Goal: Information Seeking & Learning: Learn about a topic

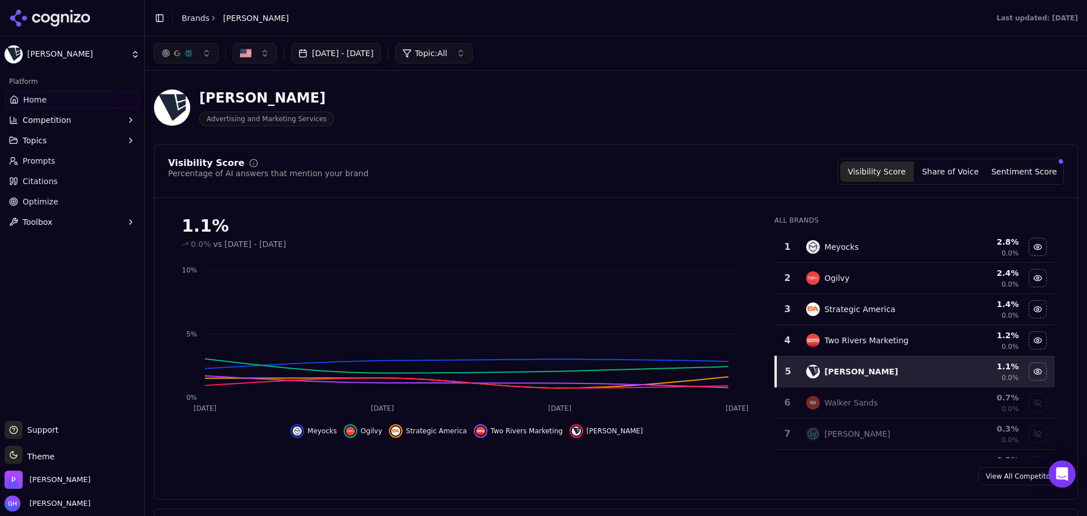
click at [44, 24] on icon at bounding box center [50, 18] width 82 height 17
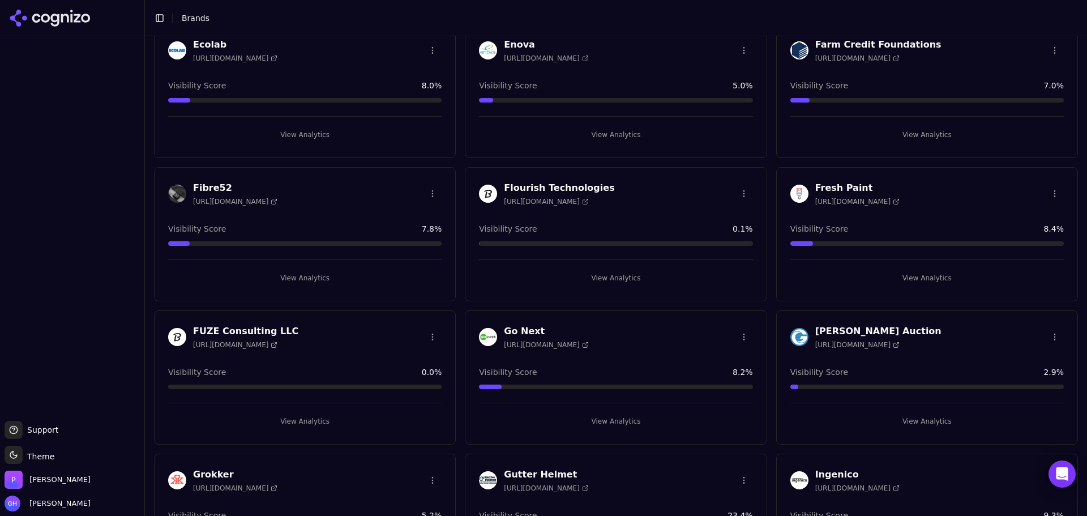
scroll to position [792, 0]
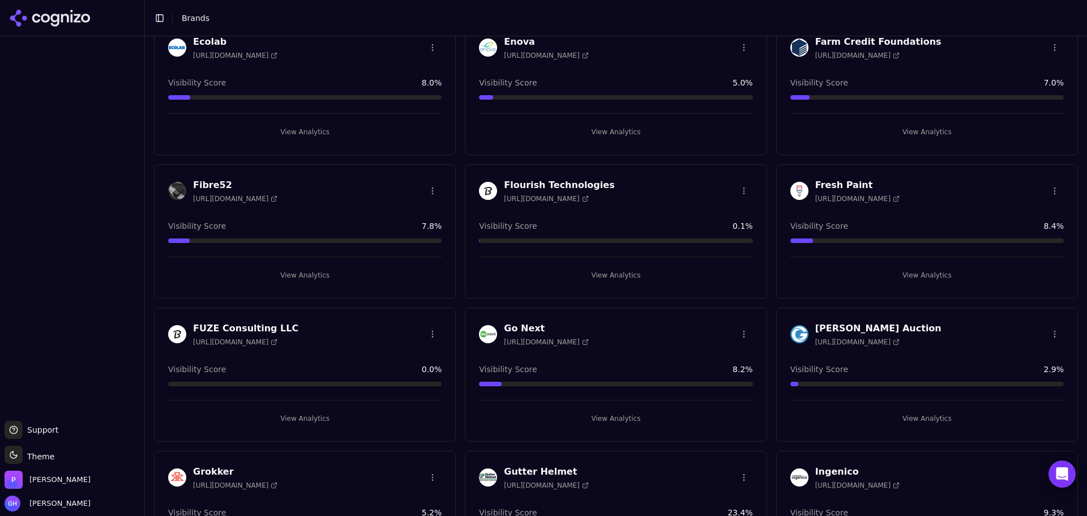
click at [308, 426] on button "View Analytics" at bounding box center [304, 418] width 273 height 18
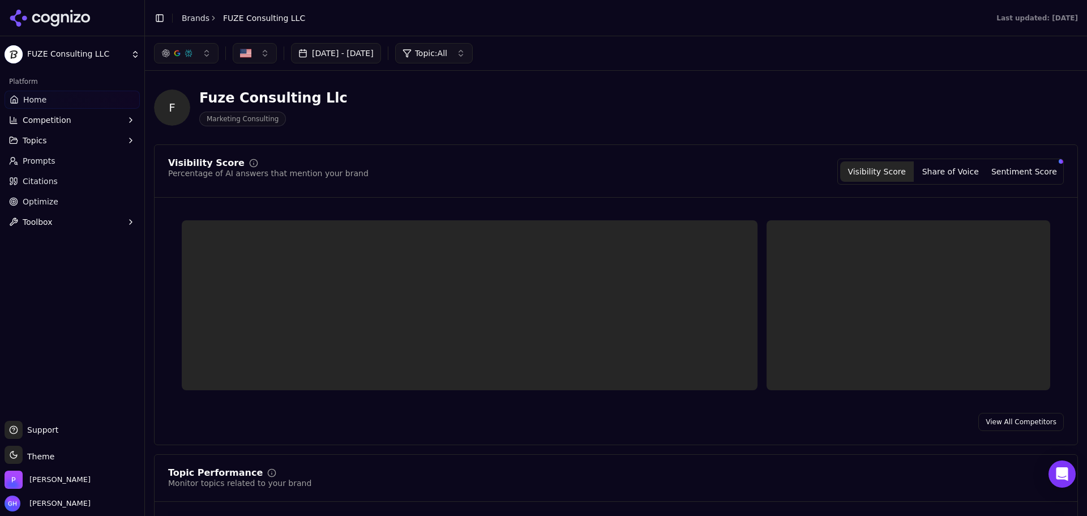
click at [510, 130] on div "F Fuze Consulting Llc Marketing Consulting" at bounding box center [616, 107] width 924 height 55
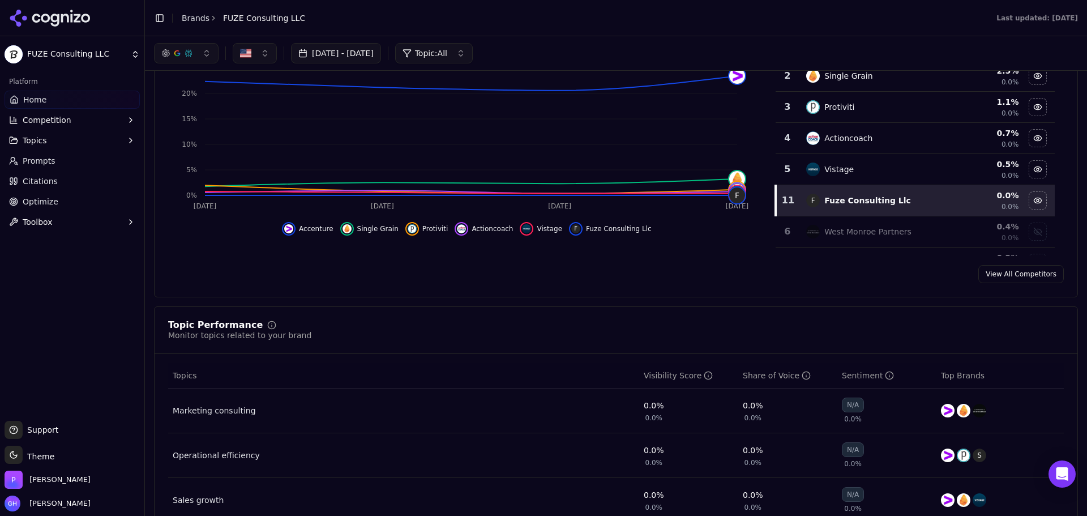
scroll to position [57, 0]
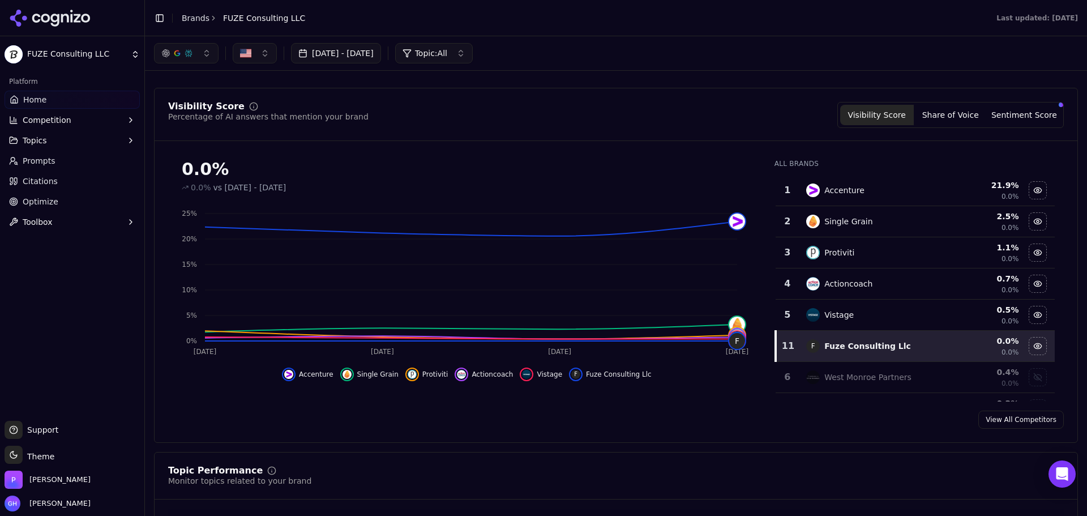
click at [71, 6] on div at bounding box center [72, 18] width 144 height 36
click at [66, 11] on icon at bounding box center [50, 18] width 82 height 17
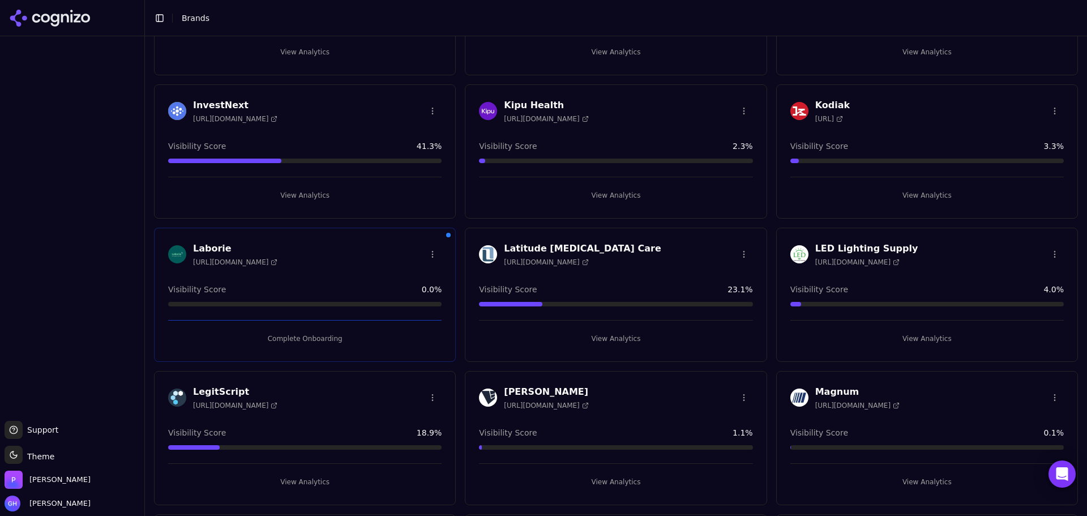
scroll to position [1755, 0]
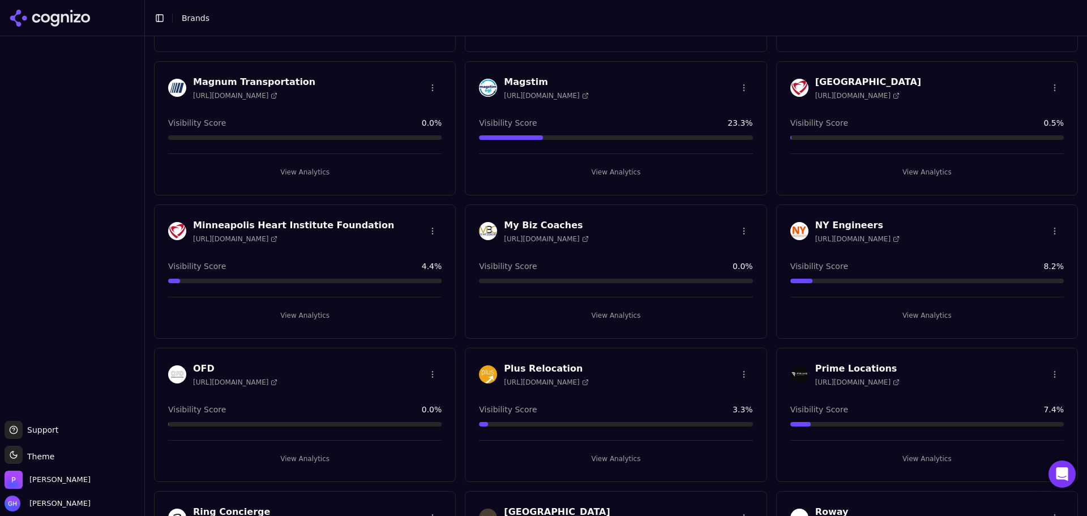
click at [299, 240] on div "[URL][DOMAIN_NAME]" at bounding box center [293, 238] width 201 height 9
click at [315, 317] on button "View Analytics" at bounding box center [304, 315] width 273 height 18
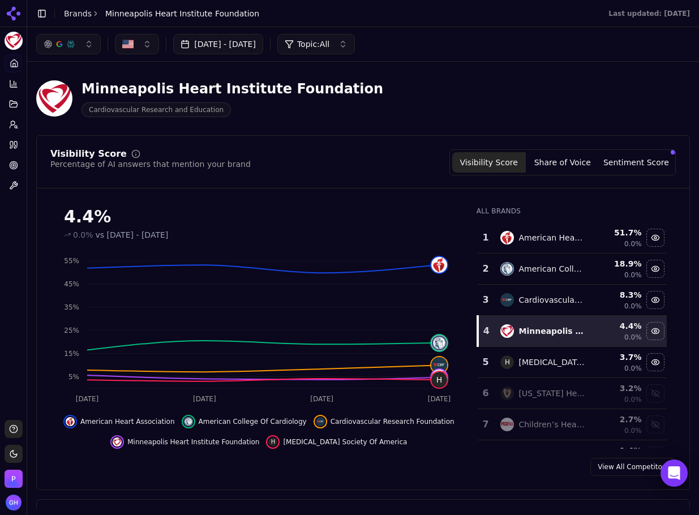
click at [631, 72] on div "Minneapolis Heart Institute Foundation Cardiovascular Research and Education" at bounding box center [363, 98] width 654 height 55
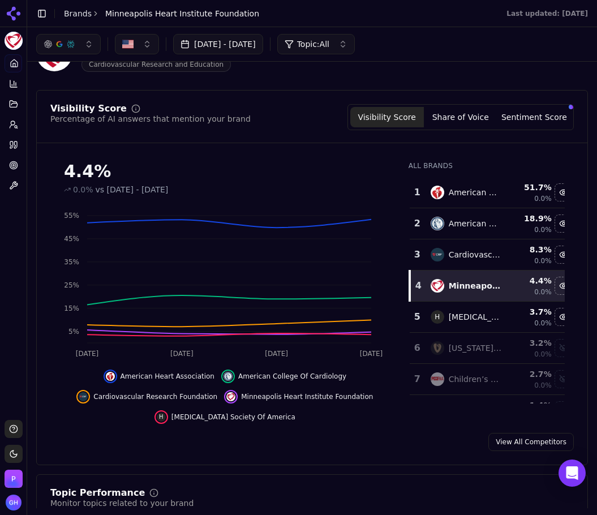
scroll to position [54, 0]
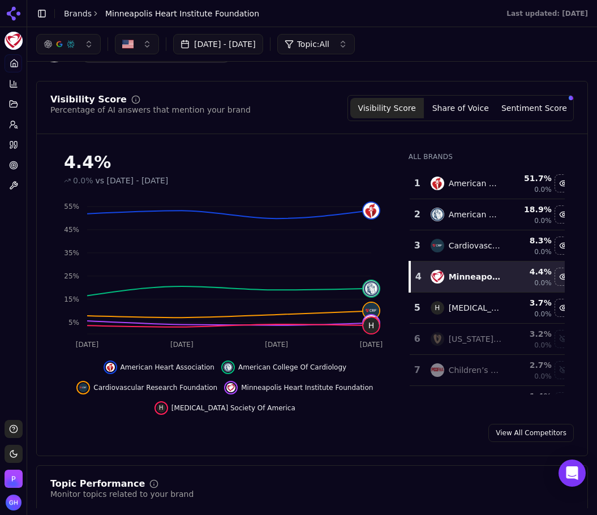
click at [471, 114] on button "Share of Voice" at bounding box center [461, 108] width 74 height 20
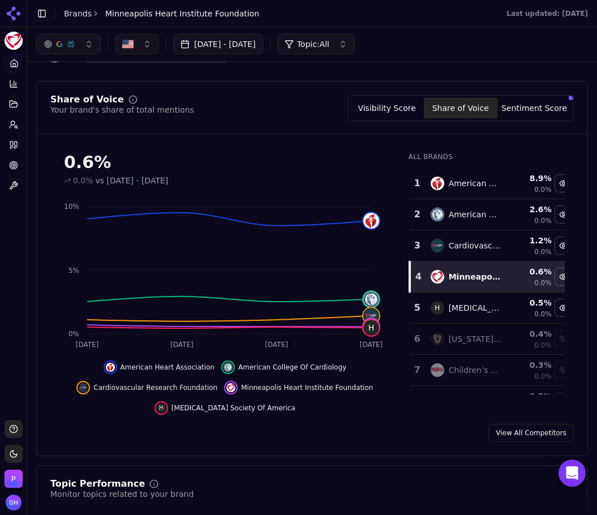
click at [535, 112] on button "Sentiment Score" at bounding box center [535, 108] width 74 height 20
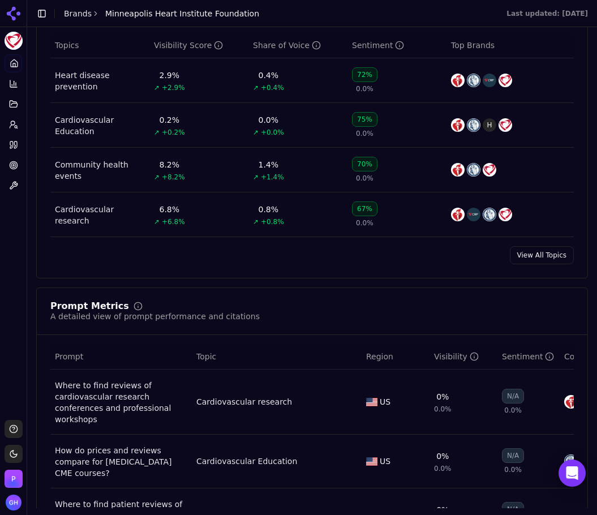
scroll to position [734, 0]
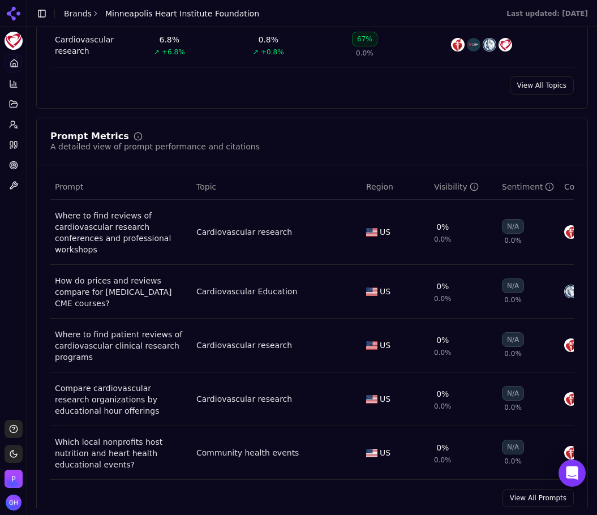
click at [529, 489] on link "View All Prompts" at bounding box center [538, 498] width 71 height 18
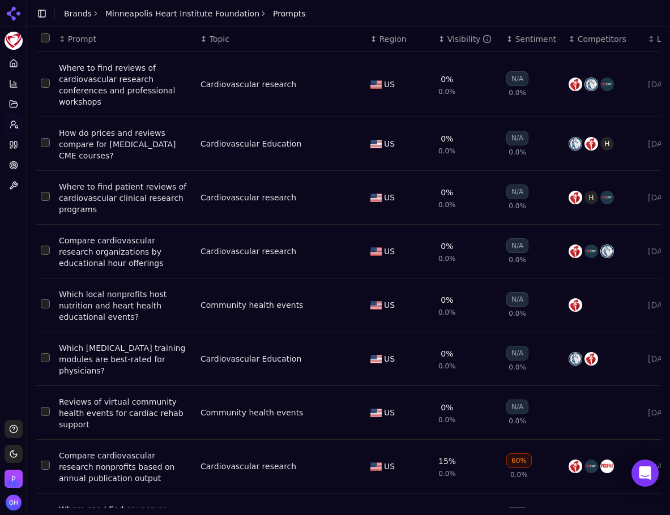
scroll to position [71, 0]
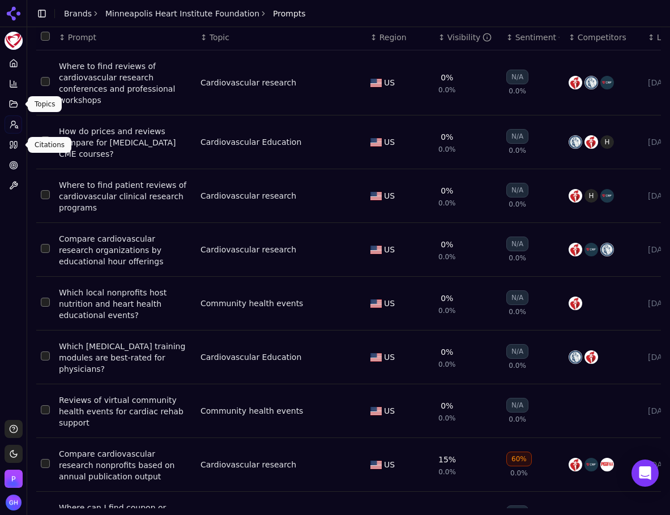
click at [10, 146] on icon at bounding box center [13, 144] width 9 height 9
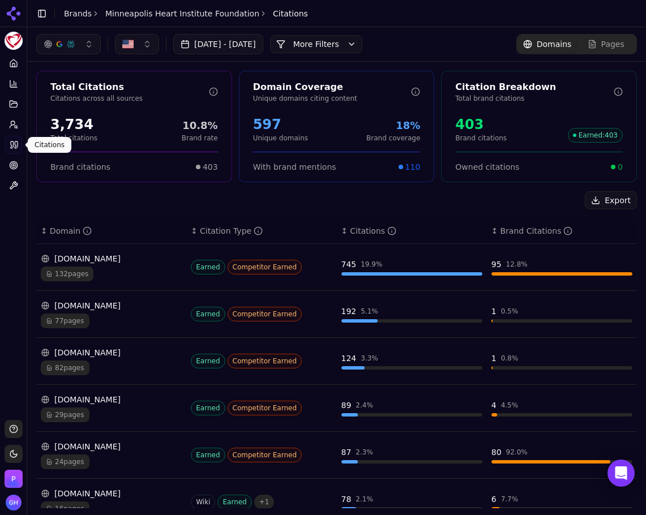
click at [148, 195] on div "Export" at bounding box center [336, 200] width 601 height 18
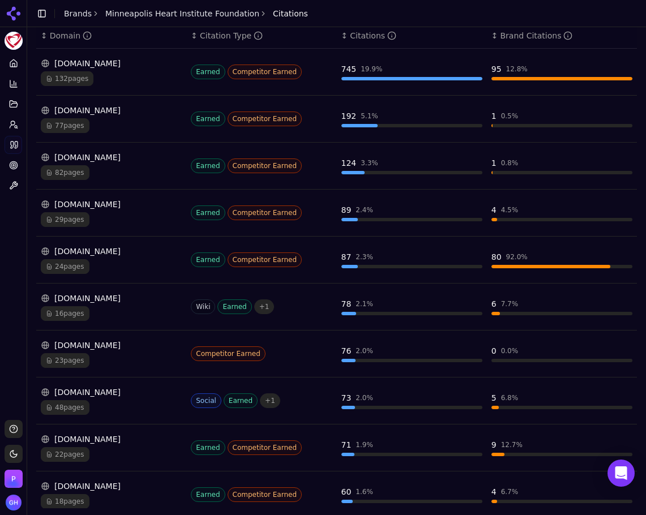
scroll to position [198, 0]
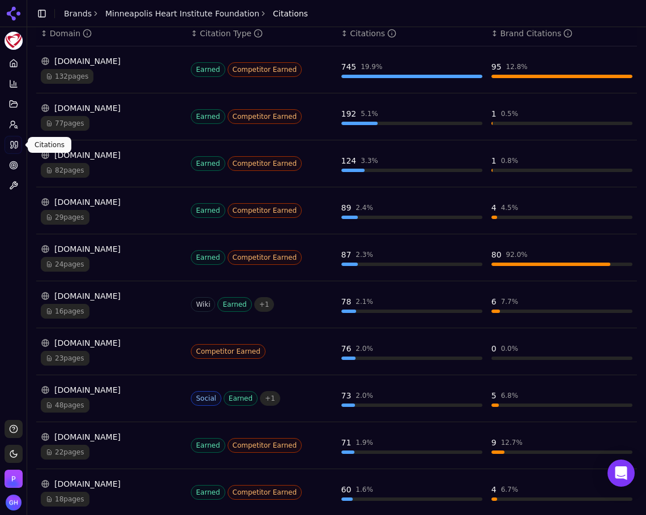
click at [16, 141] on icon at bounding box center [14, 144] width 9 height 9
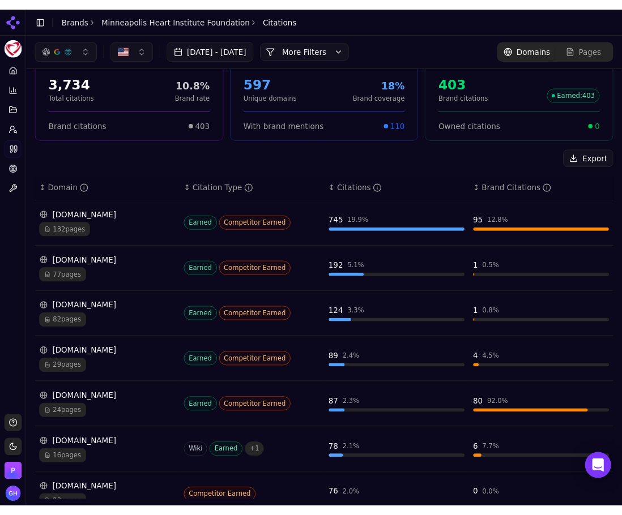
scroll to position [0, 0]
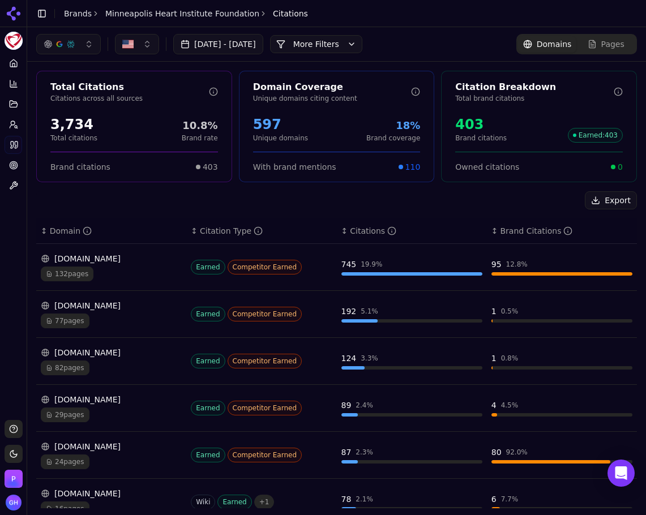
click at [362, 38] on button "More Filters" at bounding box center [316, 44] width 92 height 18
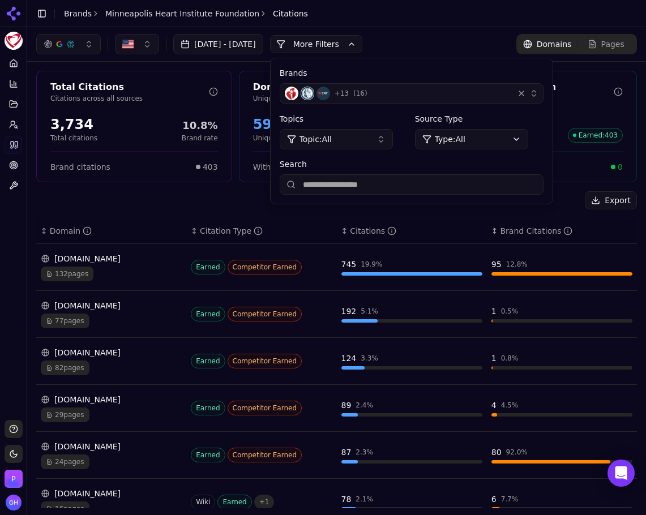
click at [427, 95] on div "+ 13 ( 16 )" at bounding box center [397, 94] width 224 height 14
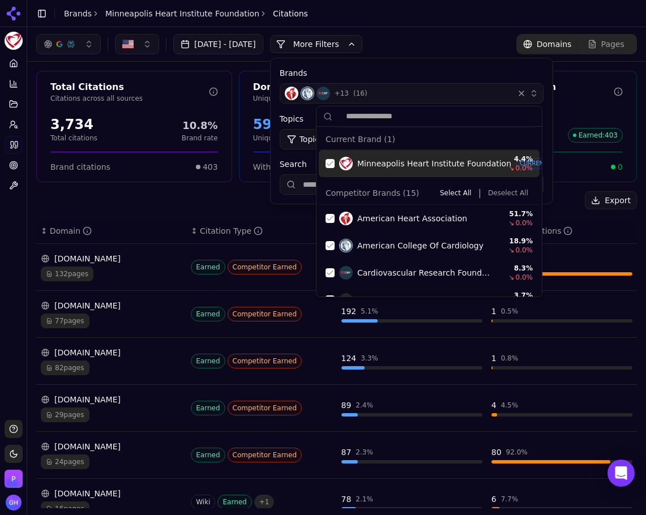
click at [321, 162] on div "Minneapolis Heart Institute Foundation CURRENT 4.4 % ↘ 0.0 %" at bounding box center [429, 163] width 221 height 27
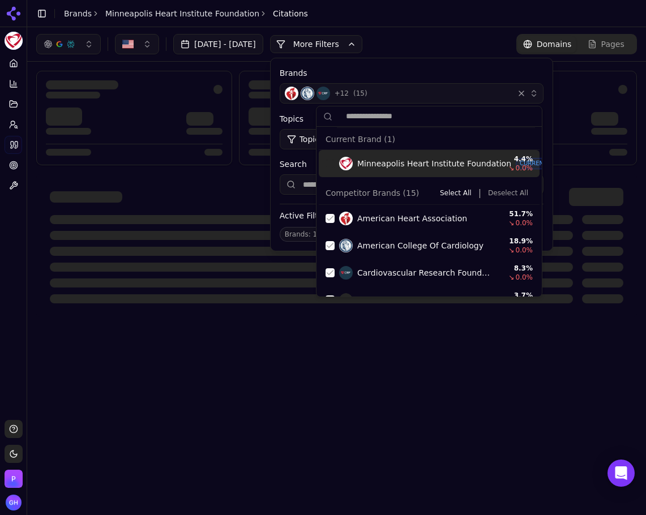
click at [503, 191] on button "Deselect All" at bounding box center [507, 193] width 49 height 14
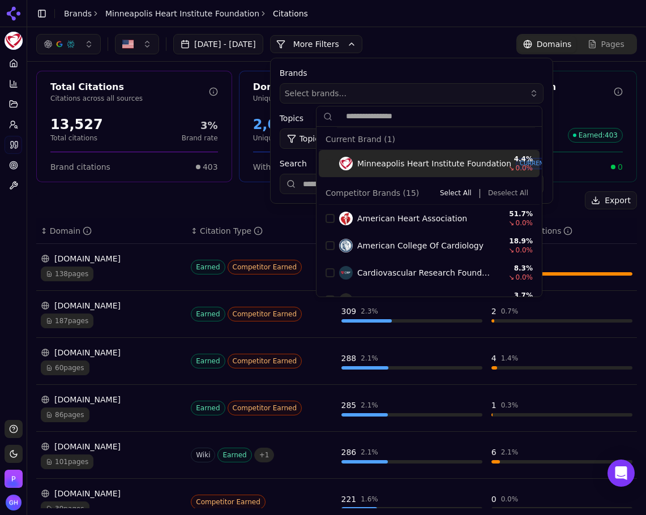
click at [353, 52] on button "More Filters" at bounding box center [316, 44] width 92 height 18
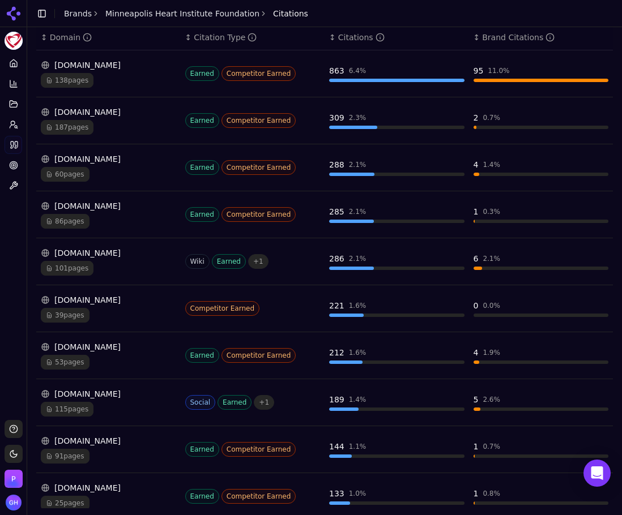
scroll to position [195, 0]
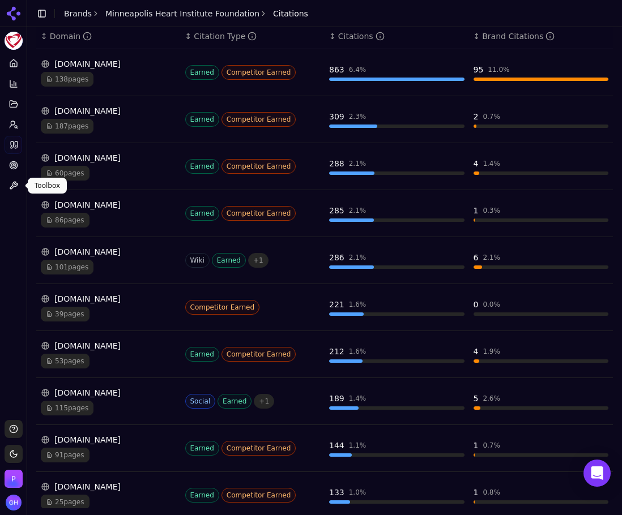
click at [19, 223] on div "Platform Home Competition Topics Prompts Citations Optimize Toolbox" at bounding box center [13, 233] width 27 height 366
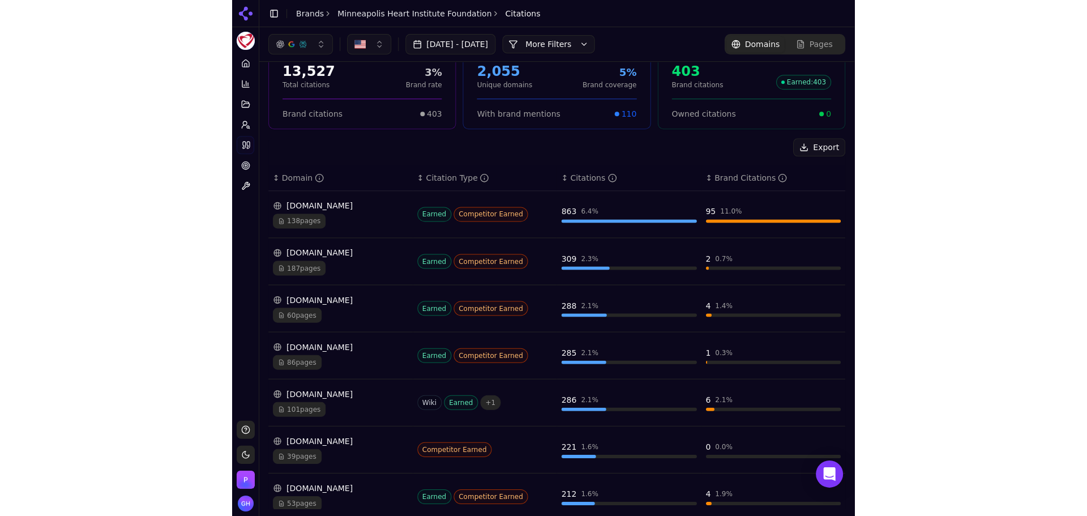
scroll to position [0, 0]
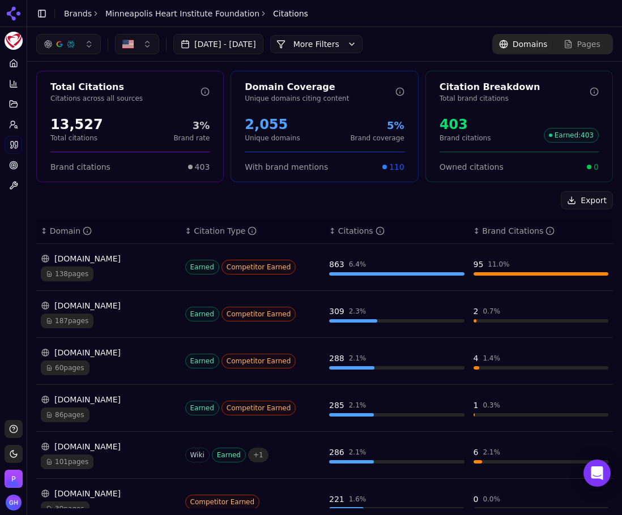
click at [22, 61] on button "Toggle Sidebar" at bounding box center [26, 257] width 9 height 515
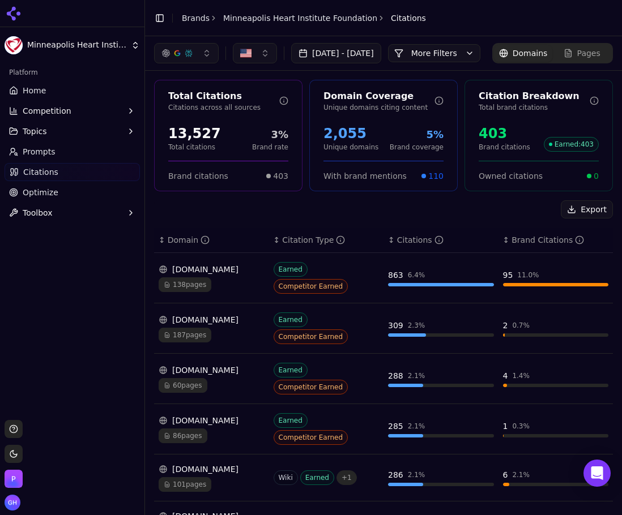
click at [32, 85] on span "Home" at bounding box center [34, 90] width 23 height 11
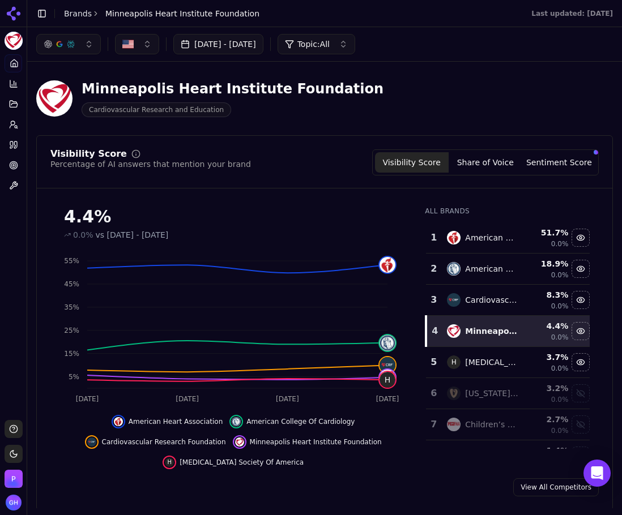
click at [527, 152] on button "Sentiment Score" at bounding box center [559, 162] width 74 height 20
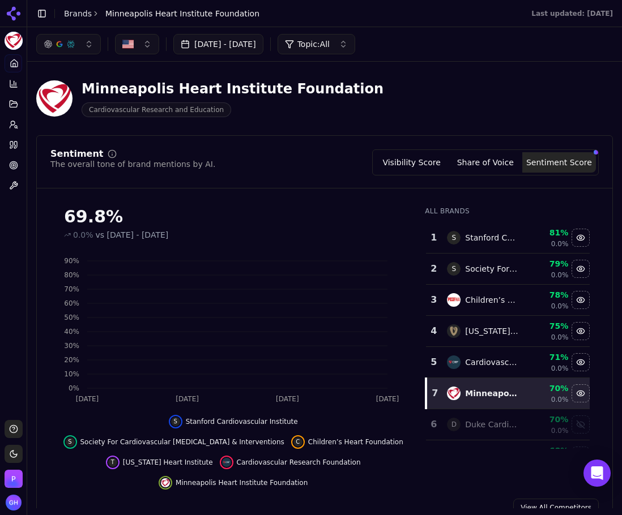
click at [470, 155] on button "Share of Voice" at bounding box center [485, 162] width 74 height 20
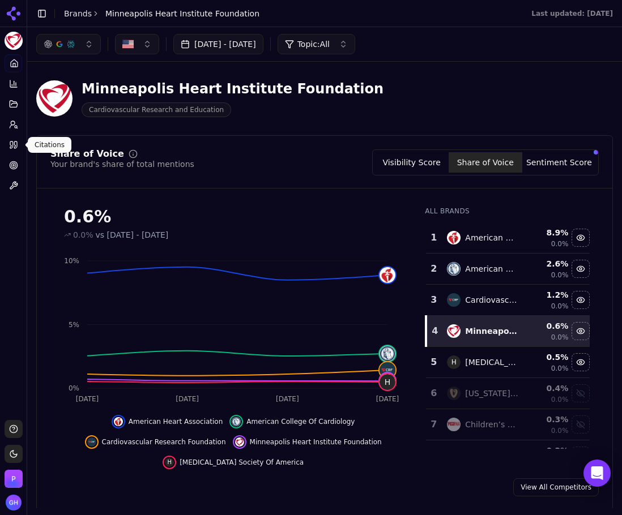
drag, startPoint x: 17, startPoint y: 145, endPoint x: 31, endPoint y: 144, distance: 13.6
click at [17, 145] on icon at bounding box center [15, 145] width 3 height 7
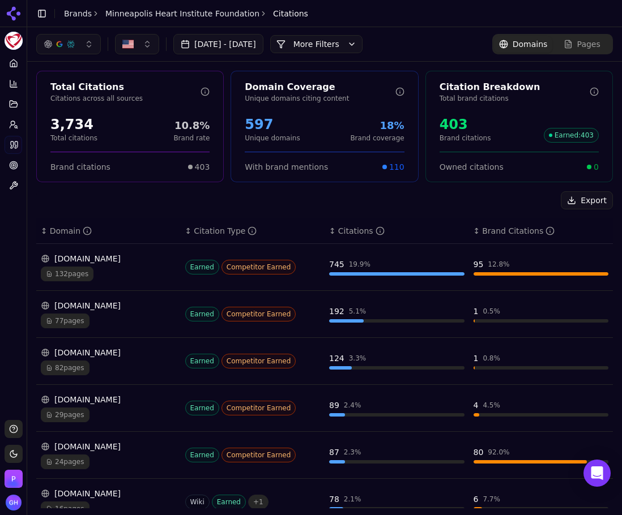
click at [362, 45] on button "More Filters" at bounding box center [316, 44] width 92 height 18
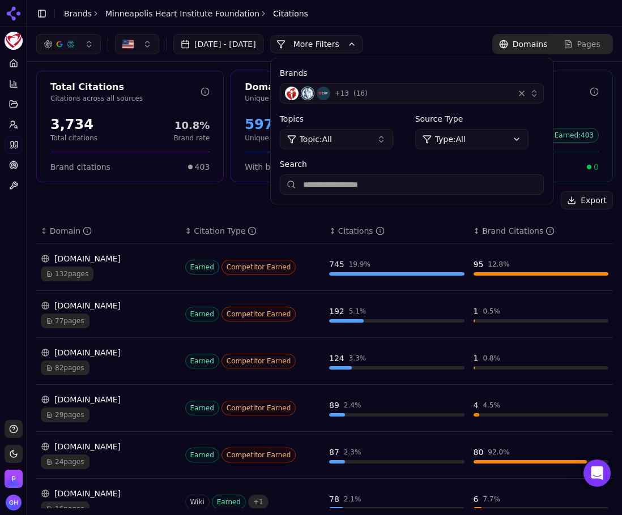
click at [415, 92] on div "+ 13 ( 16 )" at bounding box center [397, 94] width 224 height 14
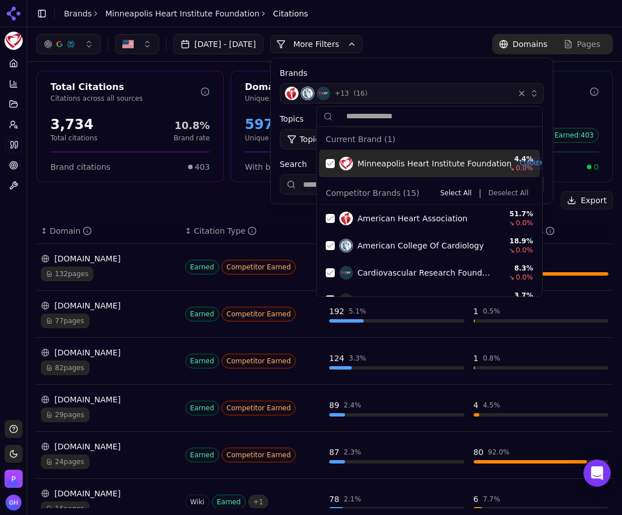
click at [335, 165] on div "Minneapolis Heart Institute Foundation CURRENT 4.4 % ↘ 0.0 %" at bounding box center [429, 163] width 221 height 27
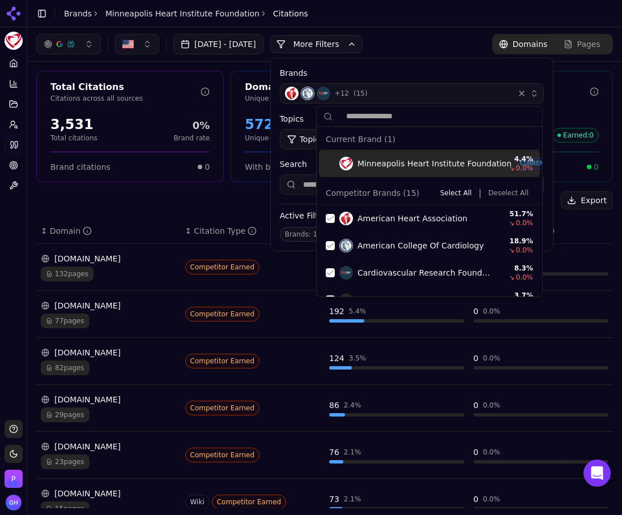
click at [493, 194] on button "Deselect All" at bounding box center [507, 193] width 49 height 14
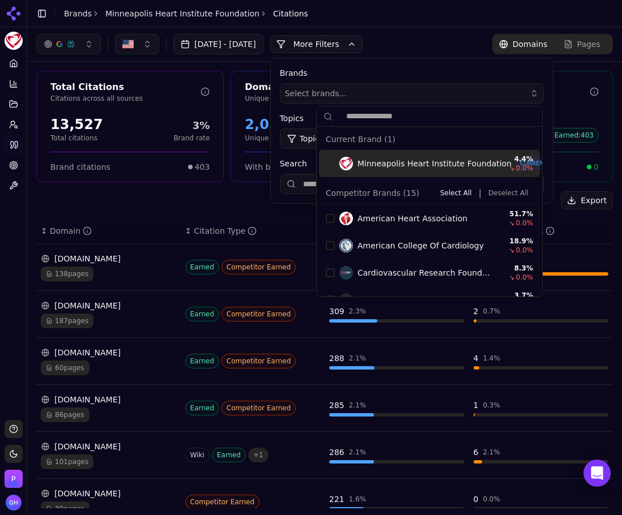
click at [333, 53] on button "More Filters" at bounding box center [316, 44] width 92 height 18
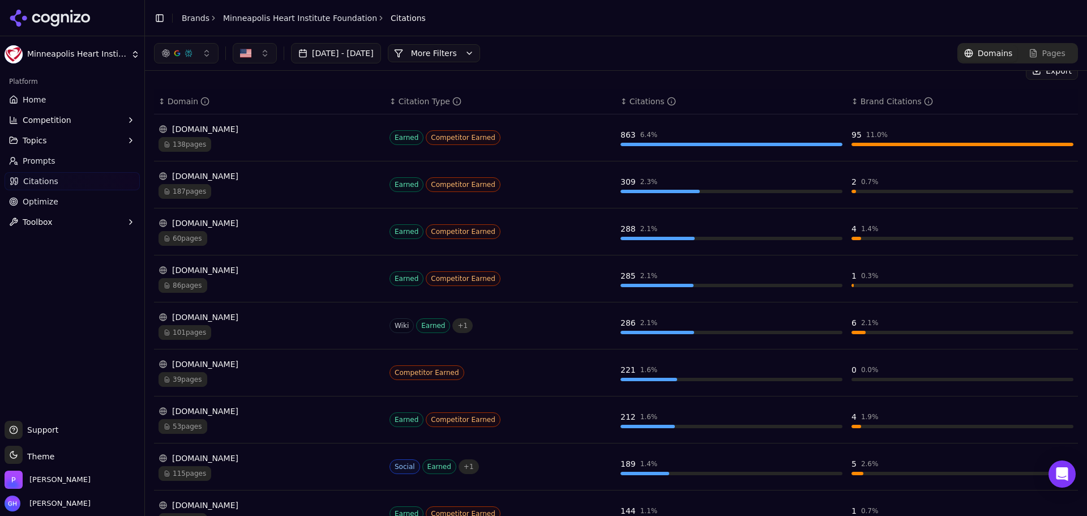
scroll to position [113, 0]
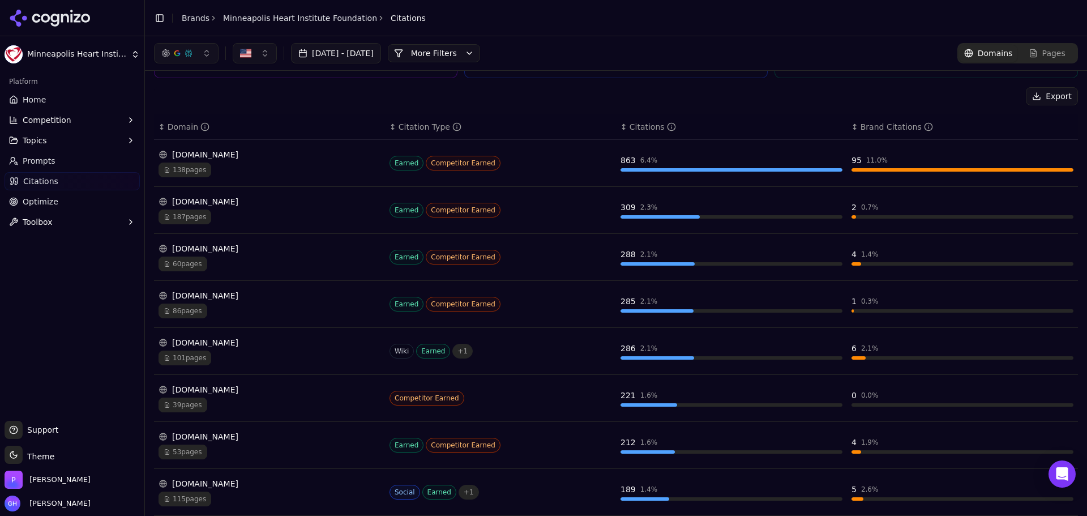
click at [286, 170] on div "138 pages" at bounding box center [269, 169] width 222 height 15
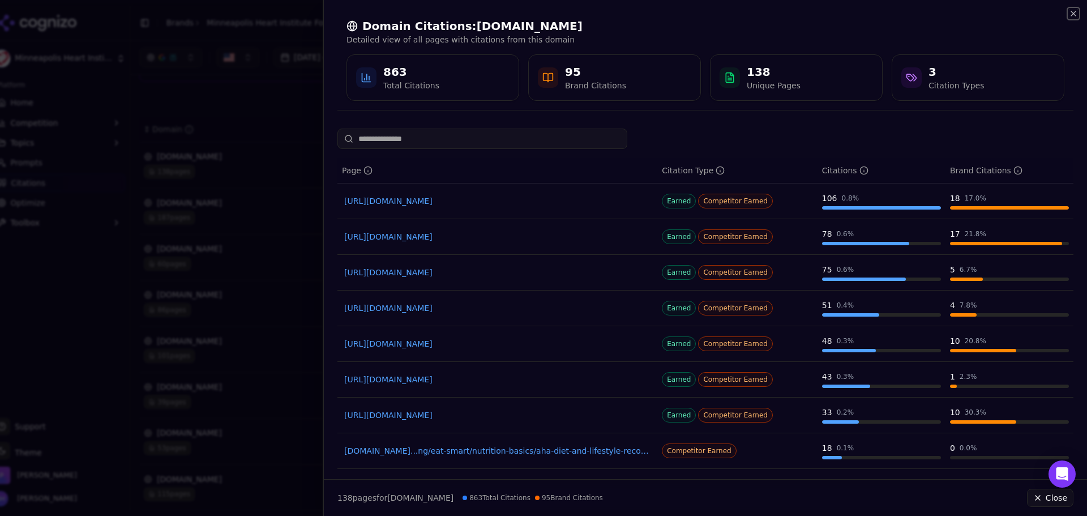
click at [1072, 13] on icon "button" at bounding box center [1073, 13] width 9 height 9
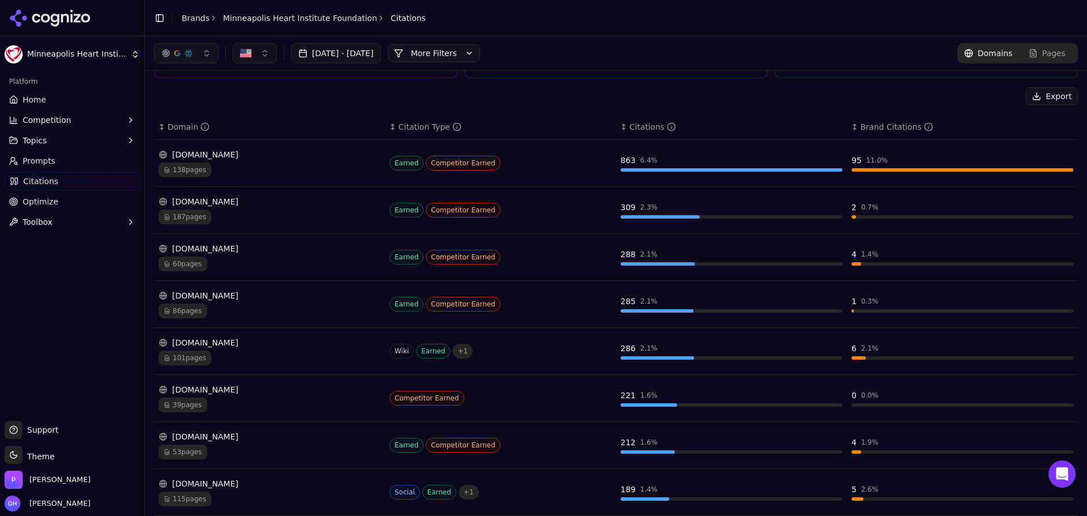
drag, startPoint x: 215, startPoint y: 199, endPoint x: 352, endPoint y: 110, distance: 162.8
click at [352, 110] on div "Export ↕ Domain ↕ Citation Type ↕ Citations ↕ Brand Citations [DOMAIN_NAME] 138…" at bounding box center [616, 362] width 924 height 550
click at [318, 191] on td "[DOMAIN_NAME] 187 pages" at bounding box center [269, 210] width 231 height 47
click at [234, 212] on div "187 pages" at bounding box center [269, 216] width 222 height 15
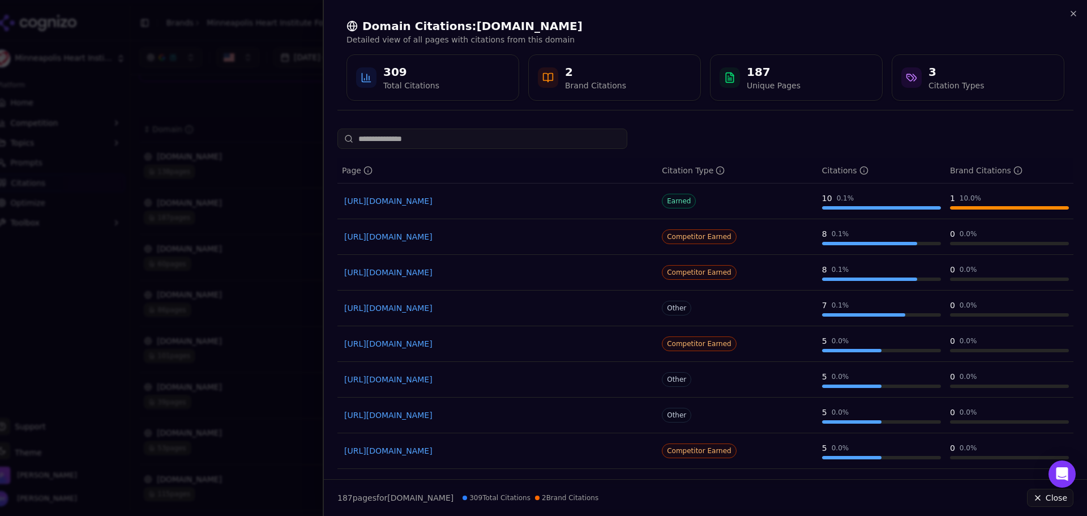
click at [1082, 13] on div "Domain Citations: [DOMAIN_NAME] Detailed view of all pages with citations from …" at bounding box center [705, 59] width 763 height 119
click at [1074, 14] on icon "button" at bounding box center [1073, 13] width 9 height 9
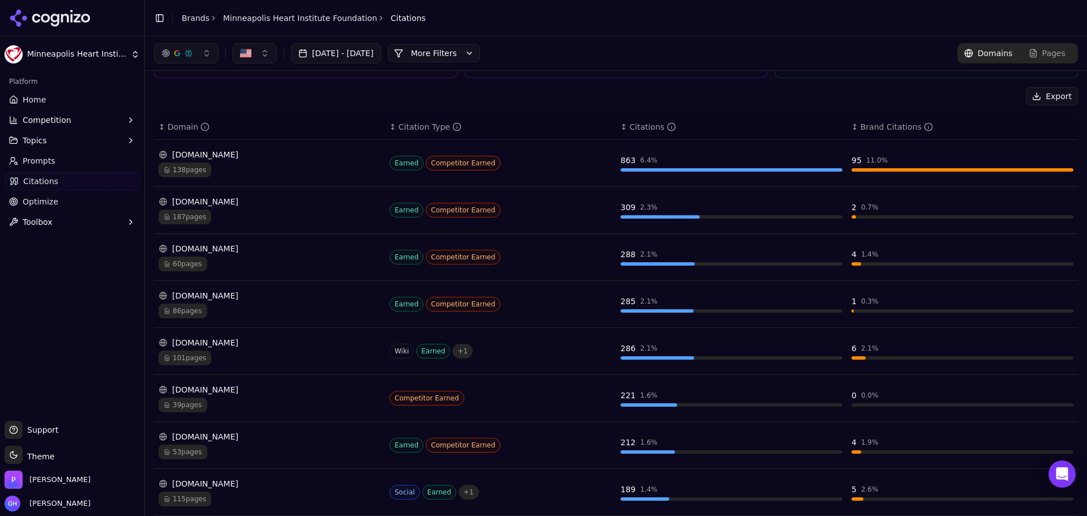
click at [268, 261] on div "60 pages" at bounding box center [269, 263] width 222 height 15
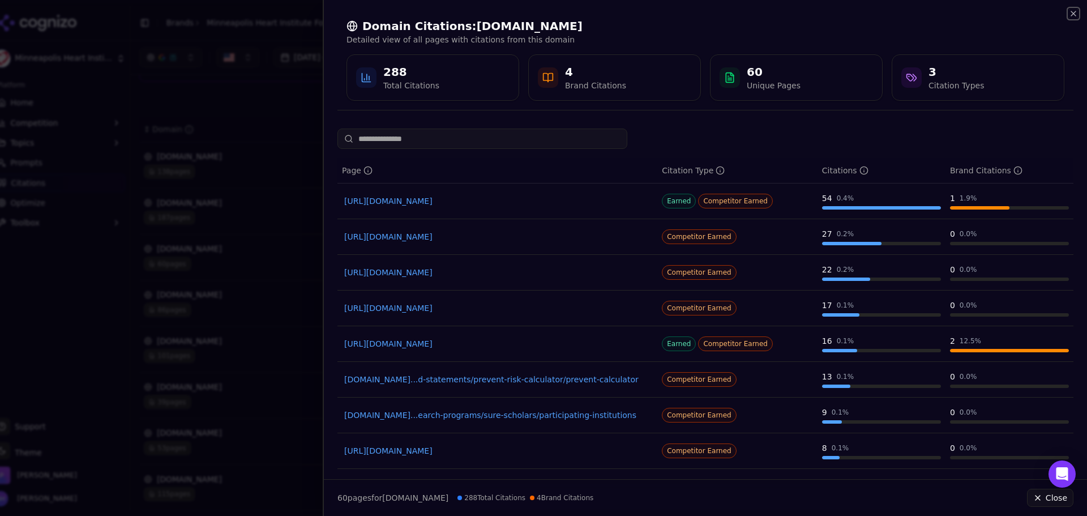
click at [1074, 12] on icon "button" at bounding box center [1073, 13] width 9 height 9
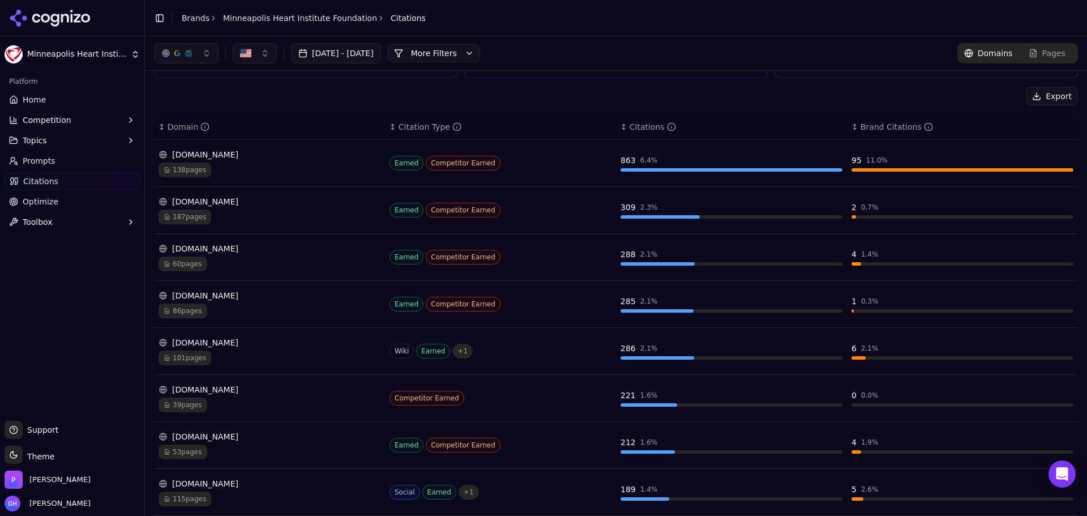
click at [271, 342] on div "[DOMAIN_NAME]" at bounding box center [269, 342] width 222 height 11
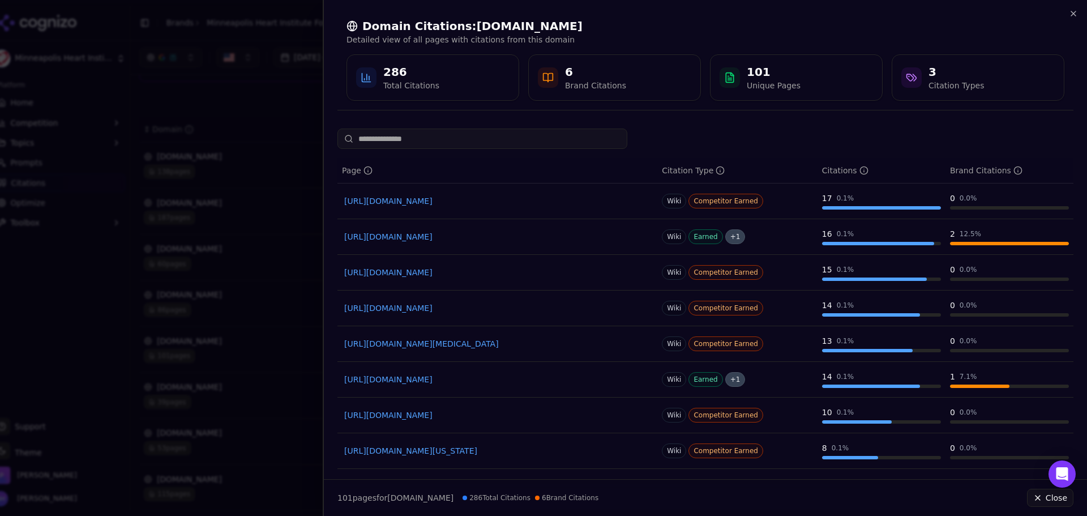
scroll to position [106, 0]
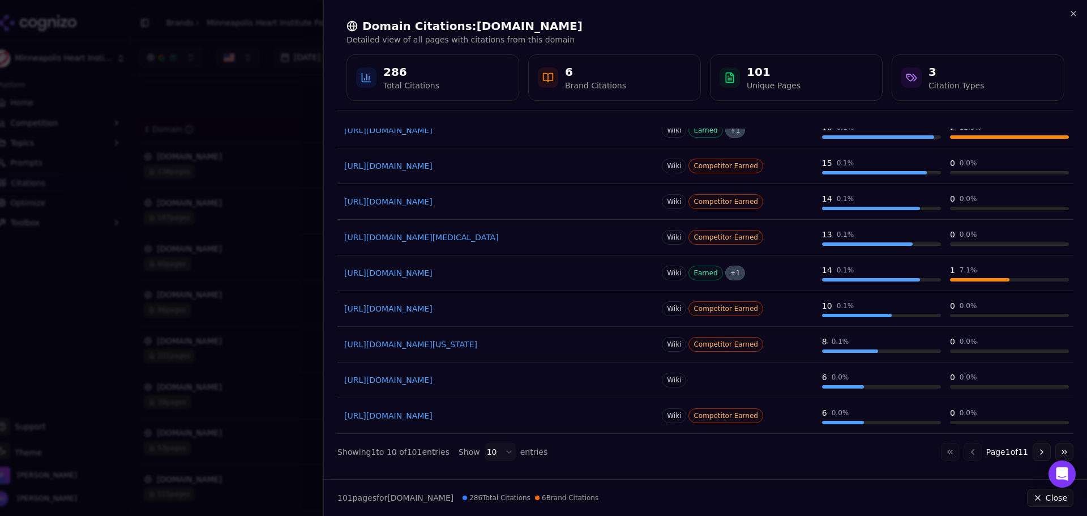
click at [1032, 451] on button "Go to next page" at bounding box center [1041, 452] width 18 height 18
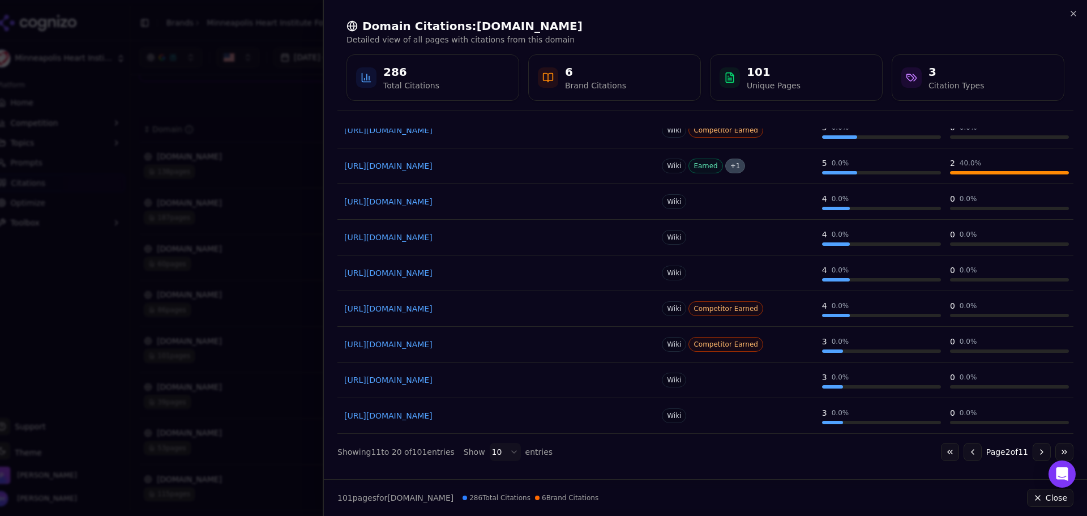
click at [1032, 452] on button "Go to next page" at bounding box center [1041, 452] width 18 height 18
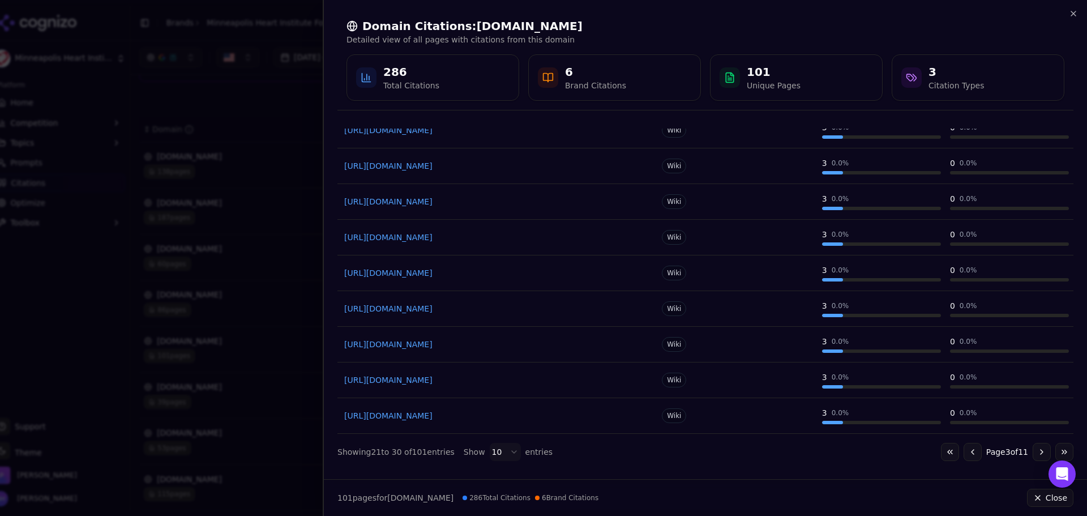
click at [1032, 454] on button "Go to next page" at bounding box center [1041, 452] width 18 height 18
click at [1032, 457] on button "Go to next page" at bounding box center [1041, 452] width 18 height 18
click at [1032, 449] on button "Go to next page" at bounding box center [1041, 452] width 18 height 18
drag, startPoint x: 944, startPoint y: 457, endPoint x: 923, endPoint y: 457, distance: 21.0
click at [944, 457] on button "Go to first page" at bounding box center [950, 452] width 18 height 18
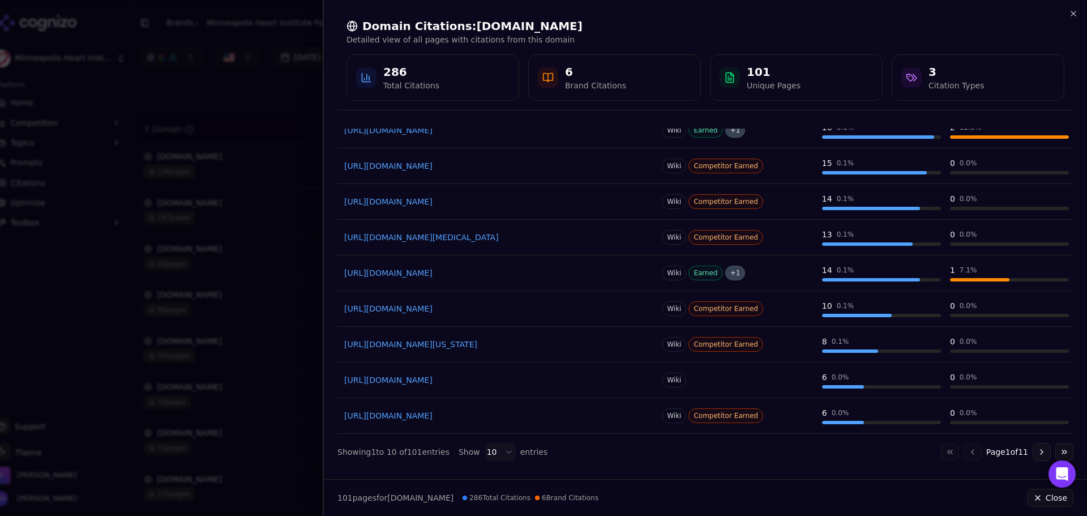
scroll to position [0, 0]
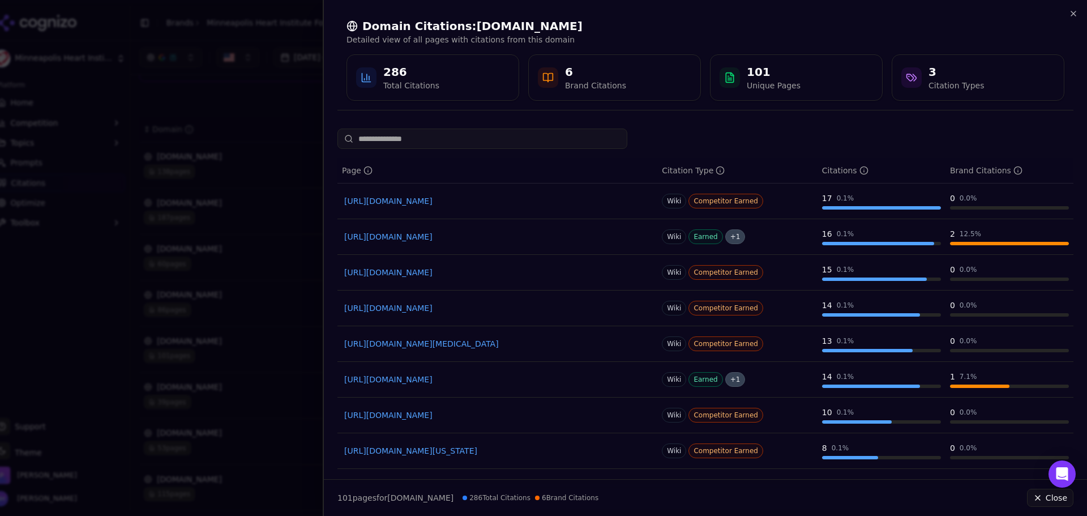
drag, startPoint x: 457, startPoint y: 311, endPoint x: 512, endPoint y: 237, distance: 93.1
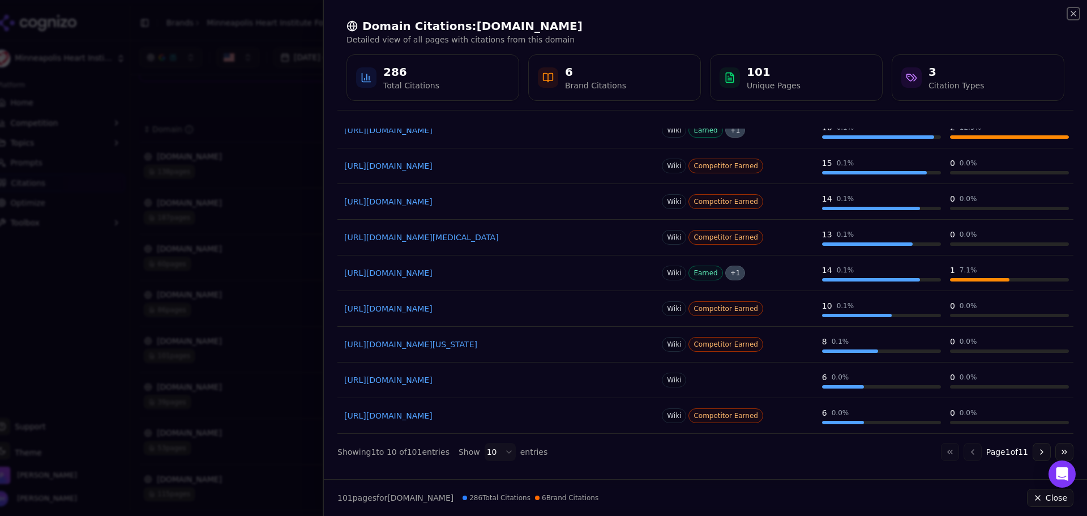
click at [1071, 18] on icon "button" at bounding box center [1073, 13] width 9 height 9
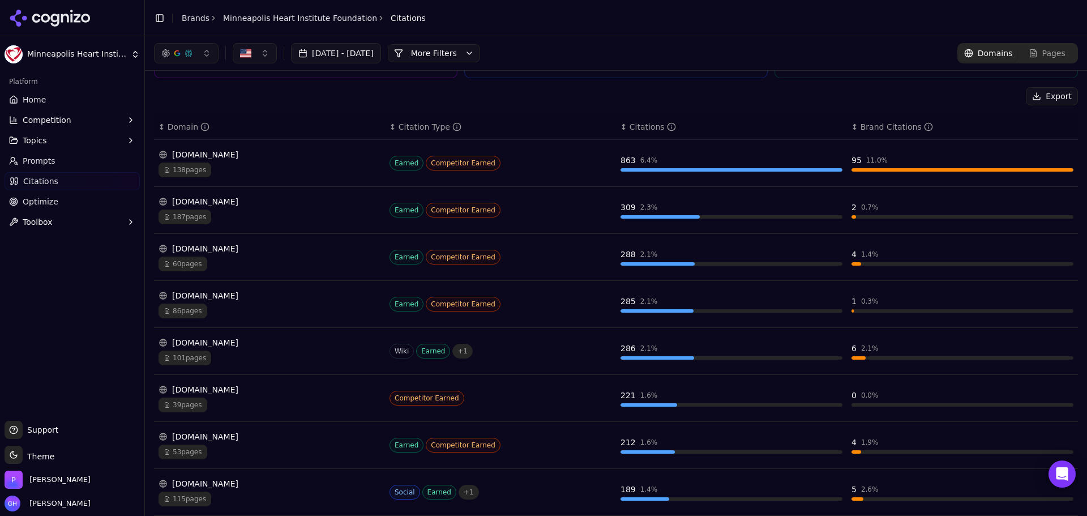
click at [303, 239] on td "[DOMAIN_NAME] 60 pages" at bounding box center [269, 257] width 231 height 47
click at [233, 260] on div "60 pages" at bounding box center [269, 263] width 222 height 15
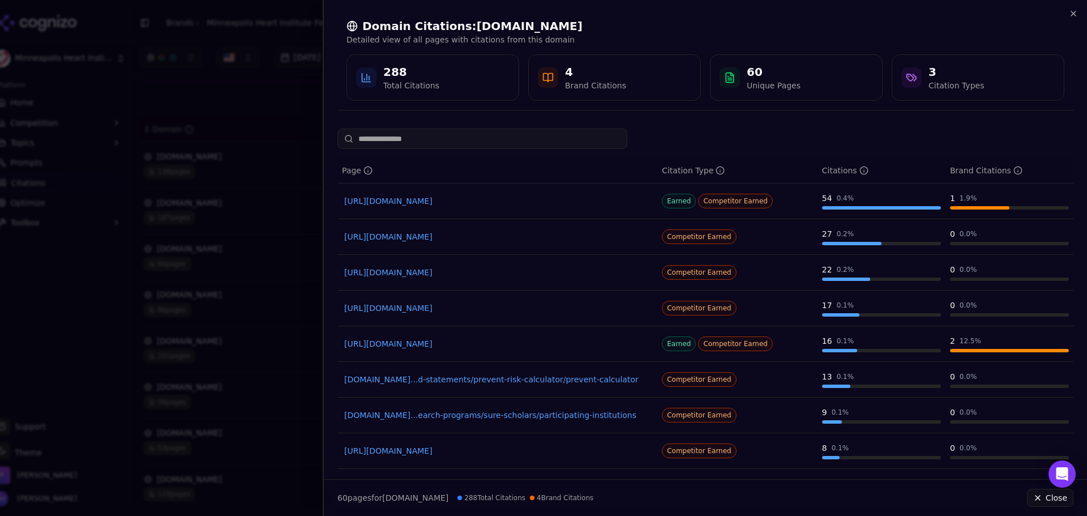
click at [233, 260] on div at bounding box center [543, 258] width 1087 height 516
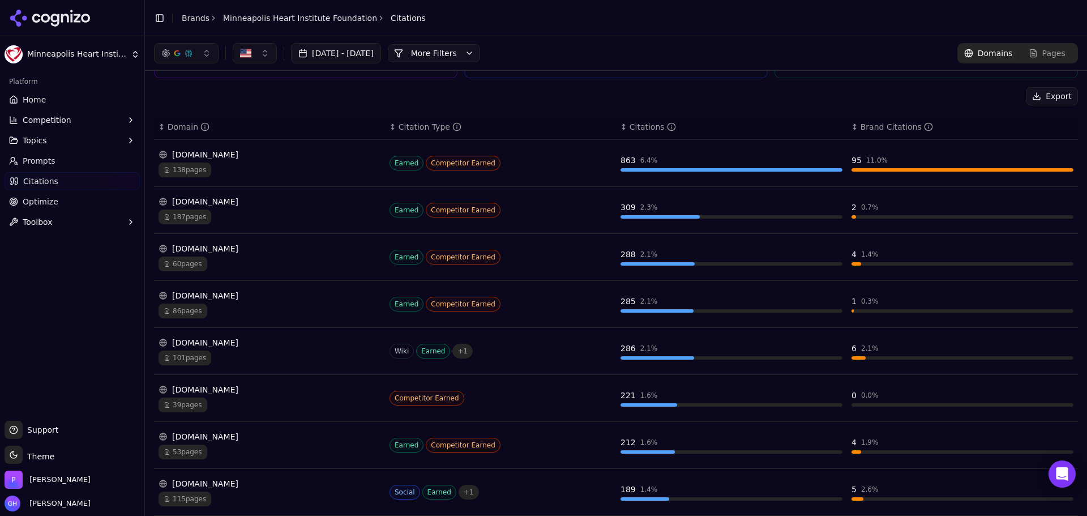
click at [238, 303] on div "[DOMAIN_NAME] 86 pages" at bounding box center [269, 304] width 222 height 28
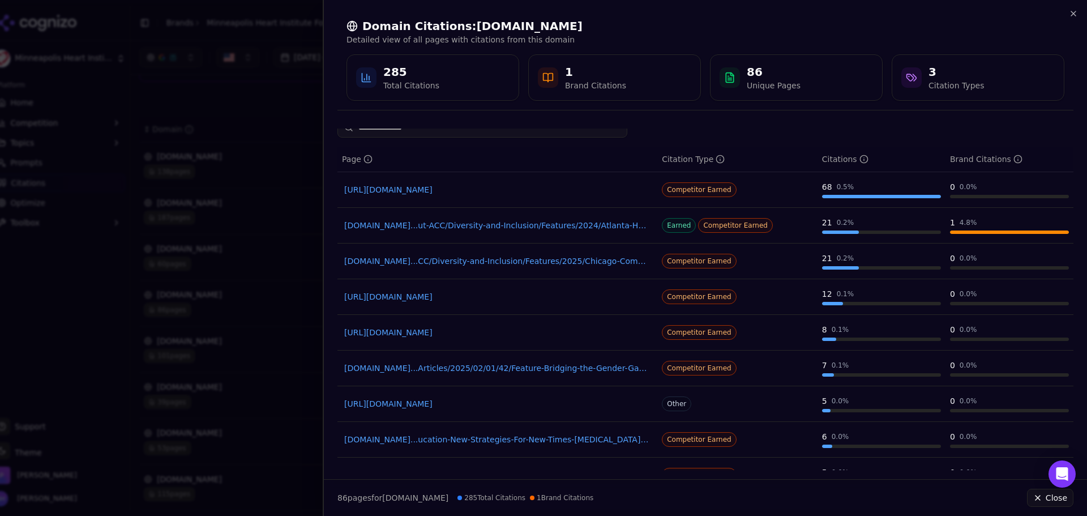
scroll to position [0, 0]
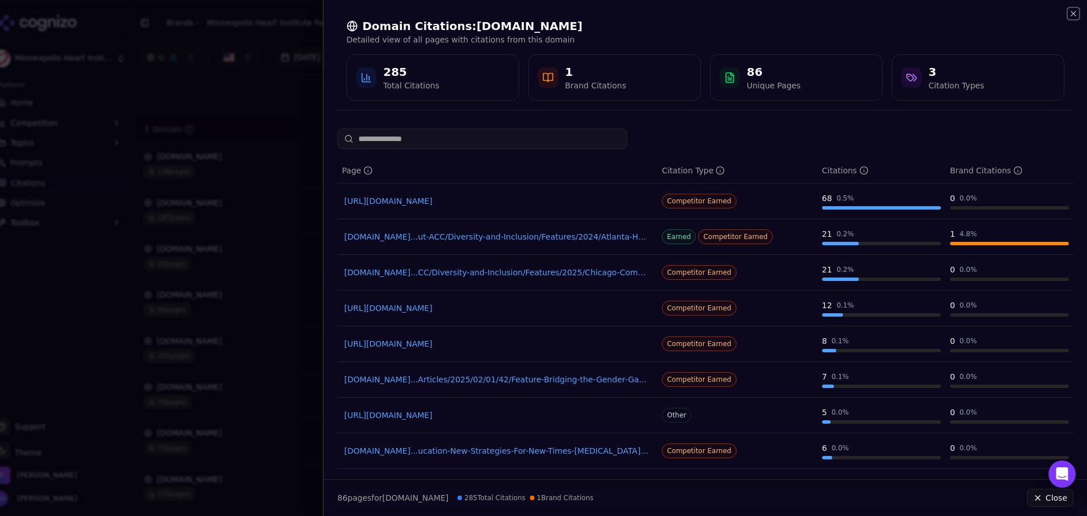
click at [1072, 16] on icon "button" at bounding box center [1073, 13] width 9 height 9
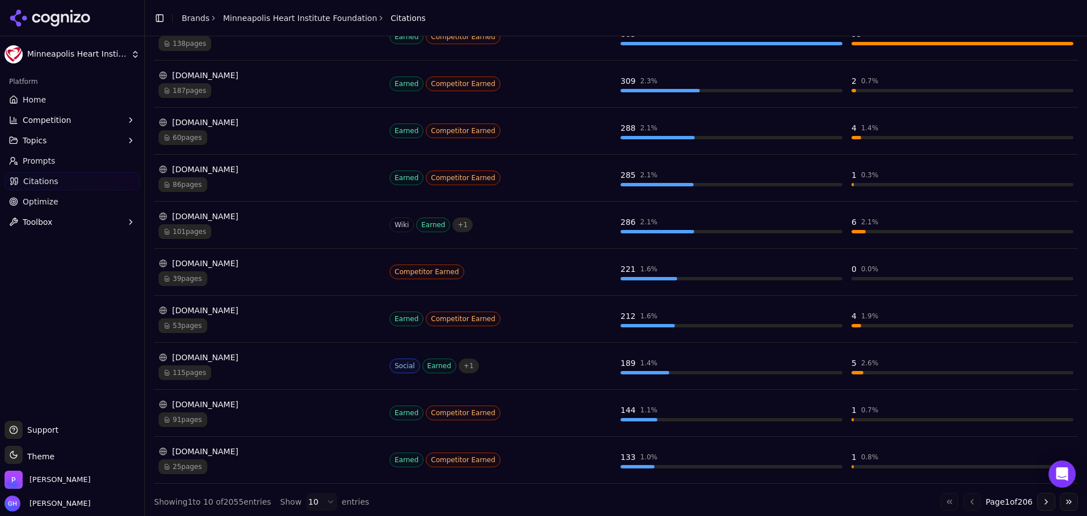
scroll to position [243, 0]
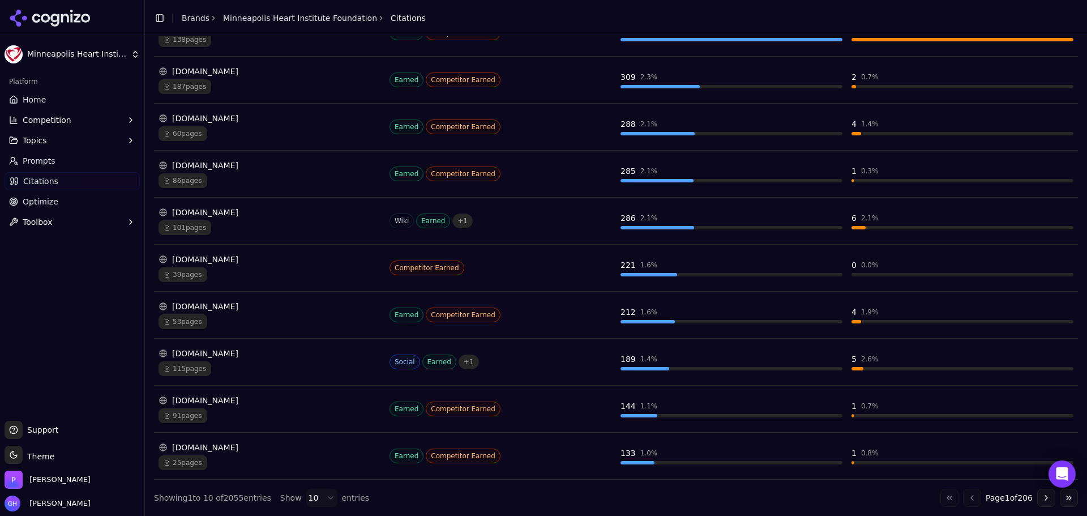
click at [286, 366] on div "115 pages" at bounding box center [269, 368] width 222 height 15
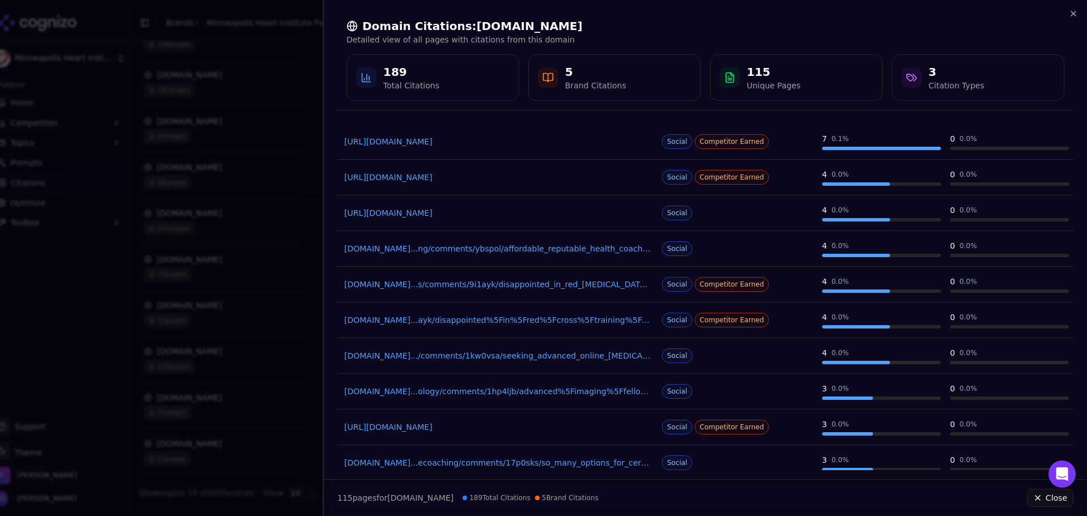
scroll to position [106, 0]
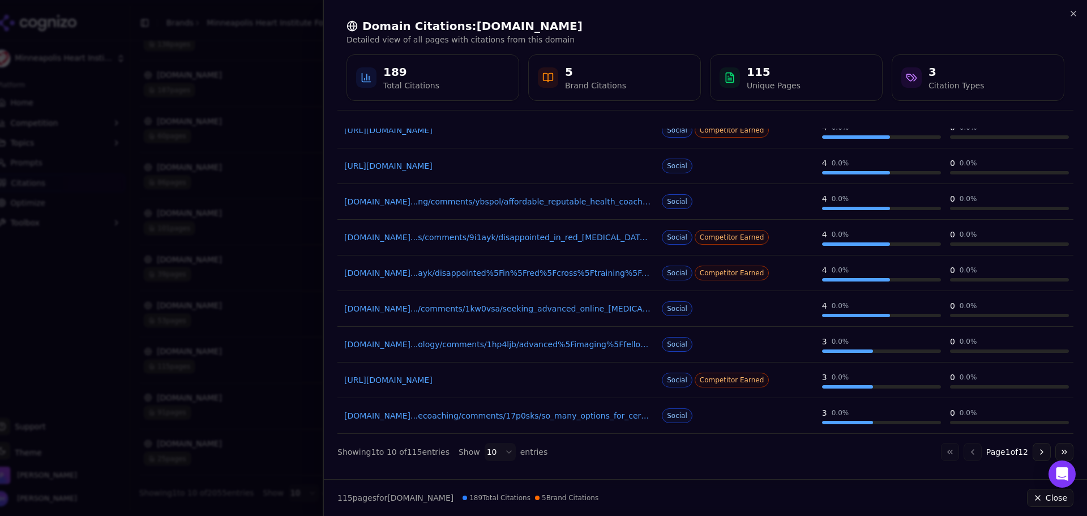
click at [1035, 455] on button "Go to next page" at bounding box center [1041, 452] width 18 height 18
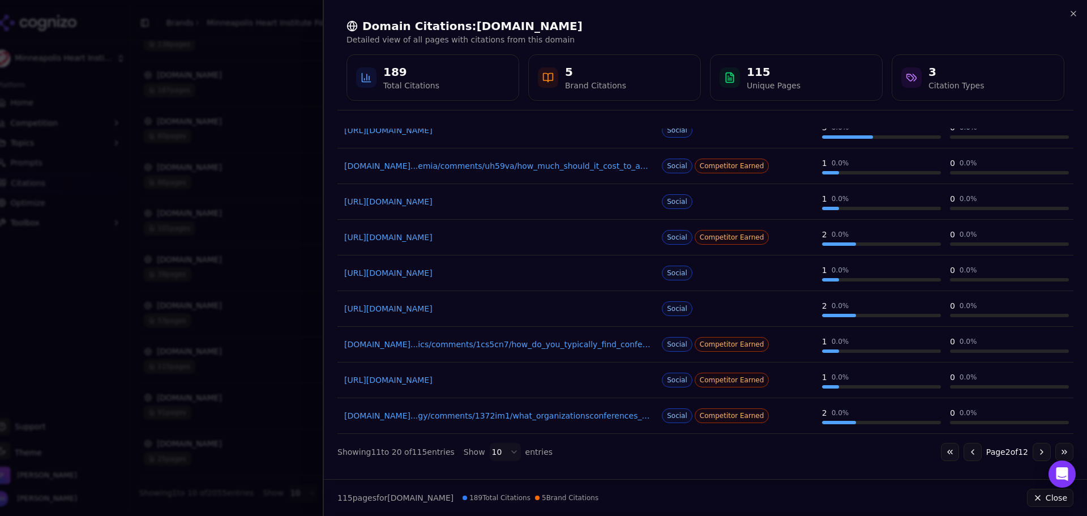
click at [1032, 457] on button "Go to next page" at bounding box center [1041, 452] width 18 height 18
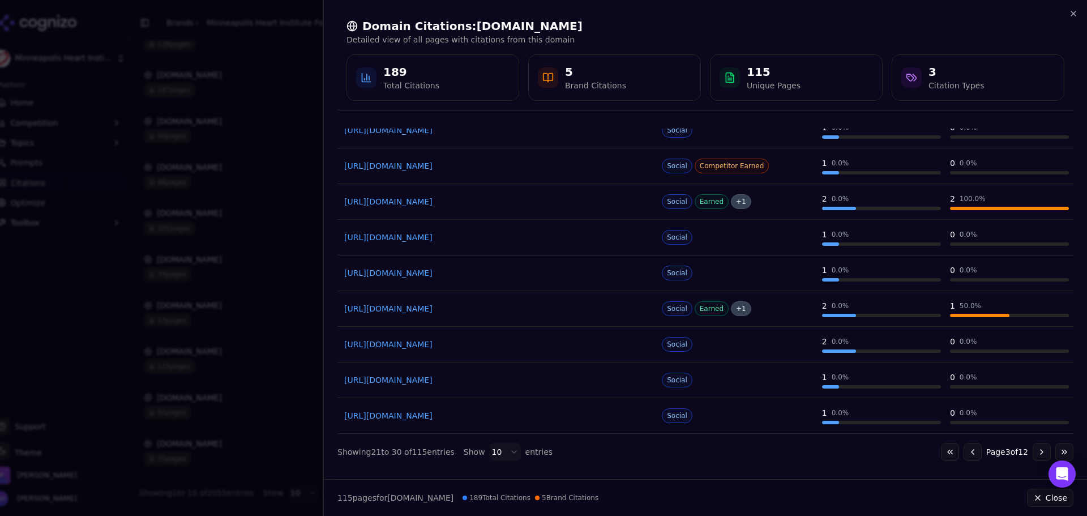
click at [1035, 453] on button "Go to next page" at bounding box center [1041, 452] width 18 height 18
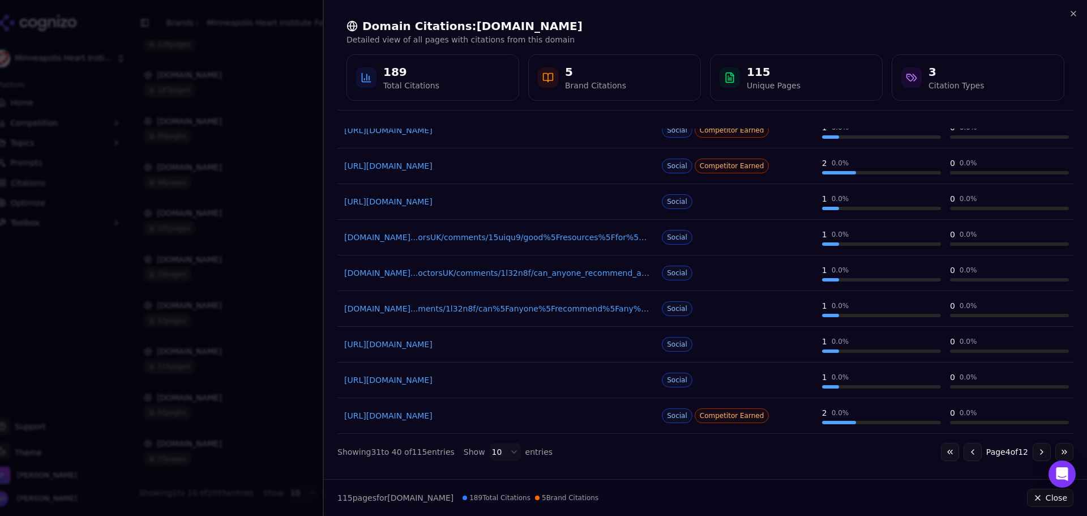
click at [1032, 453] on button "Go to next page" at bounding box center [1041, 452] width 18 height 18
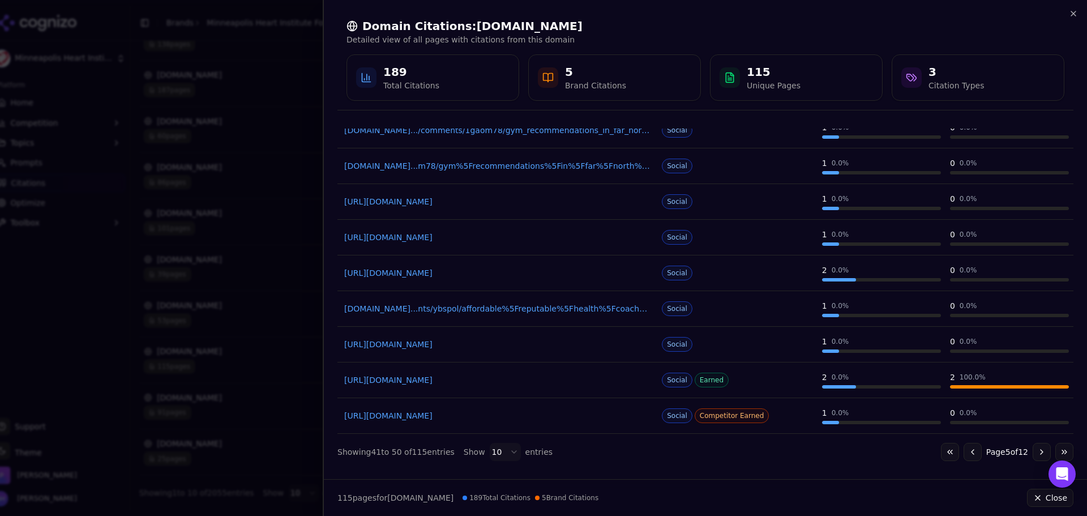
click at [1032, 457] on button "Go to next page" at bounding box center [1041, 452] width 18 height 18
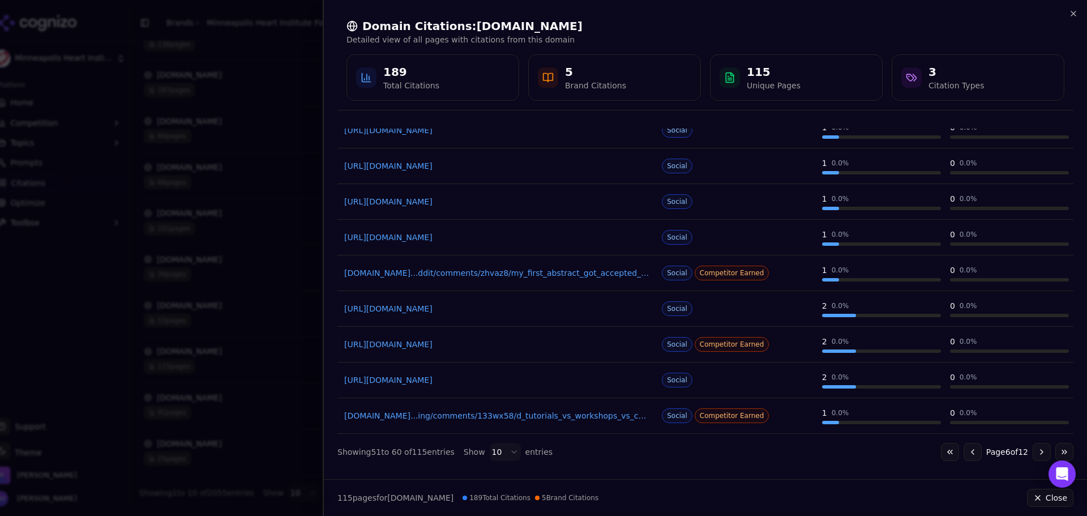
click at [1038, 452] on button "Go to next page" at bounding box center [1041, 452] width 18 height 18
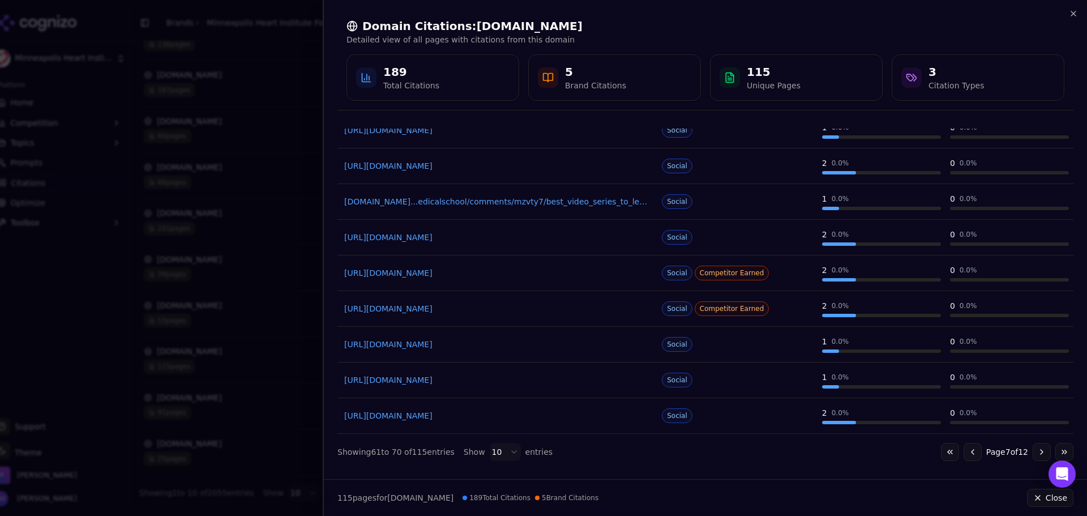
click at [1034, 451] on button "Go to next page" at bounding box center [1041, 452] width 18 height 18
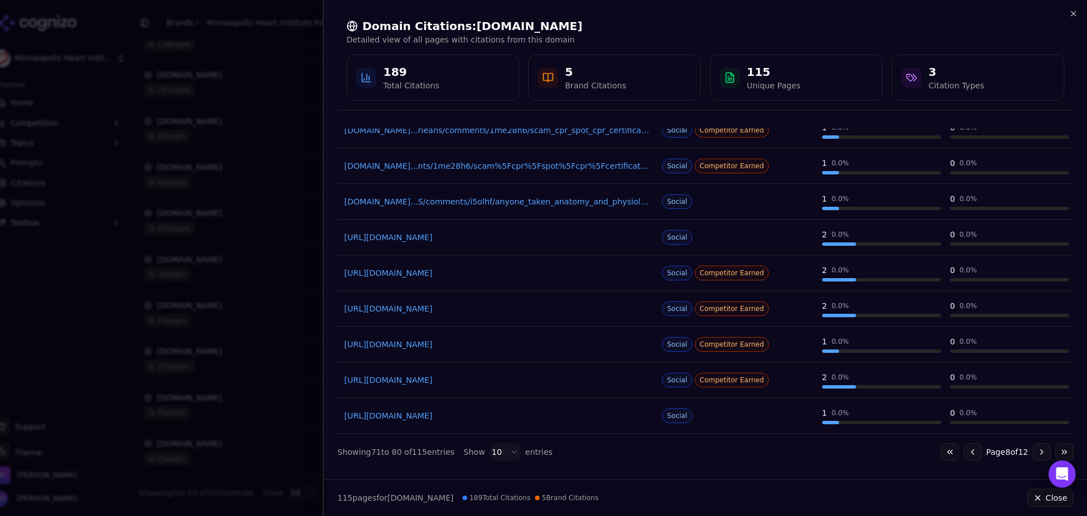
click at [1039, 453] on button "Go to next page" at bounding box center [1041, 452] width 18 height 18
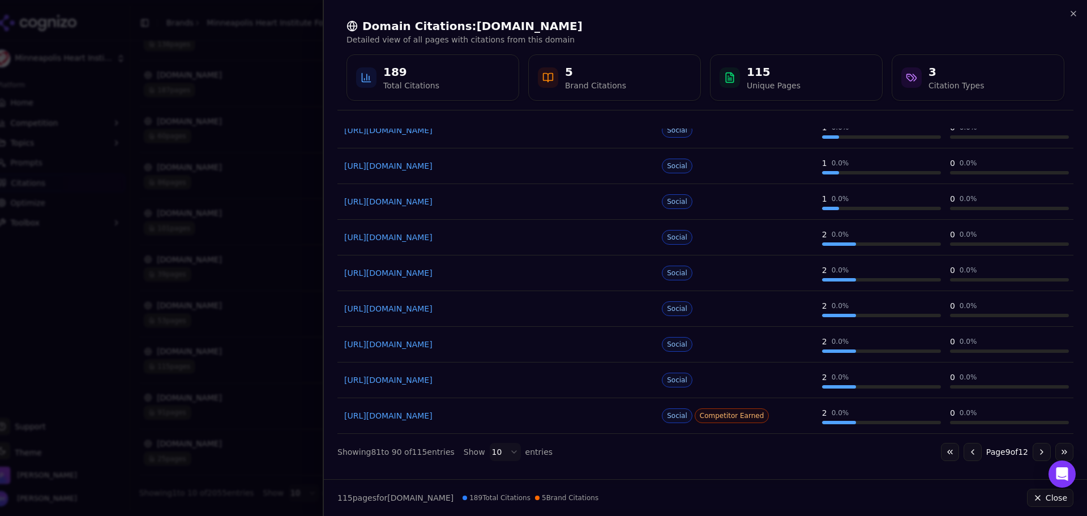
click at [1034, 453] on button "Go to next page" at bounding box center [1041, 452] width 18 height 18
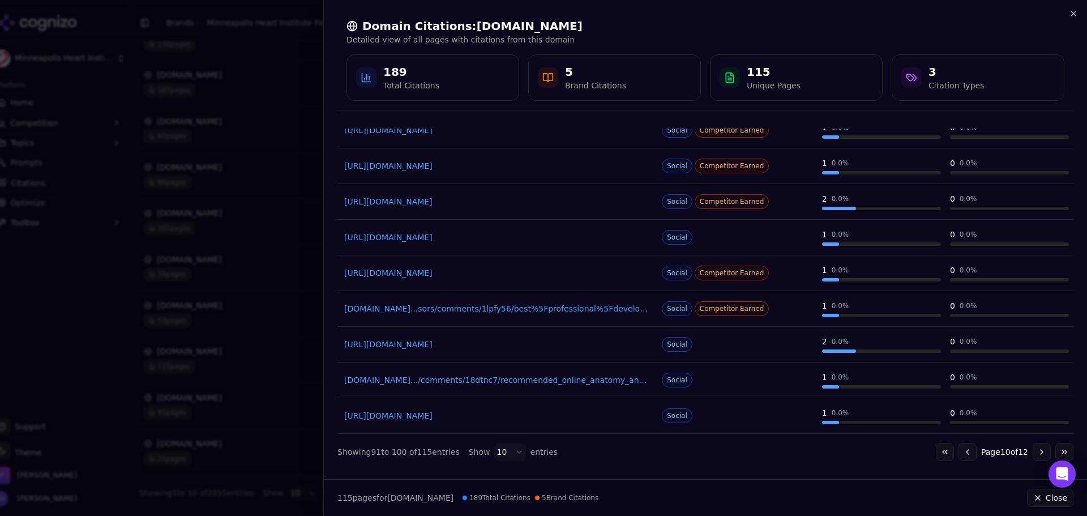
click at [1036, 455] on button "Go to next page" at bounding box center [1041, 452] width 18 height 18
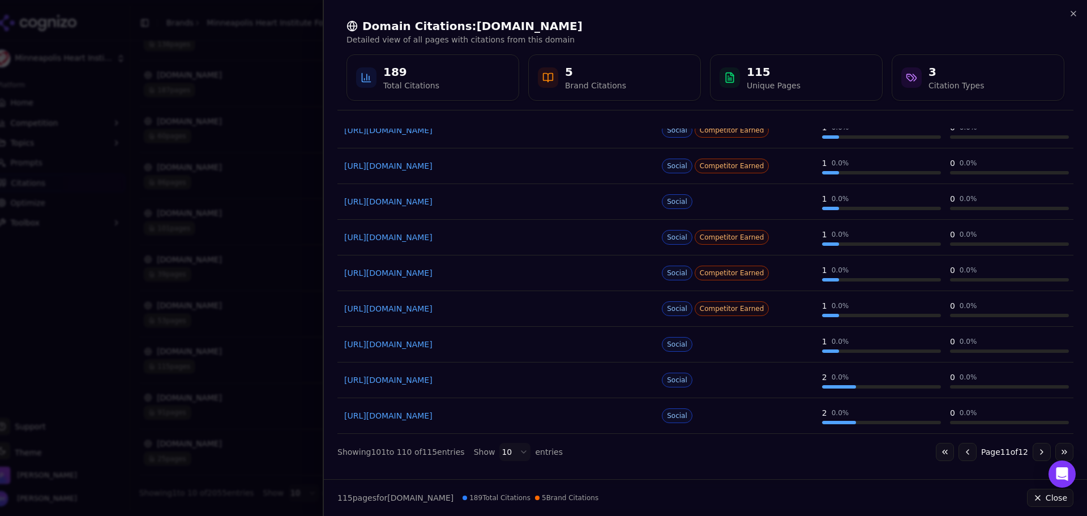
click at [1032, 453] on button "Go to next page" at bounding box center [1041, 452] width 18 height 18
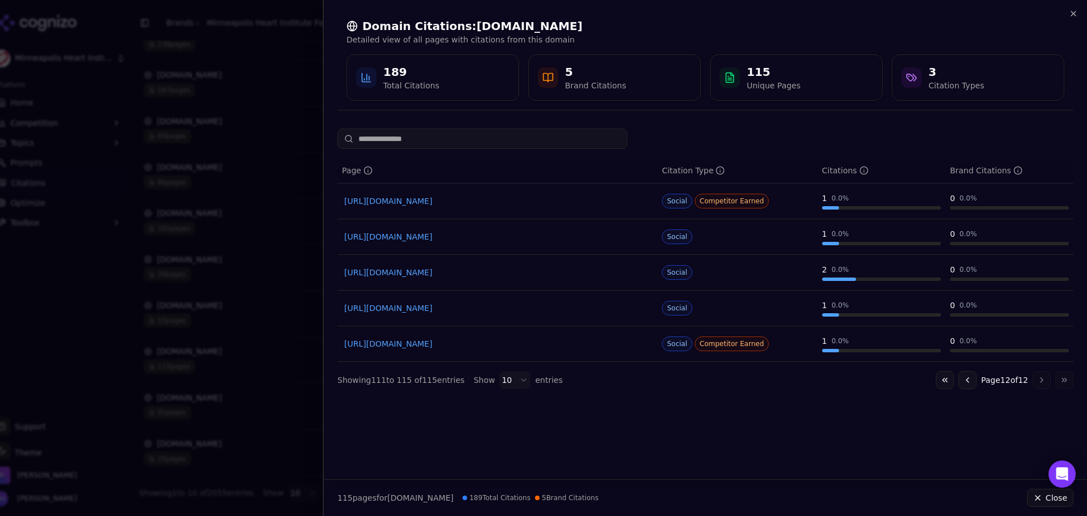
scroll to position [0, 0]
click at [963, 380] on button "Go to previous page" at bounding box center [967, 380] width 18 height 18
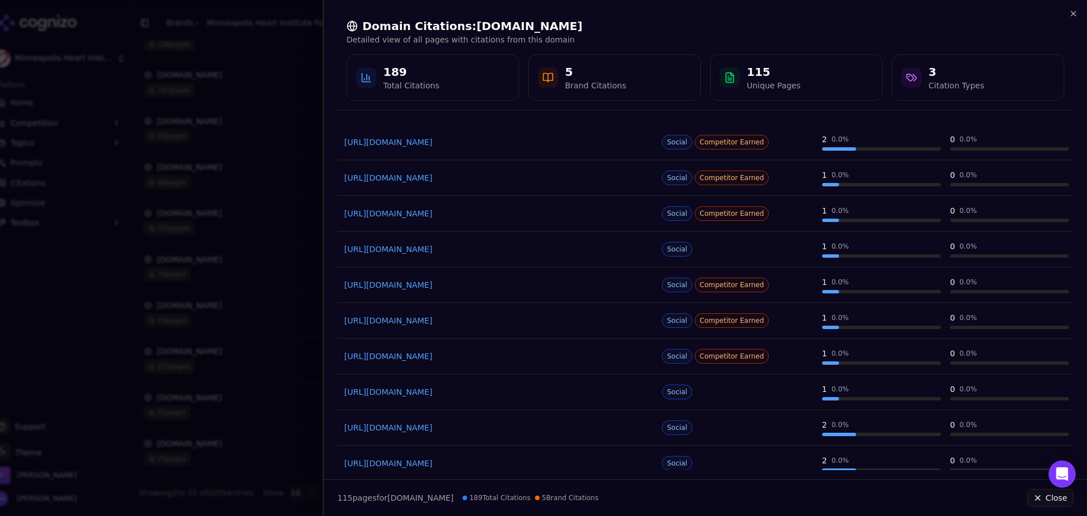
scroll to position [106, 0]
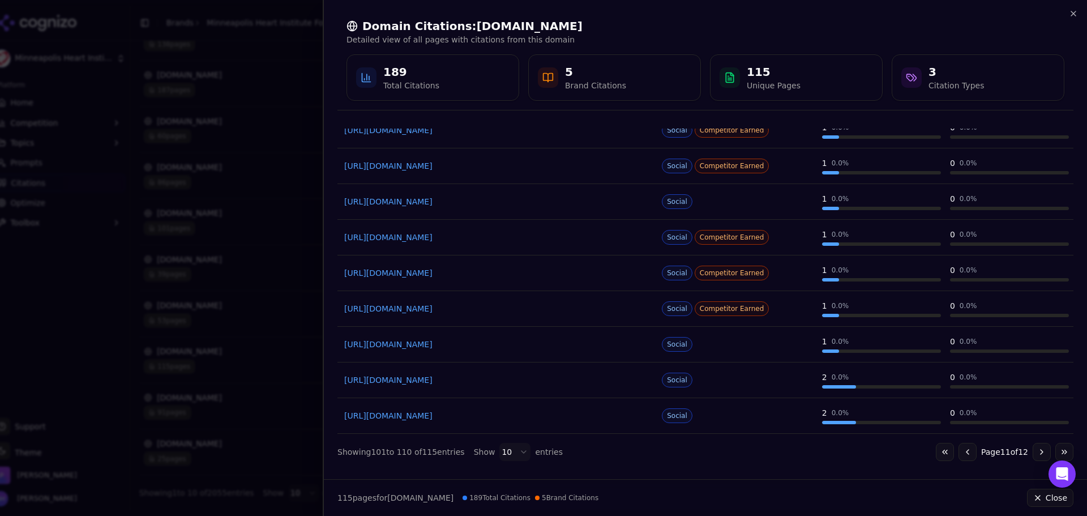
click at [965, 452] on button "Go to previous page" at bounding box center [967, 452] width 18 height 18
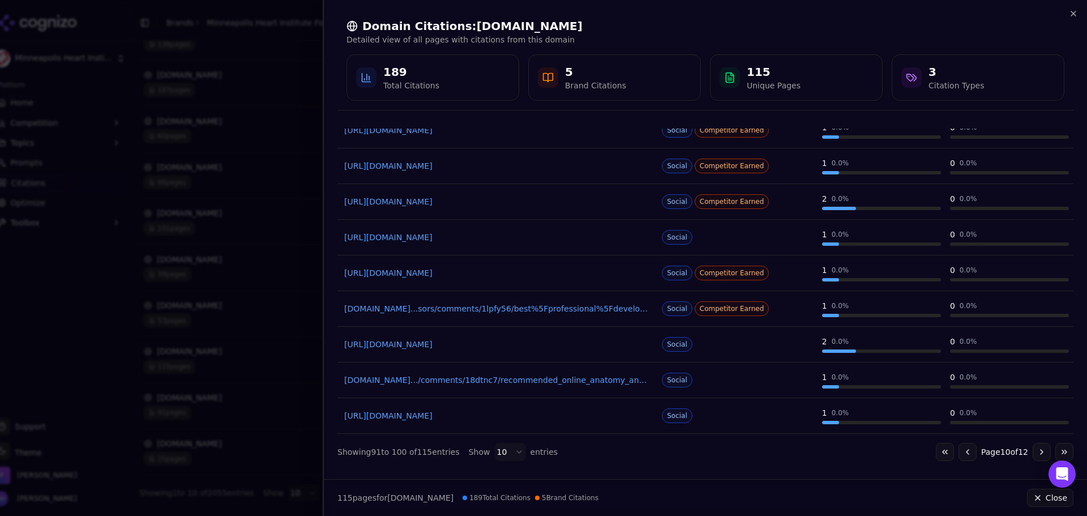
click at [959, 456] on button "Go to previous page" at bounding box center [967, 452] width 18 height 18
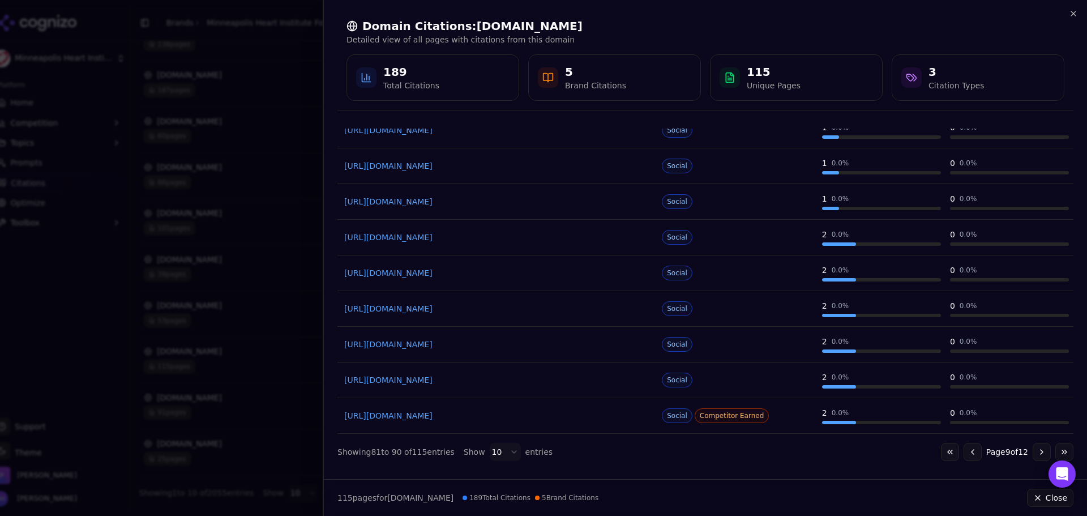
click at [964, 451] on button "Go to previous page" at bounding box center [972, 452] width 18 height 18
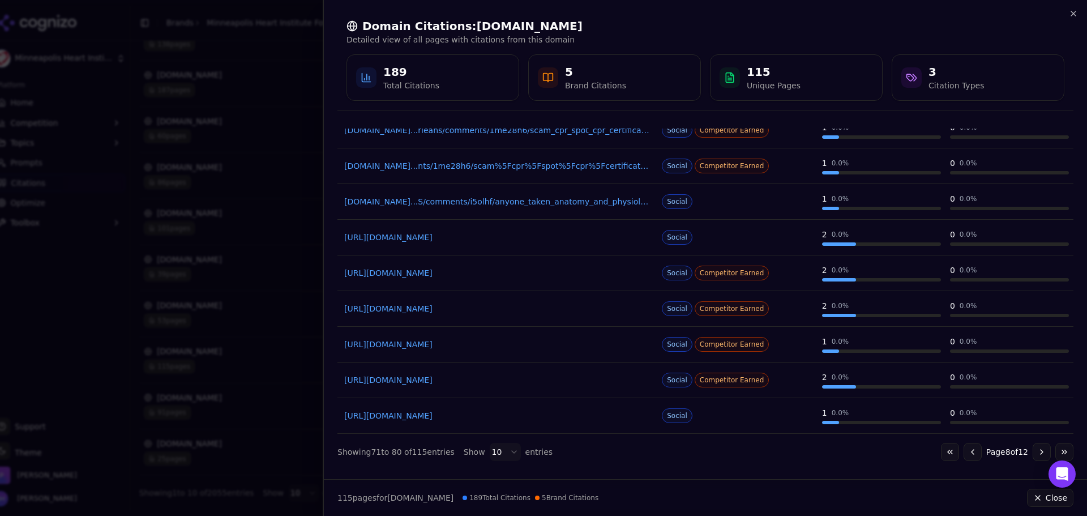
click at [963, 449] on button "Go to previous page" at bounding box center [972, 452] width 18 height 18
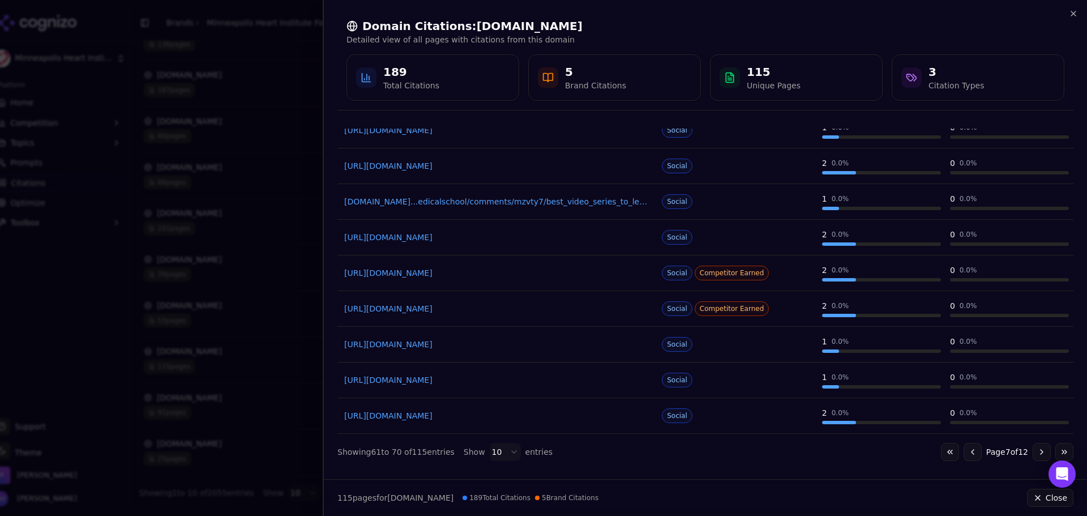
click at [963, 450] on button "Go to previous page" at bounding box center [972, 452] width 18 height 18
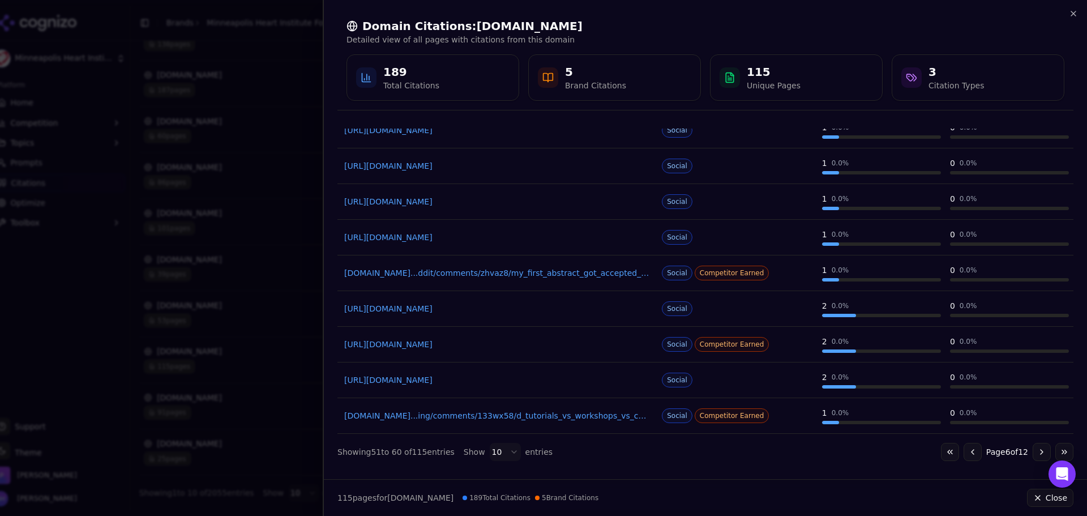
click at [967, 453] on button "Go to previous page" at bounding box center [972, 452] width 18 height 18
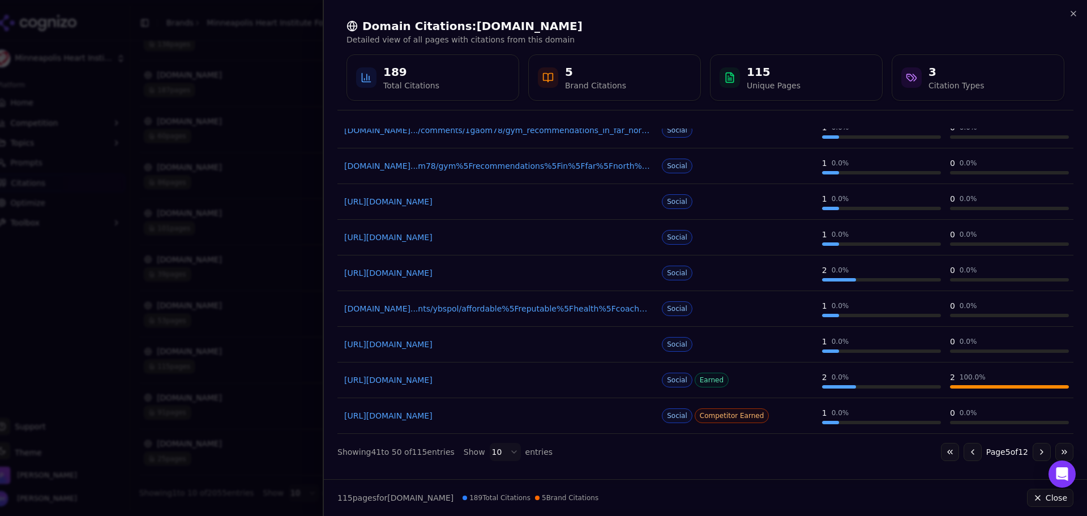
click at [963, 449] on button "Go to previous page" at bounding box center [972, 452] width 18 height 18
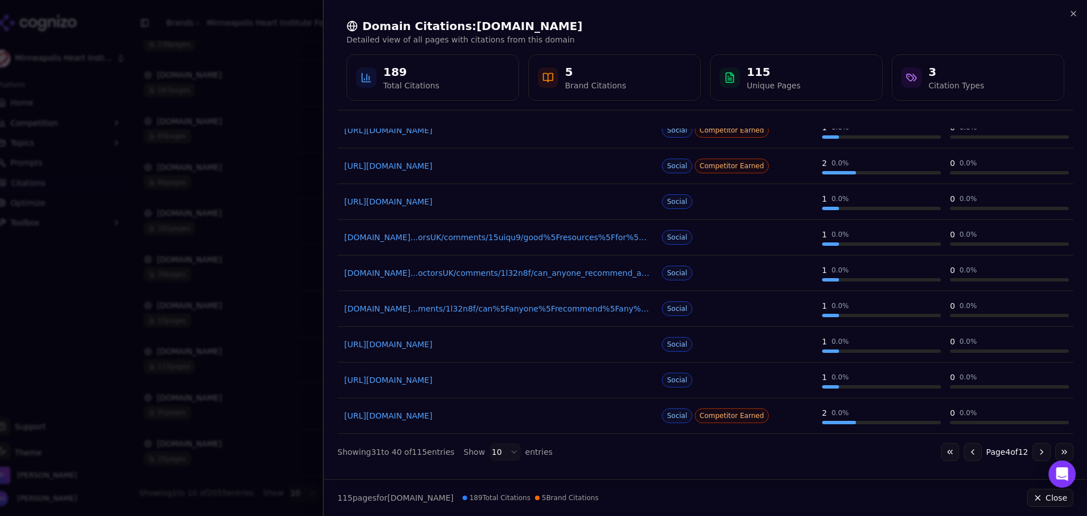
click at [971, 455] on button "Go to previous page" at bounding box center [972, 452] width 18 height 18
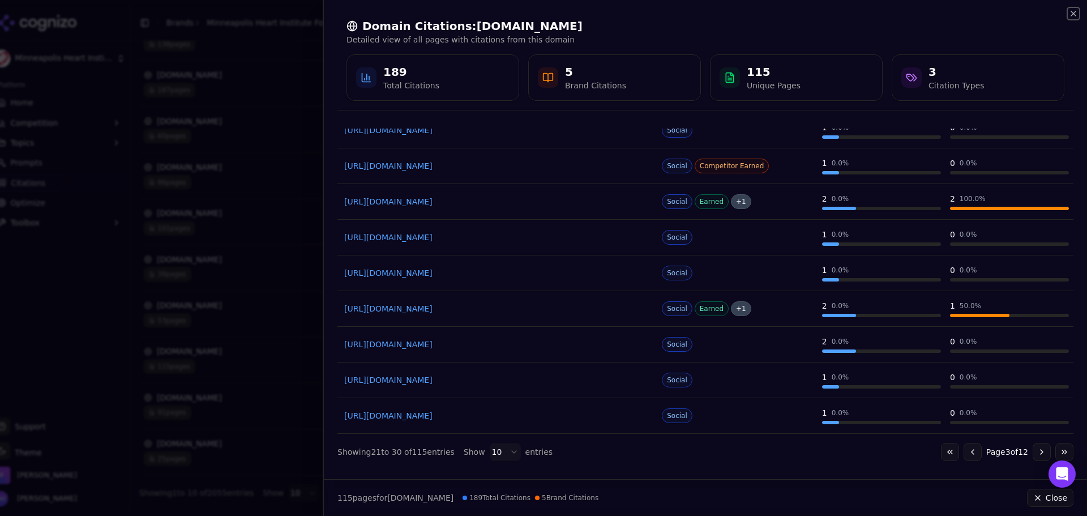
click at [1071, 16] on icon "button" at bounding box center [1073, 13] width 5 height 5
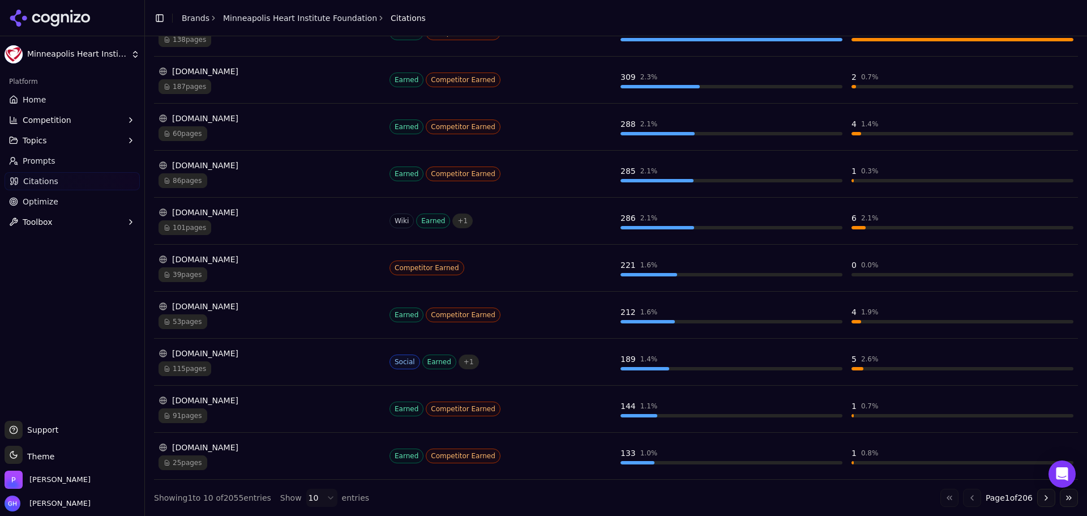
click at [240, 262] on div "[DOMAIN_NAME]" at bounding box center [269, 259] width 222 height 11
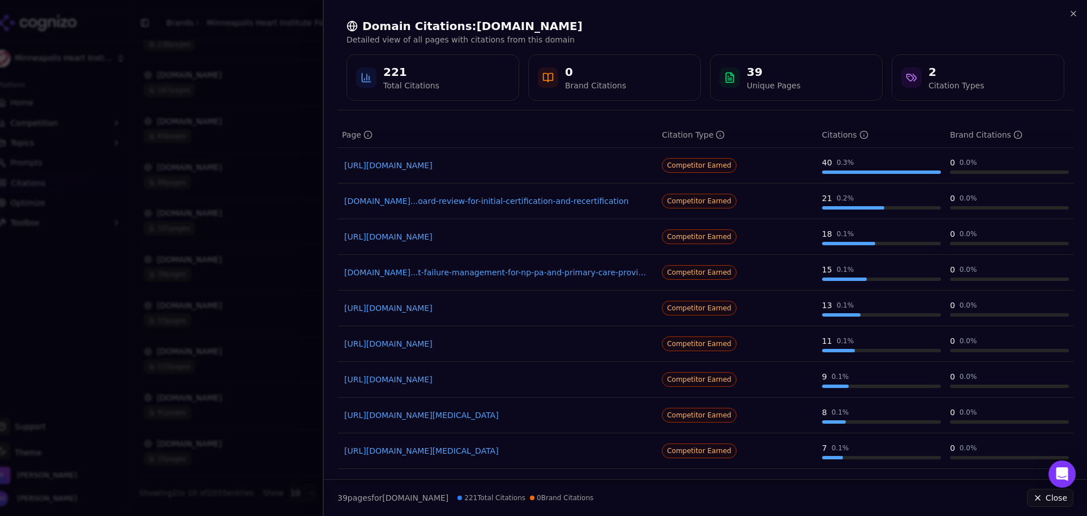
scroll to position [0, 0]
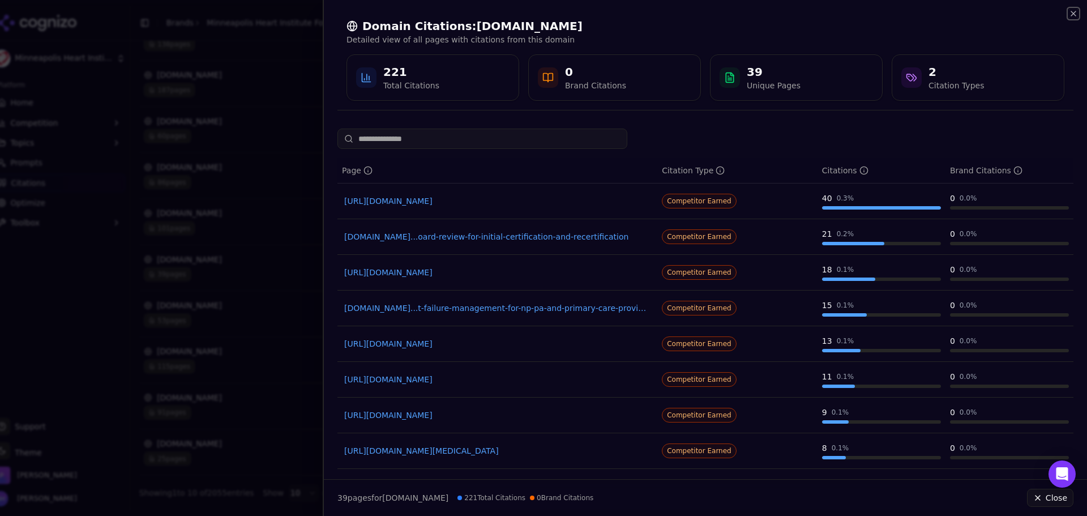
click at [1076, 11] on icon "button" at bounding box center [1073, 13] width 9 height 9
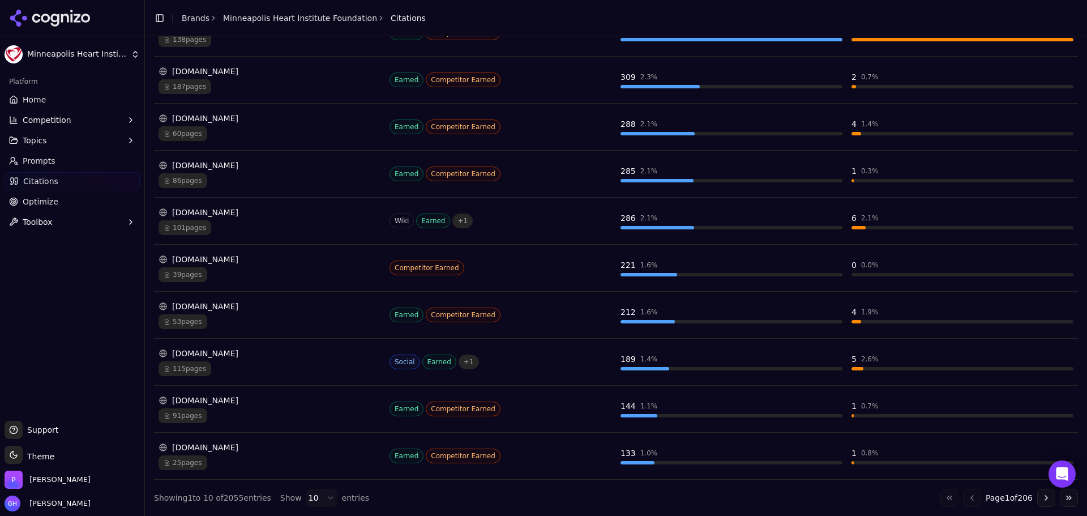
click at [273, 306] on div "[DOMAIN_NAME]" at bounding box center [269, 306] width 222 height 11
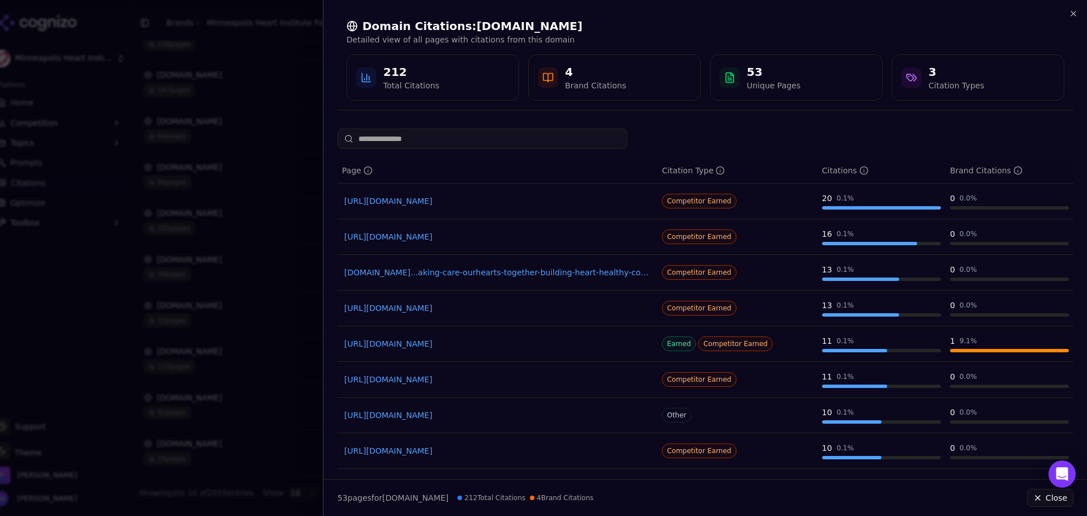
drag, startPoint x: 495, startPoint y: 239, endPoint x: 528, endPoint y: 121, distance: 122.9
click at [528, 121] on div "Domain Citations: [DOMAIN_NAME] Detailed view of all pages with citations from …" at bounding box center [705, 258] width 764 height 516
click at [1077, 12] on div "Domain Citations: [DOMAIN_NAME] Detailed view of all pages with citations from …" at bounding box center [705, 258] width 764 height 516
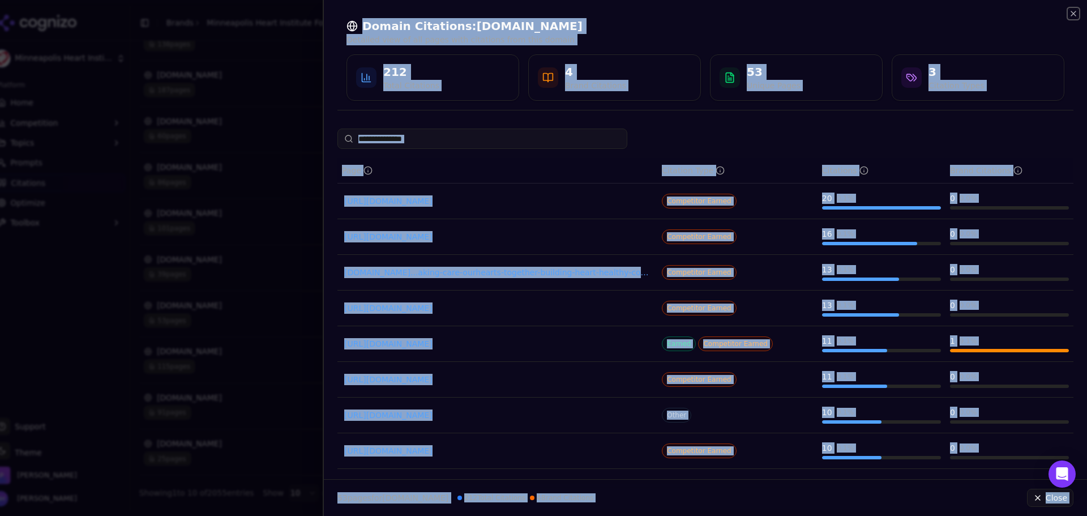
click at [1074, 11] on icon "button" at bounding box center [1073, 13] width 9 height 9
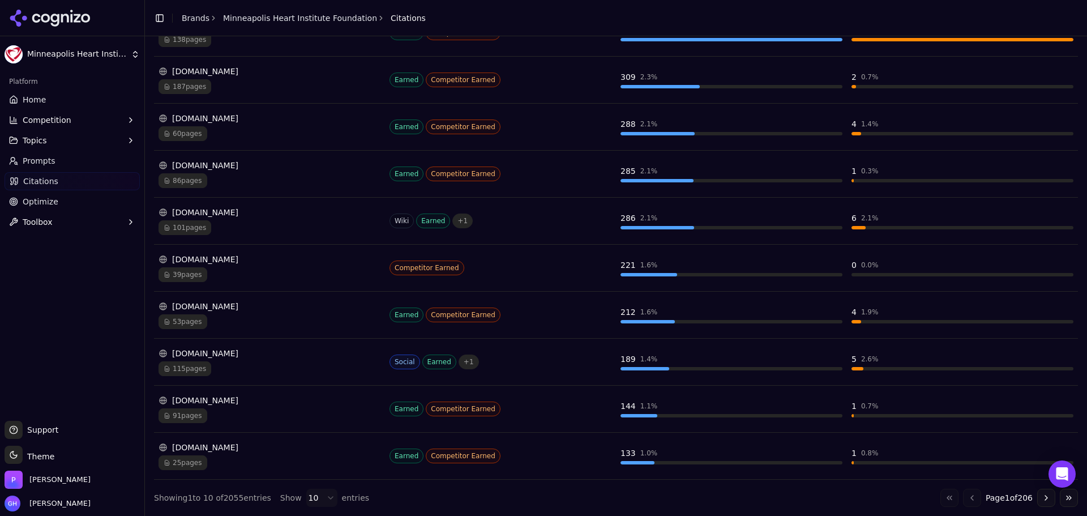
click at [223, 266] on div "[DOMAIN_NAME] 39 pages" at bounding box center [269, 268] width 222 height 28
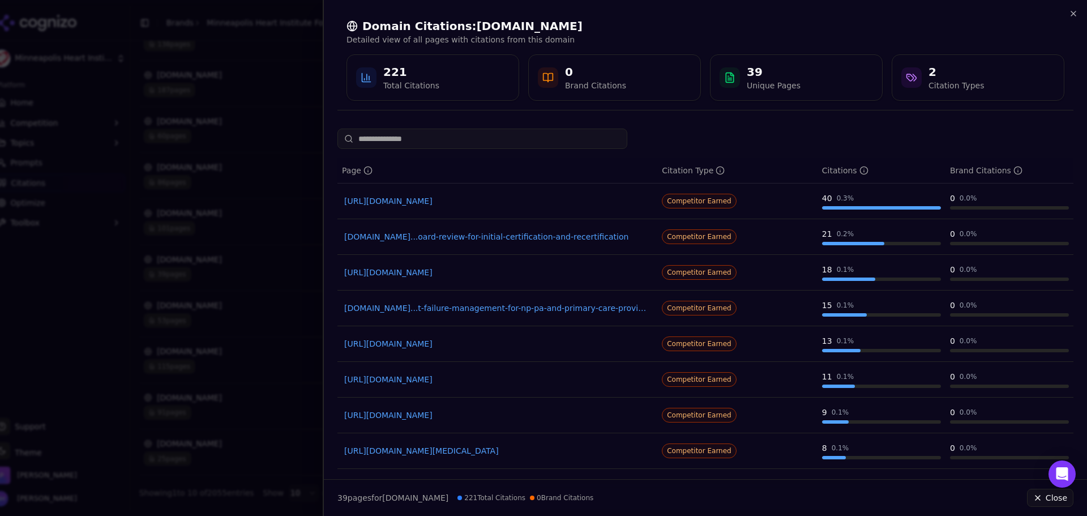
click at [1068, 13] on div "Domain Citations: [DOMAIN_NAME] Detailed view of all pages with citations from …" at bounding box center [705, 59] width 736 height 101
click at [1073, 14] on icon "button" at bounding box center [1073, 13] width 9 height 9
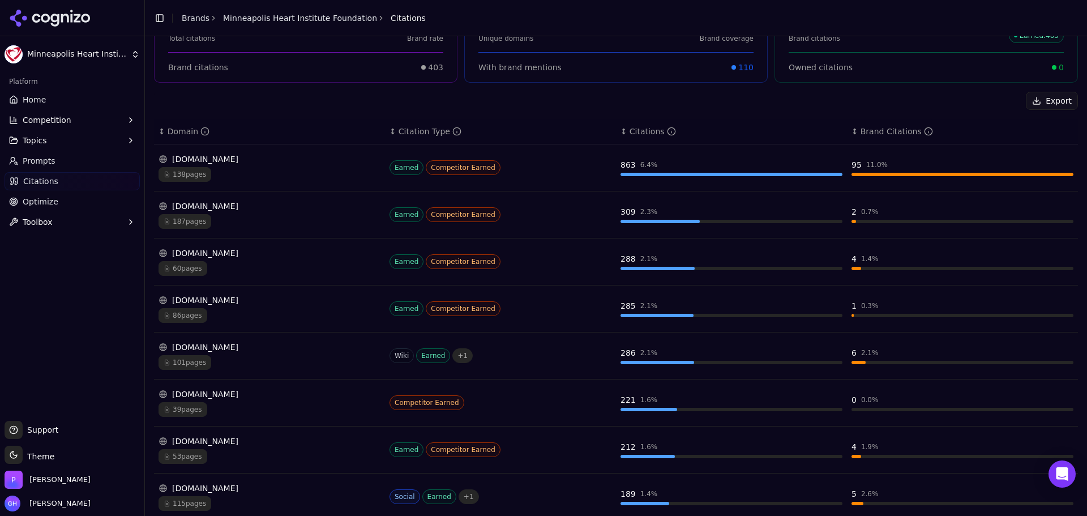
scroll to position [113, 0]
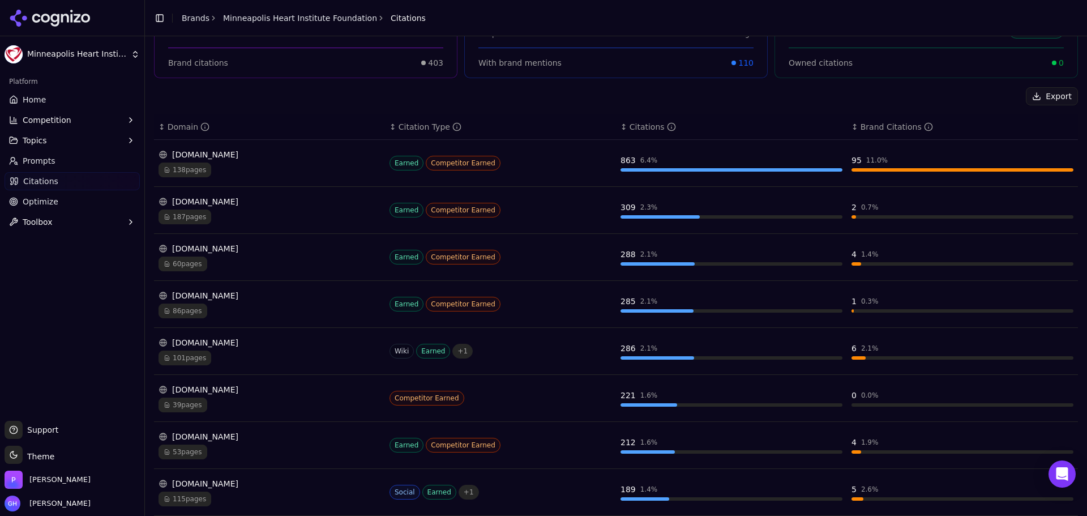
click at [281, 257] on div "60 pages" at bounding box center [269, 263] width 222 height 15
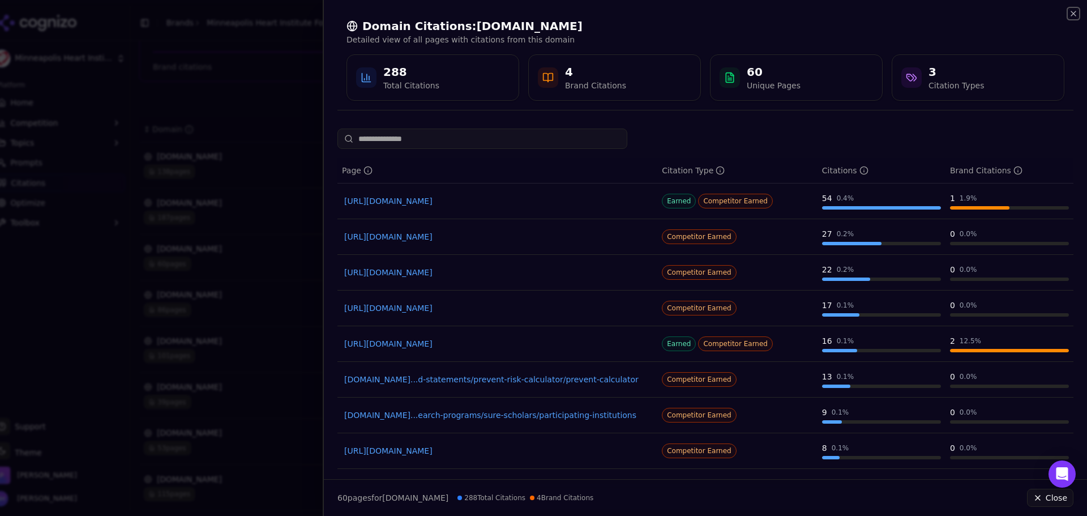
click at [1072, 17] on icon "button" at bounding box center [1073, 13] width 9 height 9
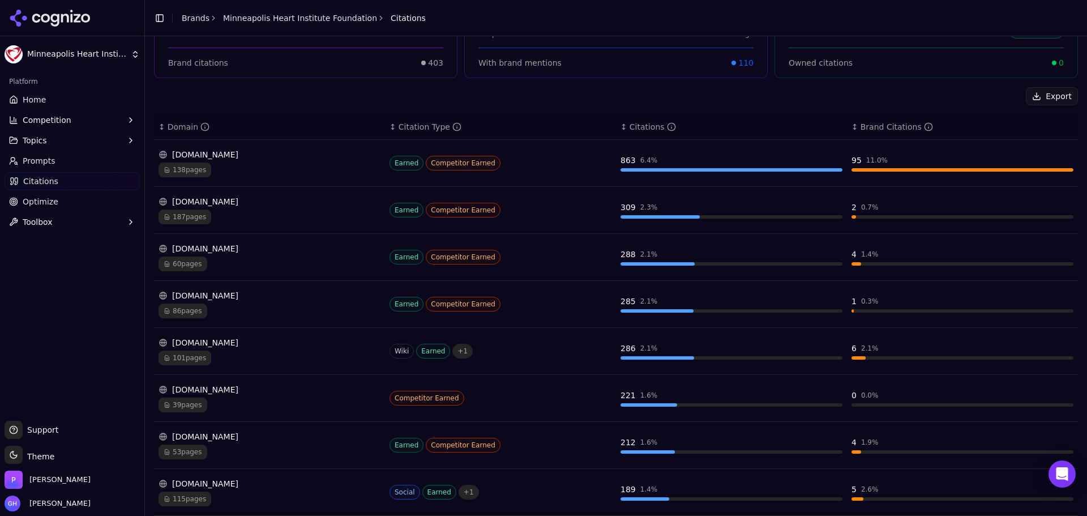
click at [264, 157] on div "[DOMAIN_NAME]" at bounding box center [269, 154] width 222 height 11
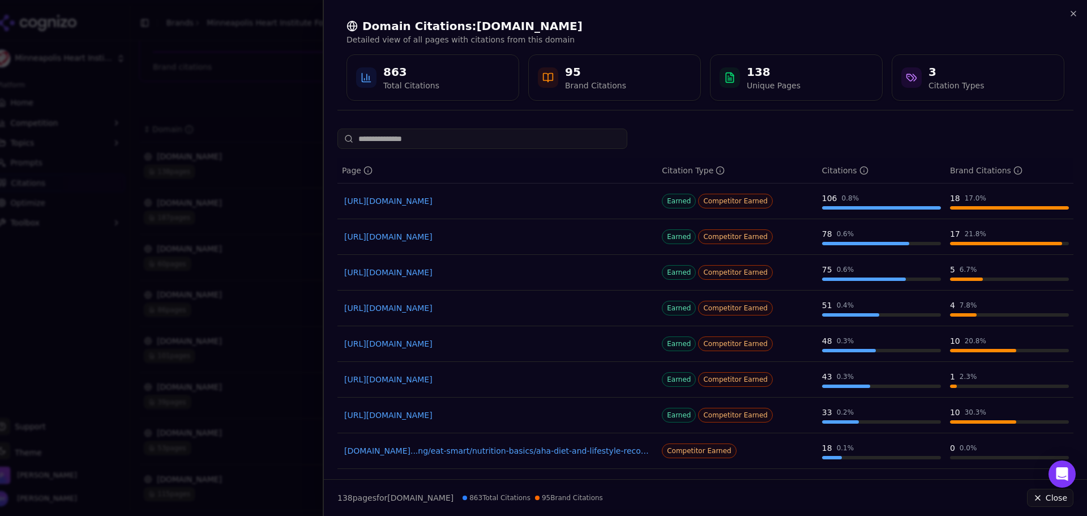
click at [1085, 15] on div "Domain Citations: [DOMAIN_NAME] Detailed view of all pages with citations from …" at bounding box center [705, 59] width 763 height 119
click at [1079, 12] on div "Domain Citations: [DOMAIN_NAME] Detailed view of all pages with citations from …" at bounding box center [705, 59] width 763 height 119
click at [1076, 12] on icon "button" at bounding box center [1073, 13] width 9 height 9
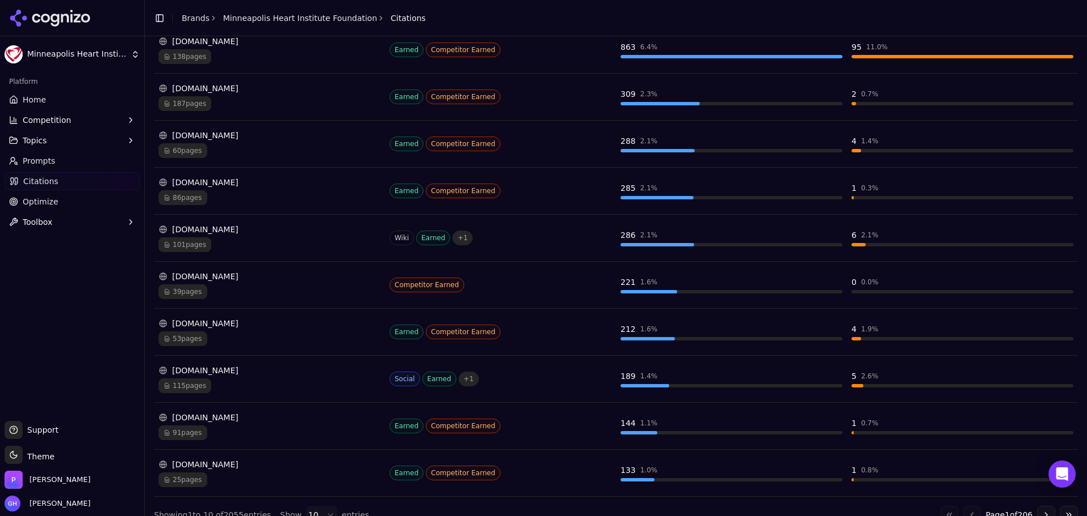
scroll to position [243, 0]
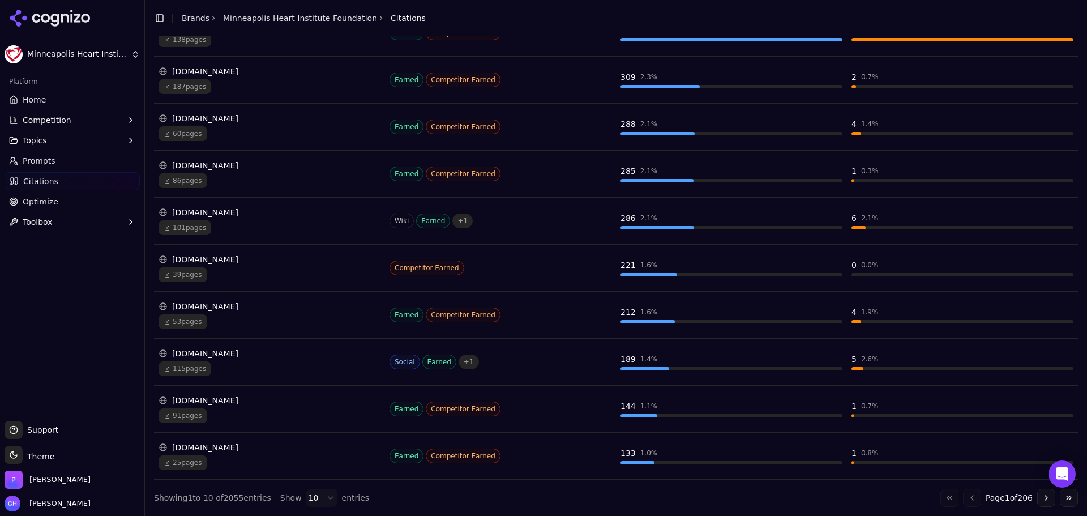
click at [1027, 500] on div "Go to first page Go to previous page Page 1 of 206 Go to next page Go to last p…" at bounding box center [1009, 498] width 138 height 18
click at [1040, 505] on button "Go to next page" at bounding box center [1046, 498] width 18 height 18
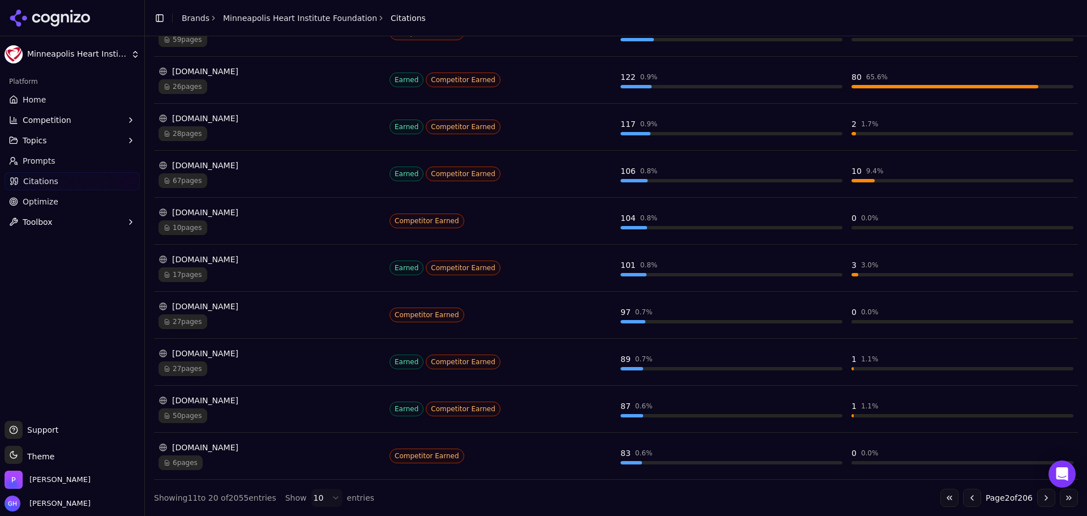
click at [250, 448] on div "[DOMAIN_NAME]" at bounding box center [269, 447] width 222 height 11
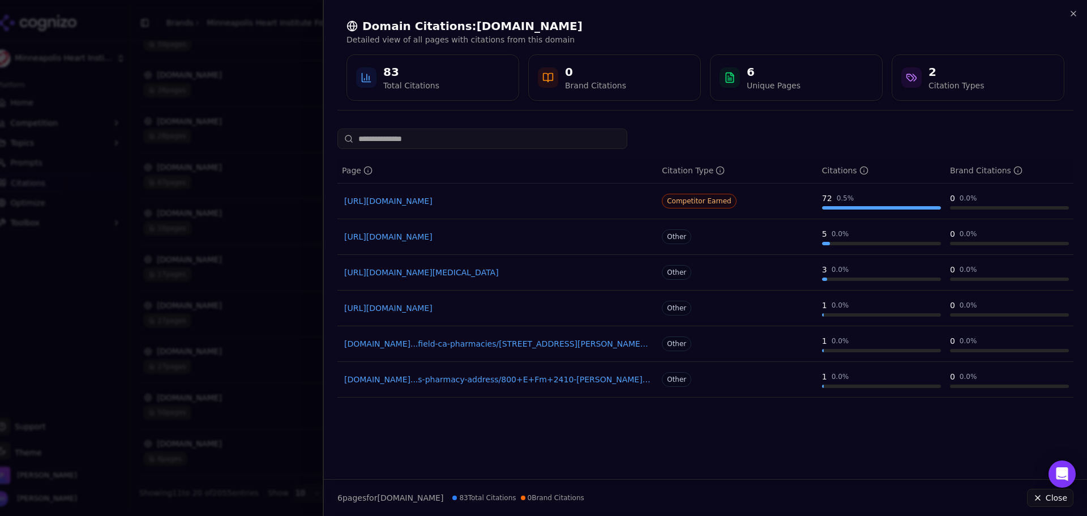
click at [283, 273] on div at bounding box center [543, 258] width 1087 height 516
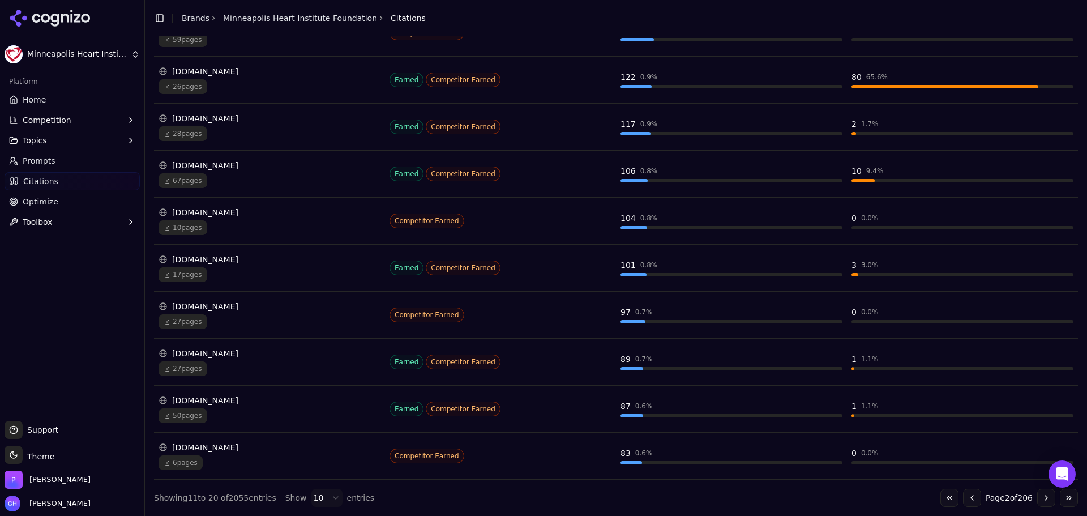
click at [259, 409] on div "50 pages" at bounding box center [269, 415] width 222 height 15
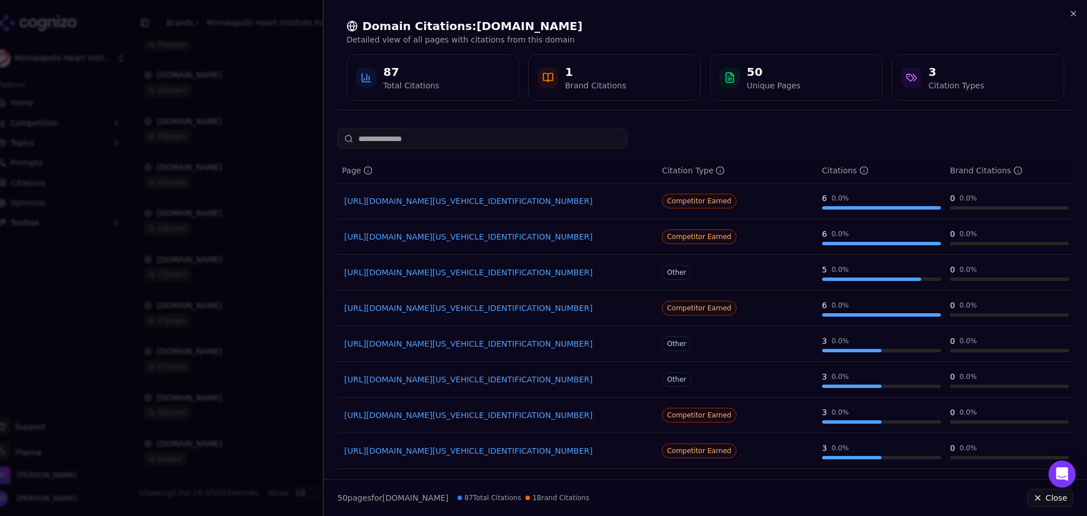
click at [172, 135] on div at bounding box center [543, 258] width 1087 height 516
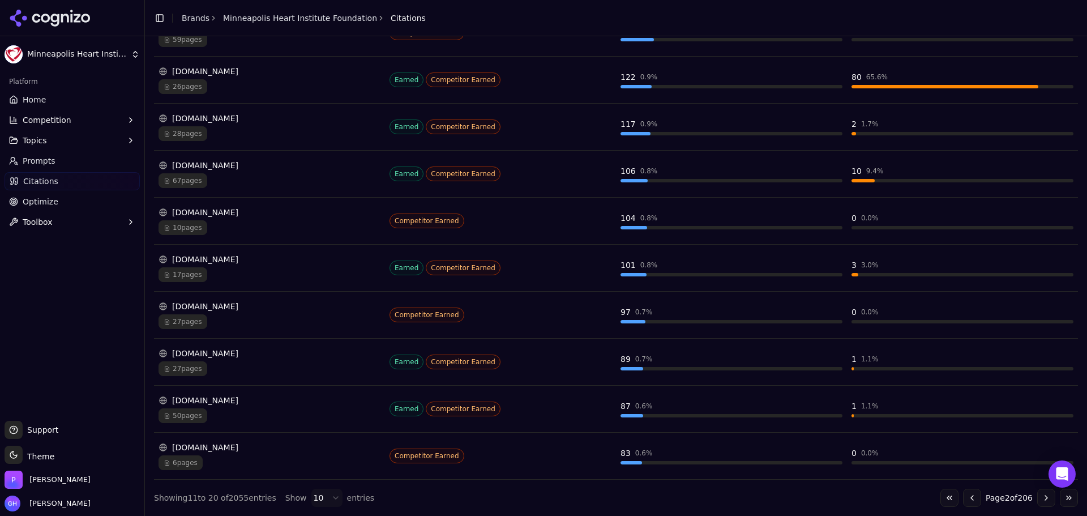
click at [968, 497] on button "Go to previous page" at bounding box center [972, 498] width 18 height 18
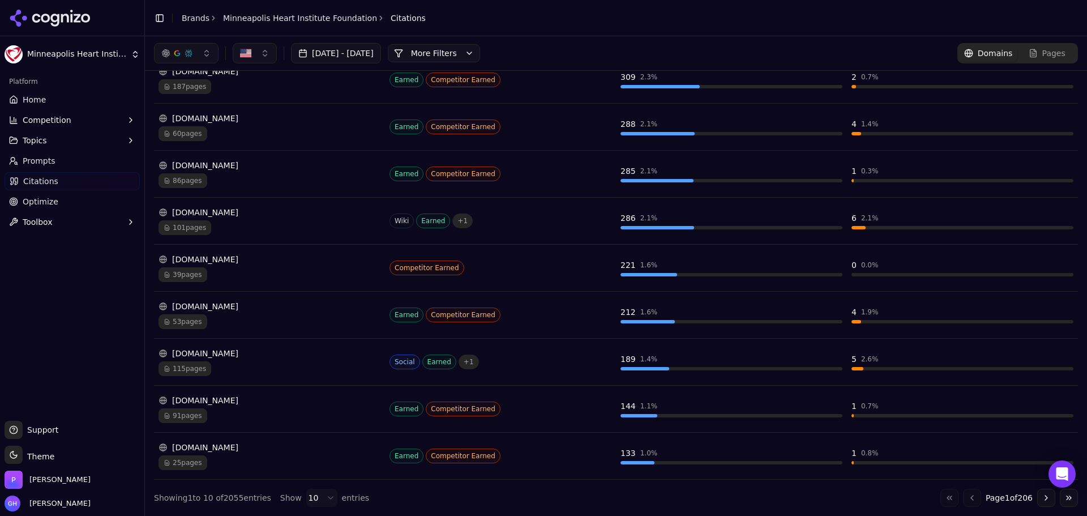
scroll to position [130, 0]
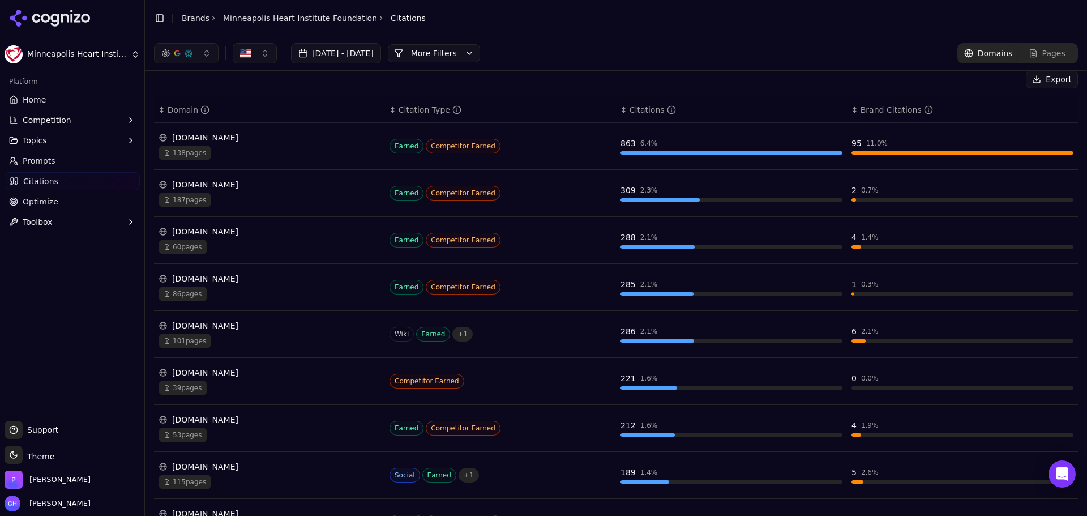
click at [272, 196] on div "187 pages" at bounding box center [269, 199] width 222 height 15
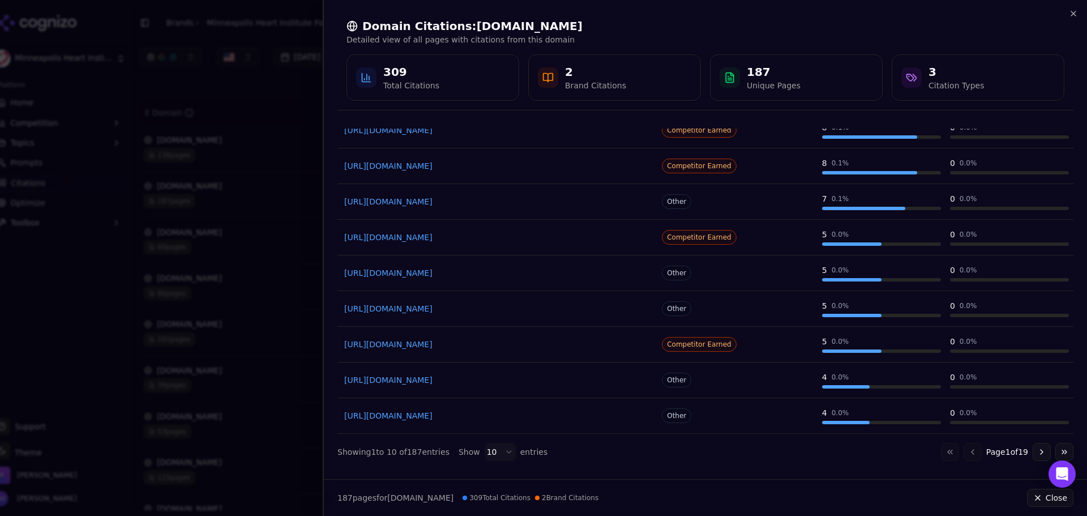
scroll to position [0, 0]
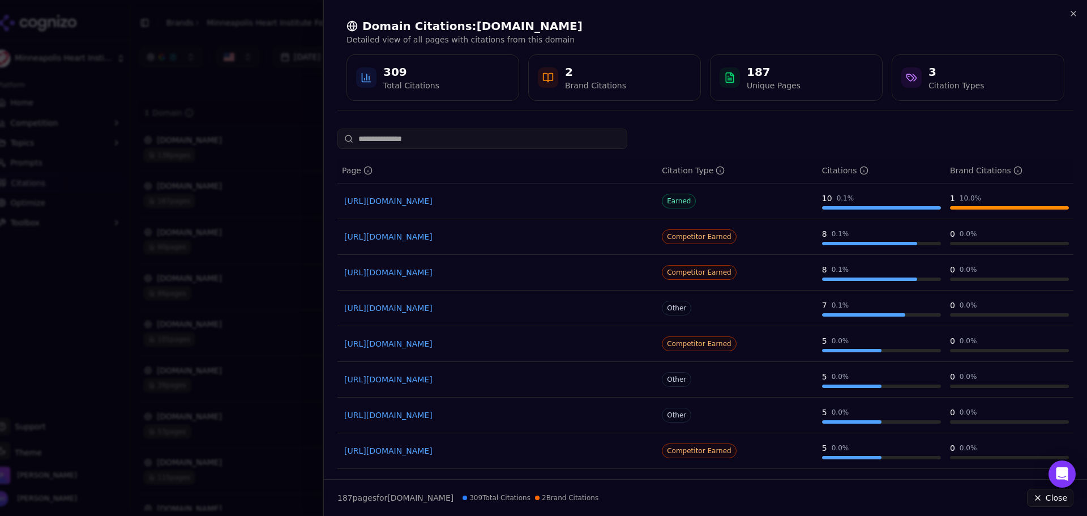
click at [503, 205] on link "[URL][DOMAIN_NAME]" at bounding box center [497, 200] width 306 height 11
click at [491, 232] on link "[URL][DOMAIN_NAME]" at bounding box center [497, 236] width 306 height 11
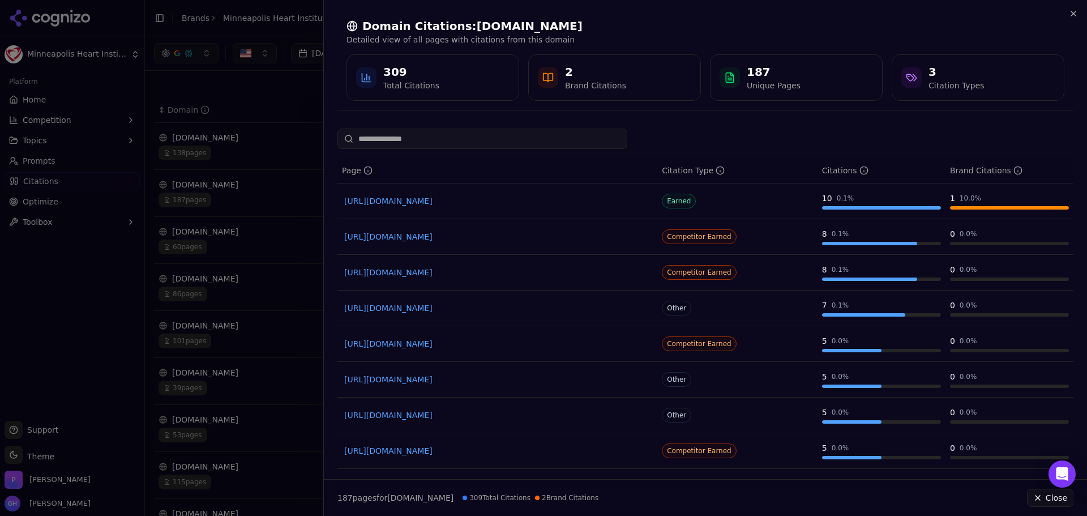
click at [106, 176] on div at bounding box center [543, 258] width 1087 height 516
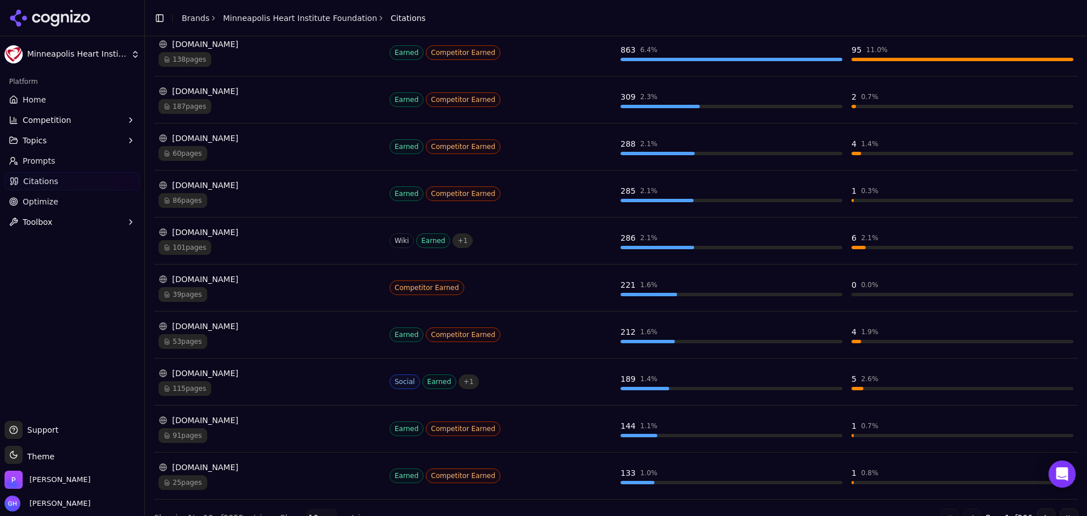
scroll to position [243, 0]
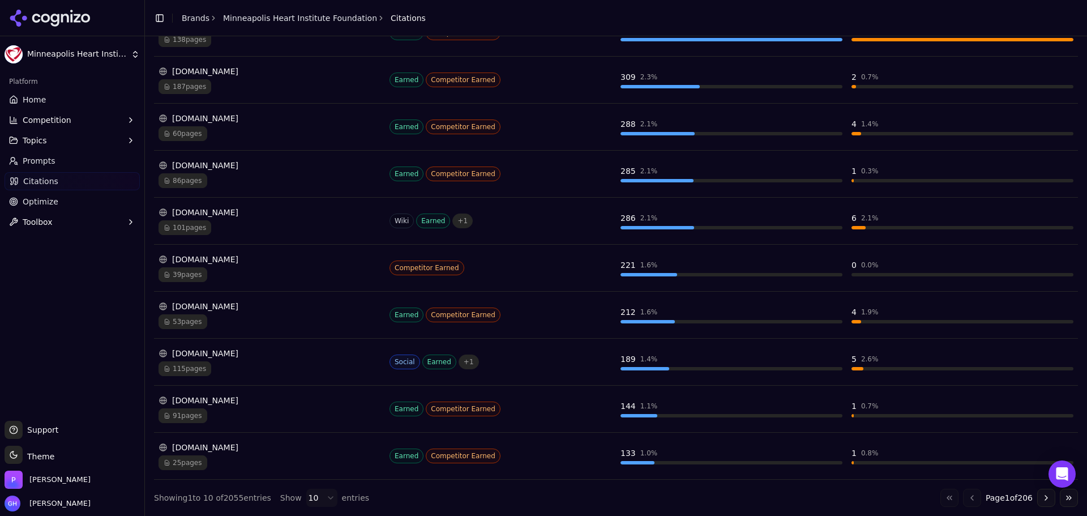
click at [228, 393] on td "[DOMAIN_NAME] 91 pages" at bounding box center [269, 408] width 231 height 47
click at [224, 404] on div "[DOMAIN_NAME]" at bounding box center [269, 400] width 222 height 11
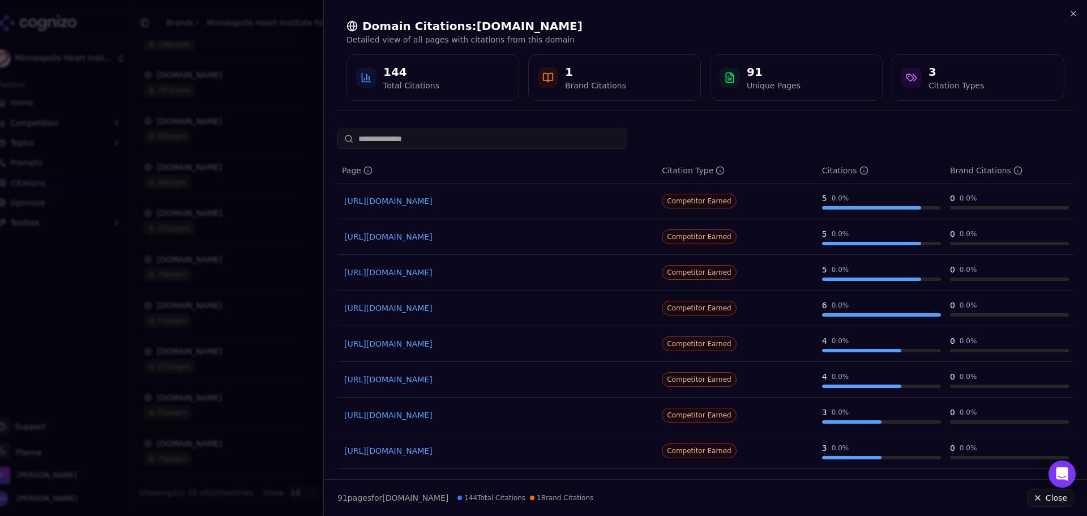
click at [439, 196] on link "[URL][DOMAIN_NAME]" at bounding box center [497, 200] width 306 height 11
click at [96, 318] on div at bounding box center [543, 258] width 1087 height 516
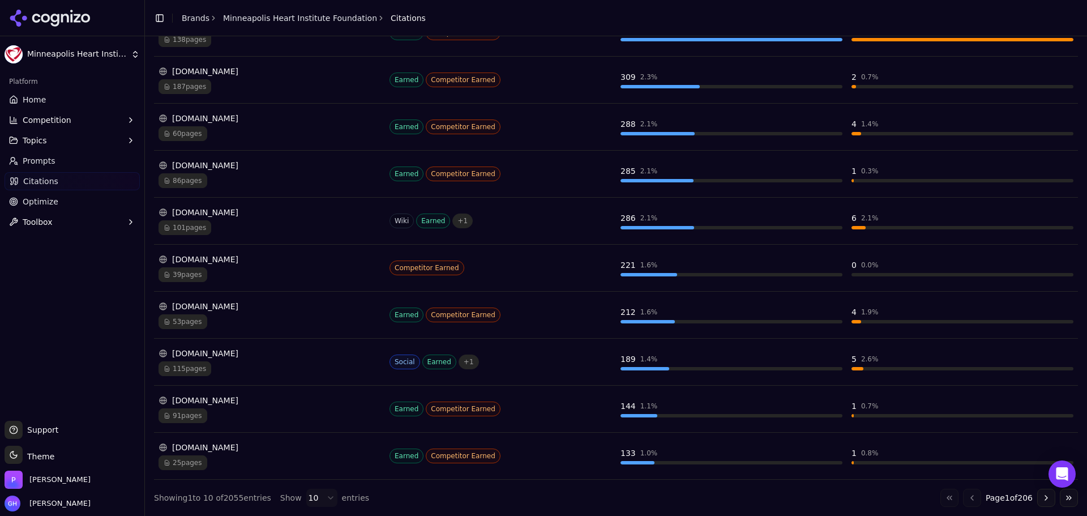
click at [243, 267] on div "39 pages" at bounding box center [269, 274] width 222 height 15
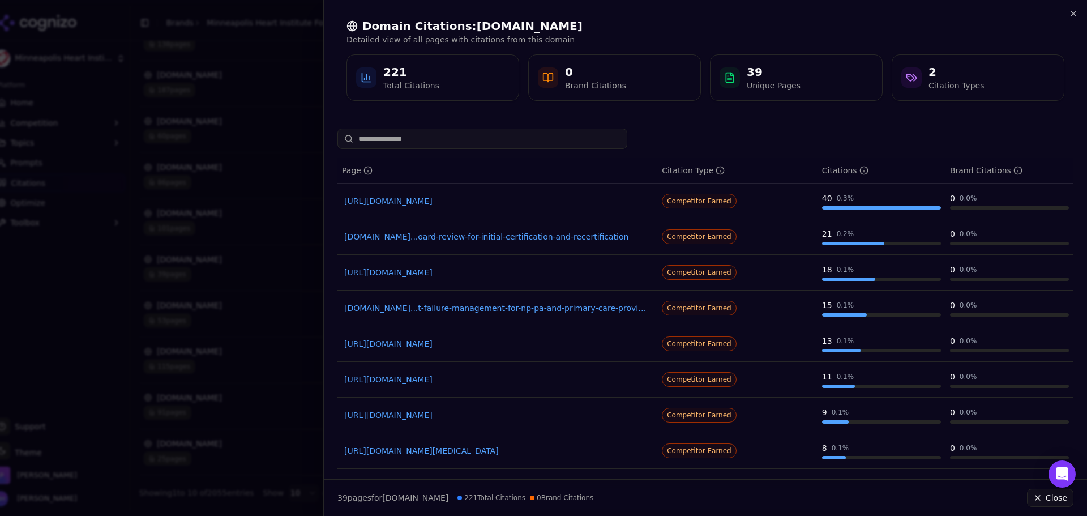
click at [121, 291] on div at bounding box center [543, 258] width 1087 height 516
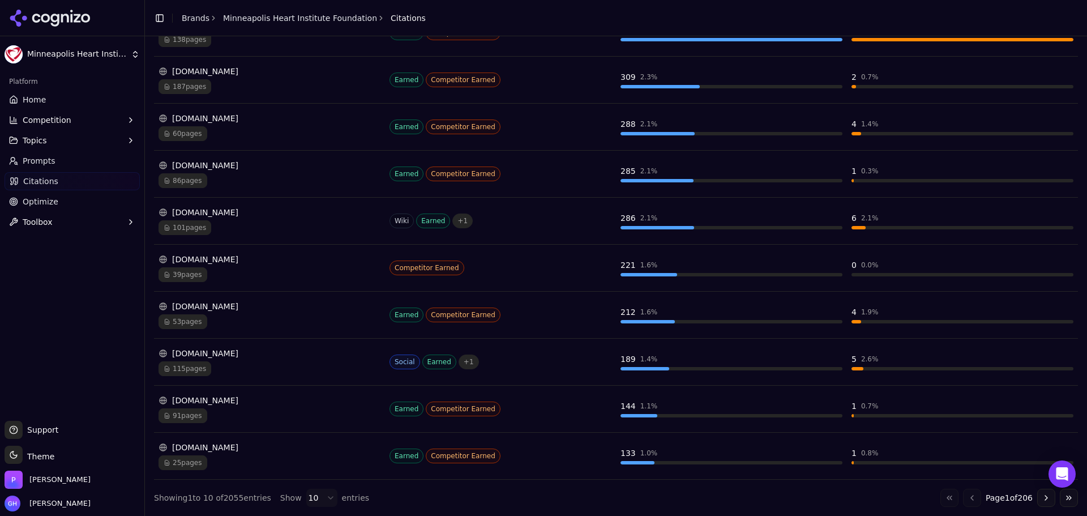
click at [268, 408] on div "91 pages" at bounding box center [269, 415] width 222 height 15
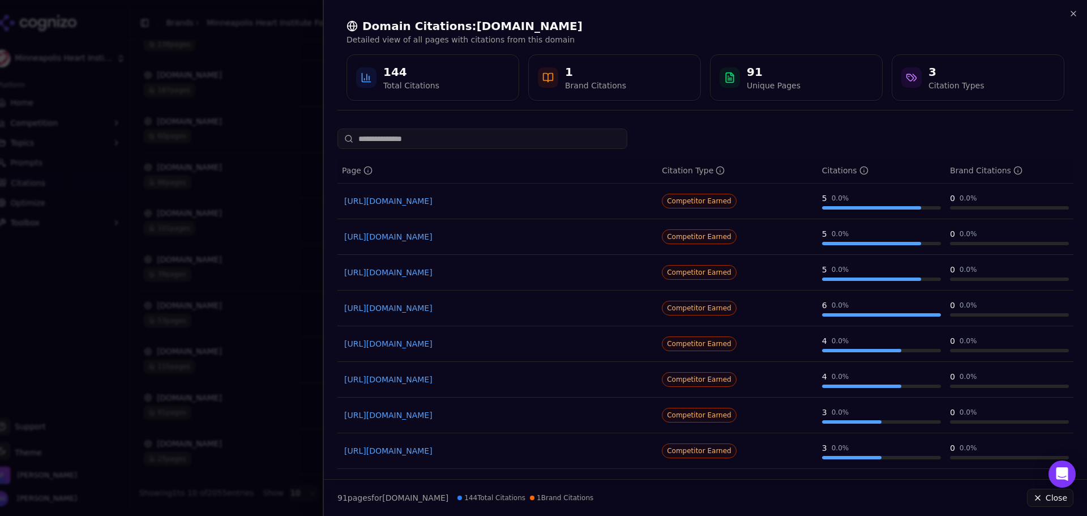
click at [233, 341] on div at bounding box center [543, 258] width 1087 height 516
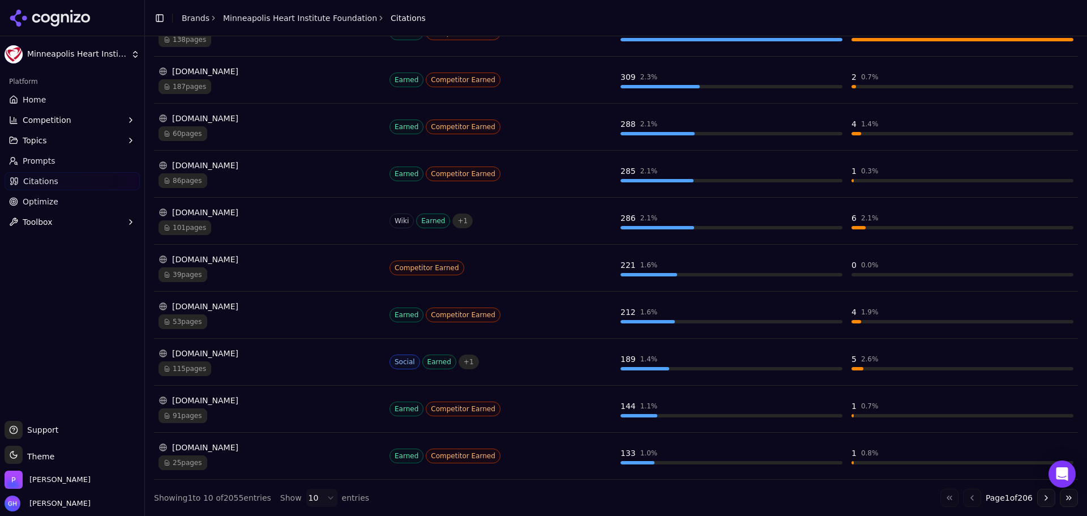
click at [1039, 498] on button "Go to next page" at bounding box center [1046, 498] width 18 height 18
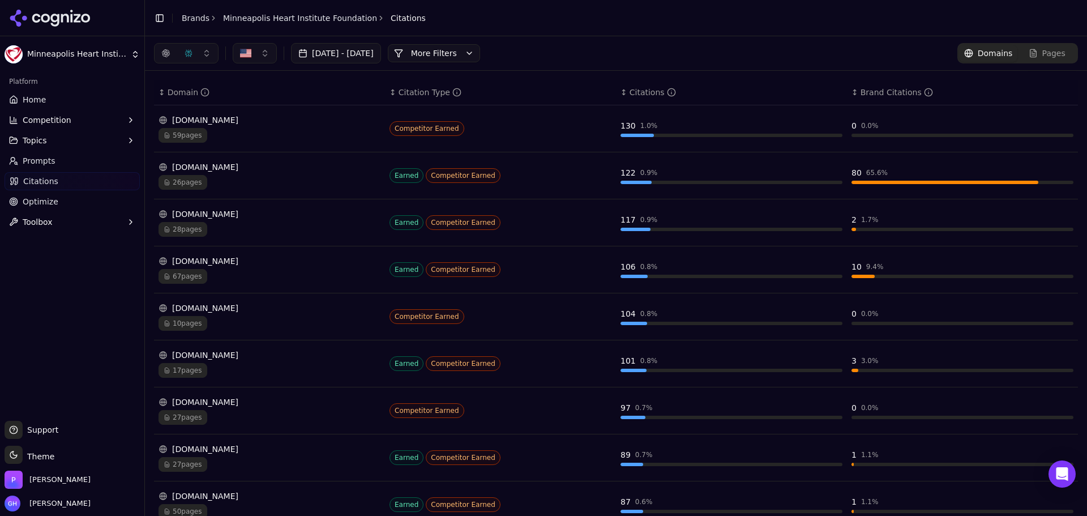
scroll to position [74, 0]
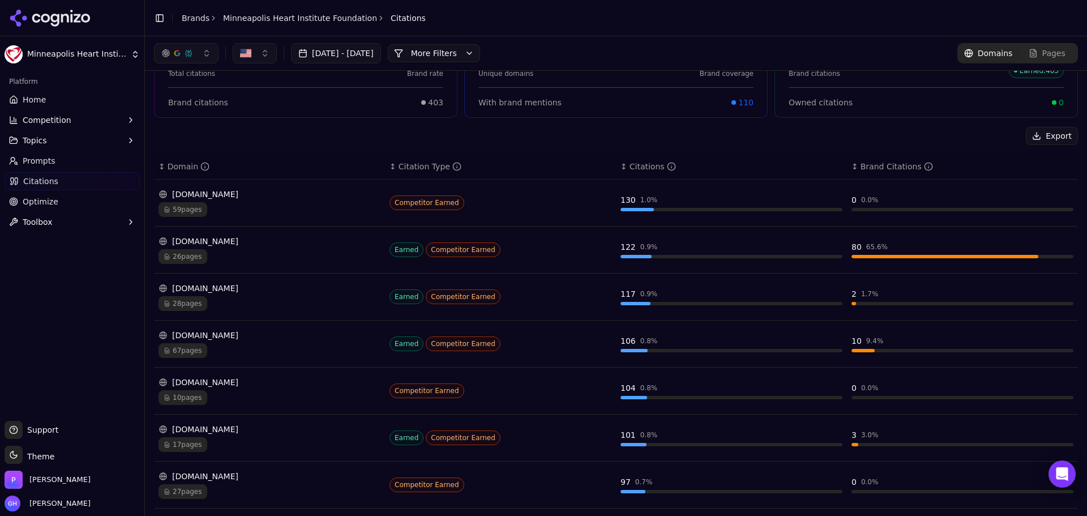
click at [242, 205] on div "59 pages" at bounding box center [269, 209] width 222 height 15
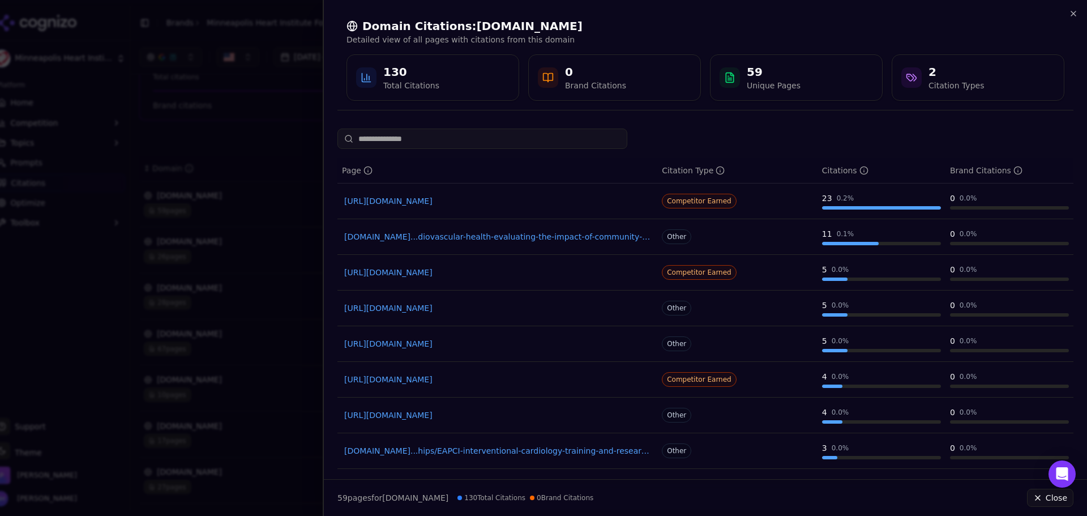
drag, startPoint x: 450, startPoint y: 203, endPoint x: 217, endPoint y: 268, distance: 242.0
click at [210, 267] on div at bounding box center [543, 258] width 1087 height 516
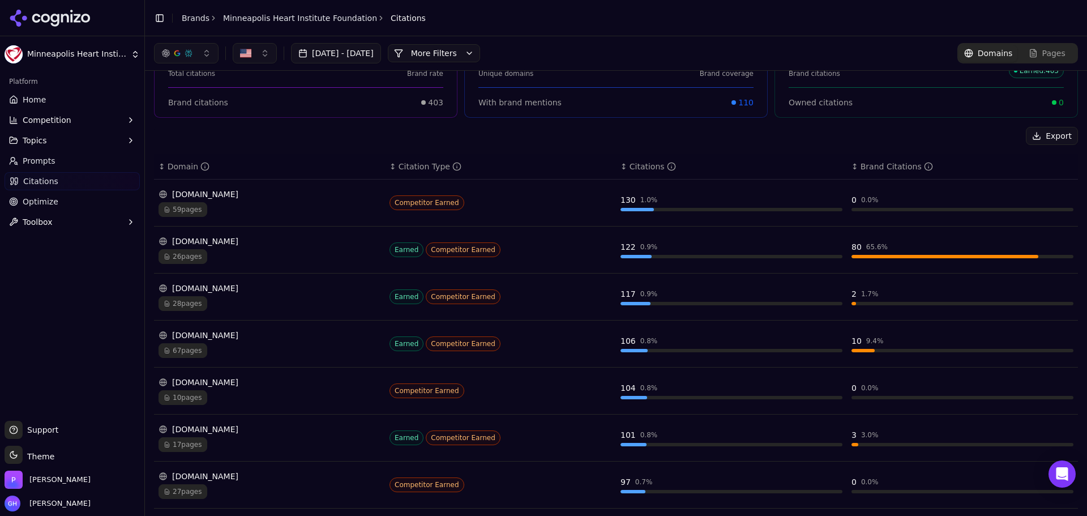
click at [250, 191] on div "[DOMAIN_NAME]" at bounding box center [269, 193] width 222 height 11
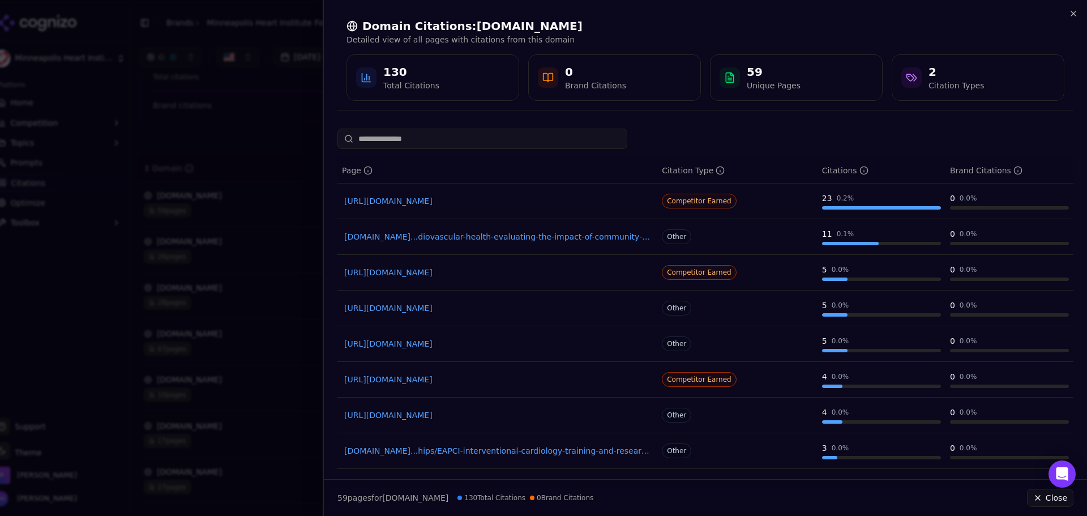
click at [202, 200] on div at bounding box center [543, 258] width 1087 height 516
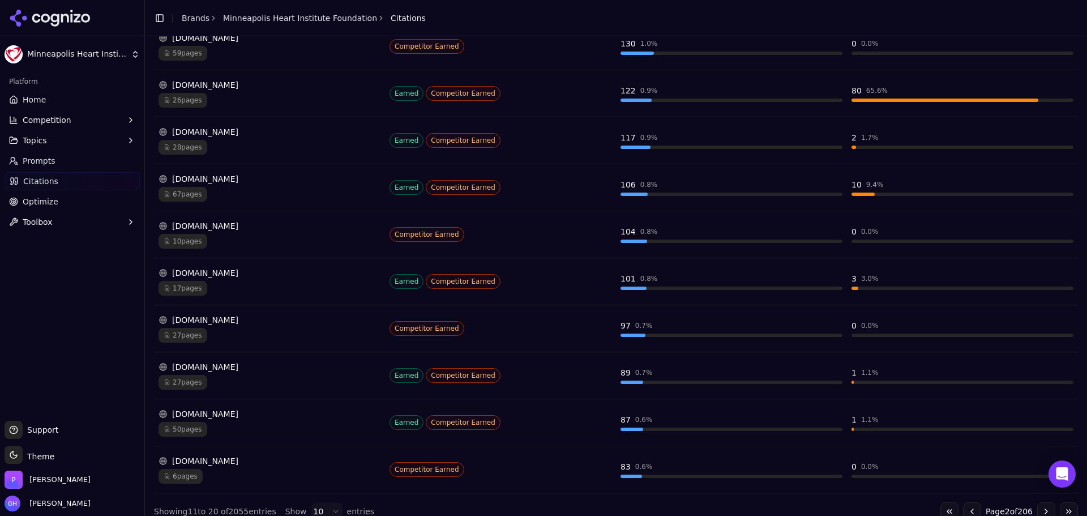
scroll to position [243, 0]
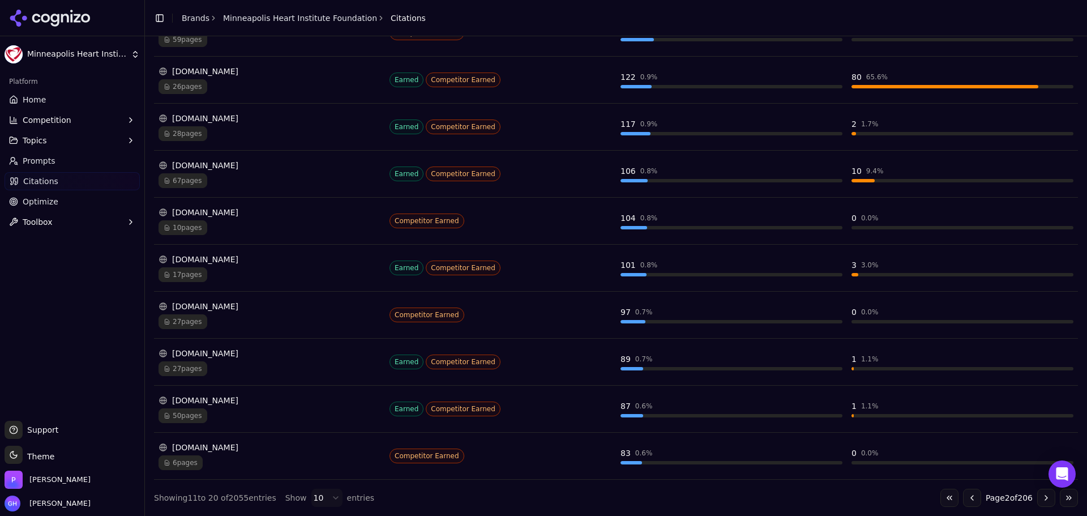
click at [230, 400] on div "[DOMAIN_NAME]" at bounding box center [269, 400] width 222 height 11
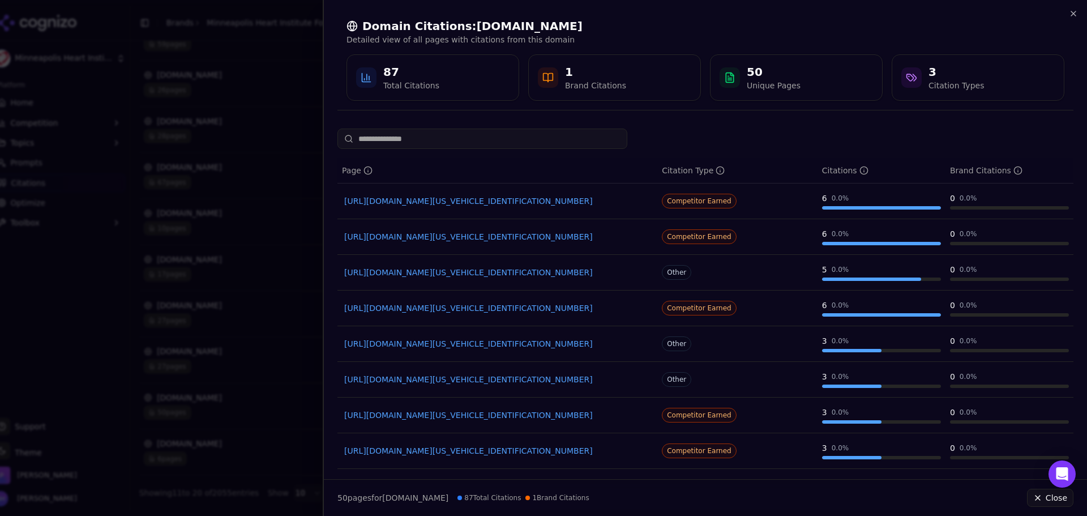
click at [456, 203] on link "[URL][DOMAIN_NAME][US_VEHICLE_IDENTIFICATION_NUMBER]" at bounding box center [497, 200] width 306 height 11
click at [143, 143] on div at bounding box center [543, 258] width 1087 height 516
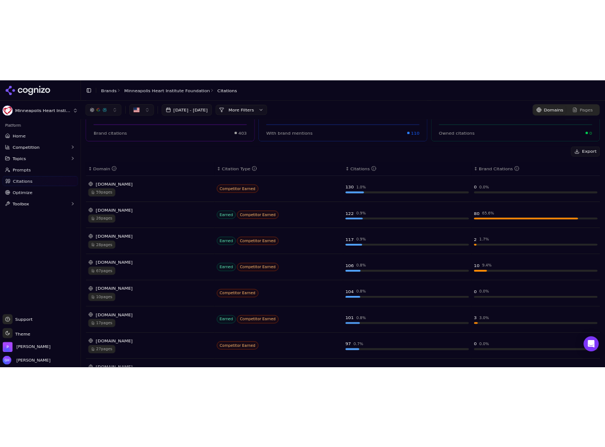
scroll to position [0, 0]
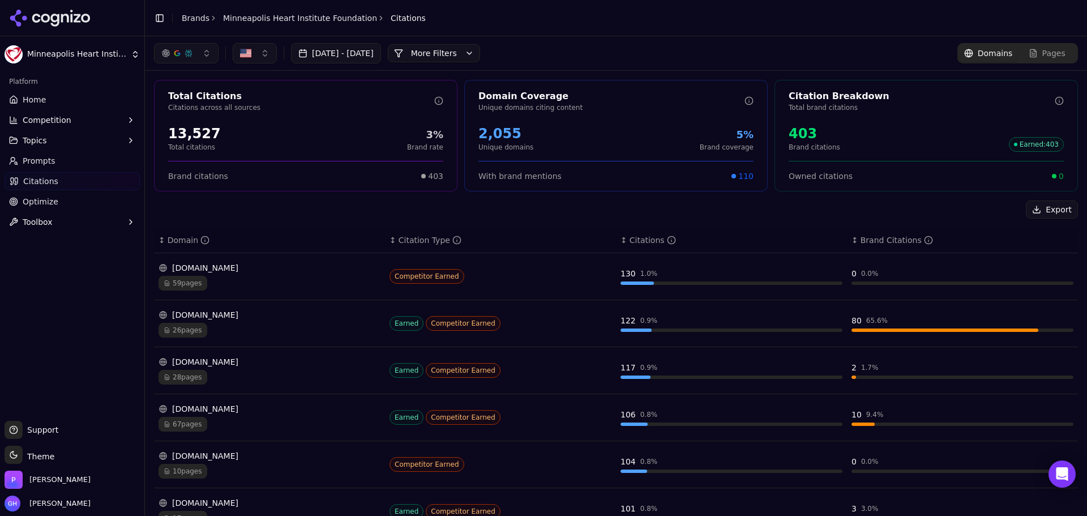
drag, startPoint x: 49, startPoint y: 154, endPoint x: 378, endPoint y: 160, distance: 328.9
click at [49, 154] on link "Prompts" at bounding box center [72, 161] width 135 height 18
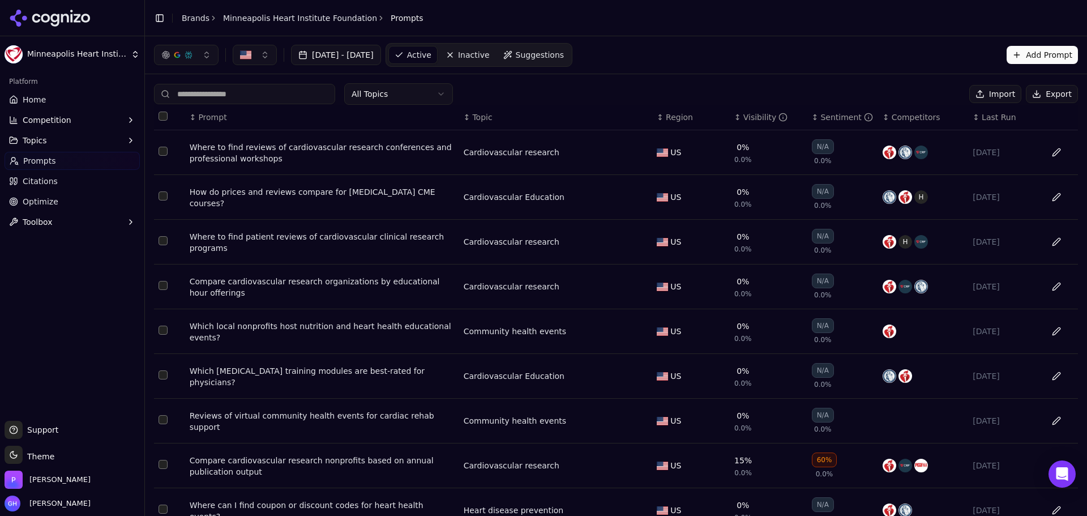
click at [1039, 98] on button "Export" at bounding box center [1052, 94] width 52 height 18
click at [48, 18] on icon at bounding box center [50, 18] width 82 height 17
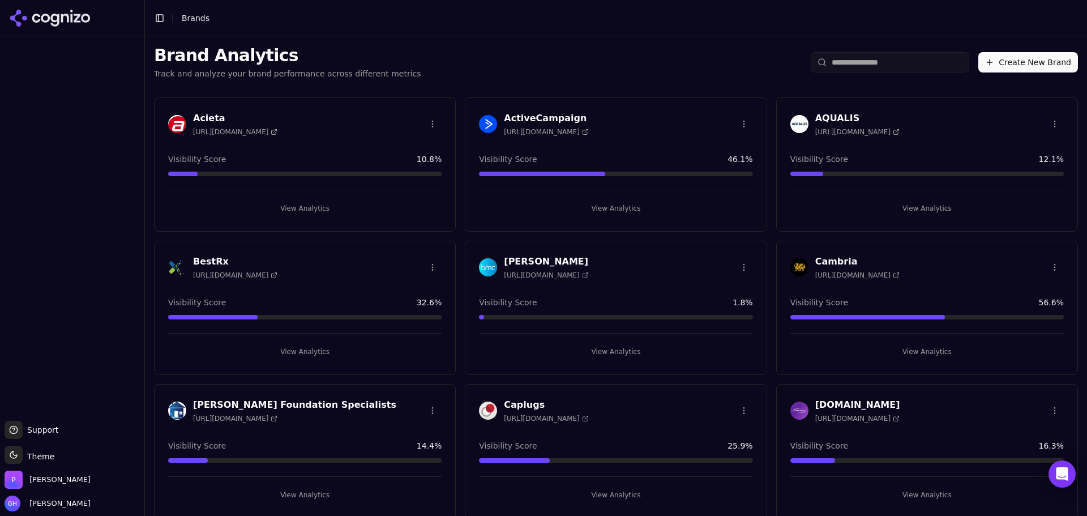
click at [567, 262] on h3 "[PERSON_NAME]" at bounding box center [546, 262] width 84 height 14
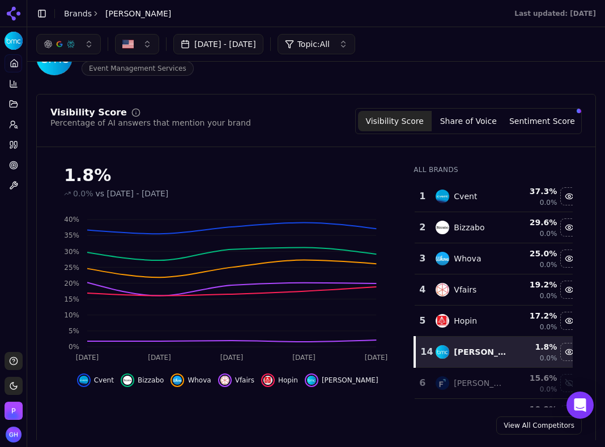
scroll to position [79, 0]
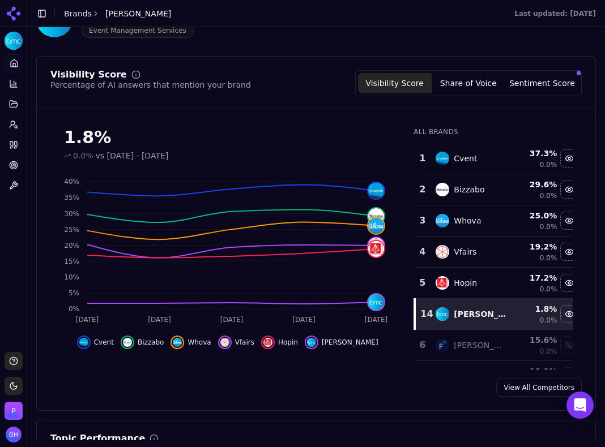
click at [465, 74] on button "Share of Voice" at bounding box center [468, 83] width 74 height 20
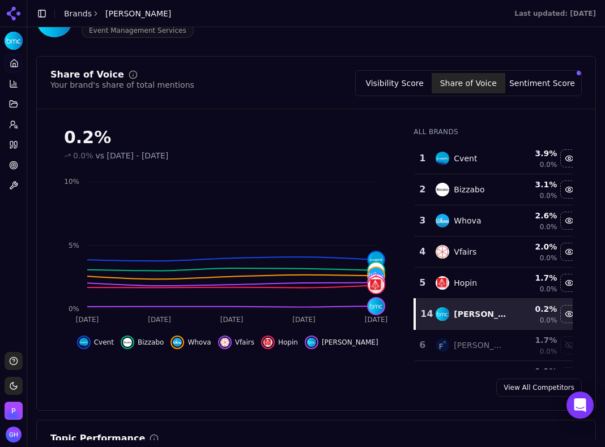
click at [532, 76] on button "Sentiment Score" at bounding box center [542, 83] width 74 height 20
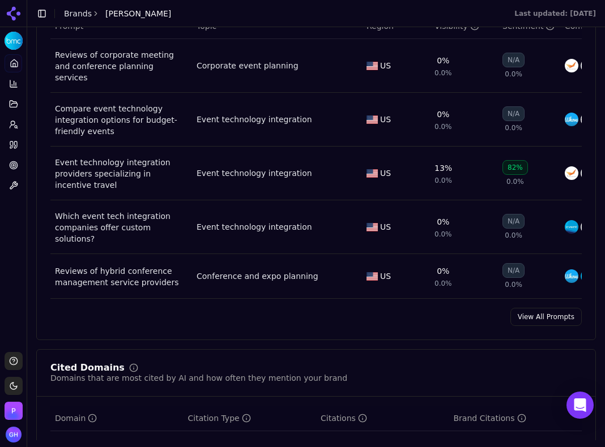
scroll to position [855, 0]
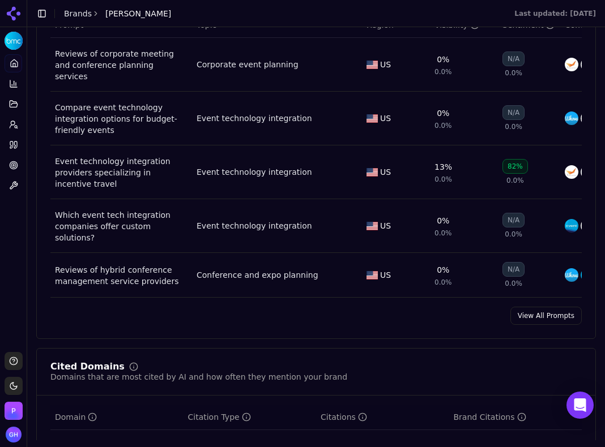
click at [551, 310] on link "View All Prompts" at bounding box center [545, 316] width 71 height 18
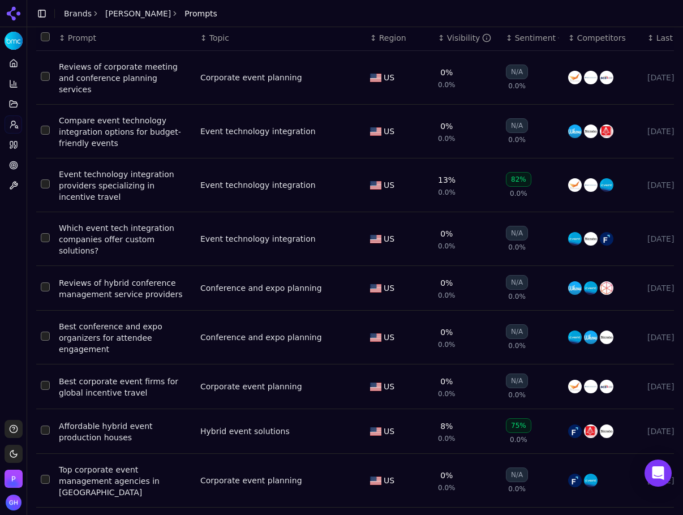
scroll to position [71, 0]
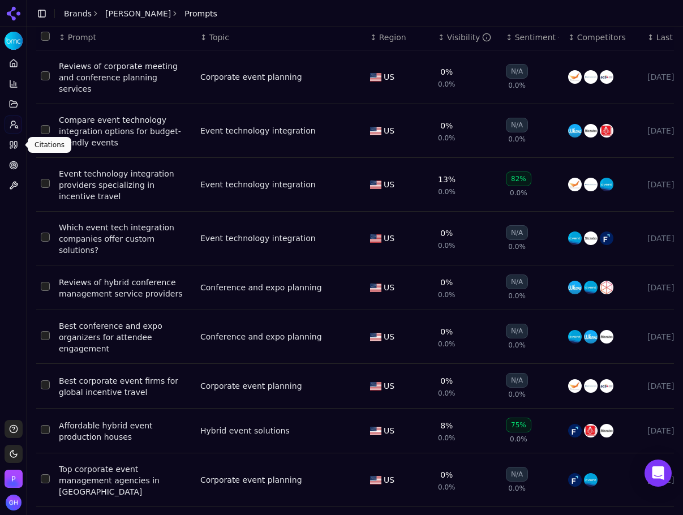
click at [14, 143] on icon at bounding box center [13, 144] width 9 height 9
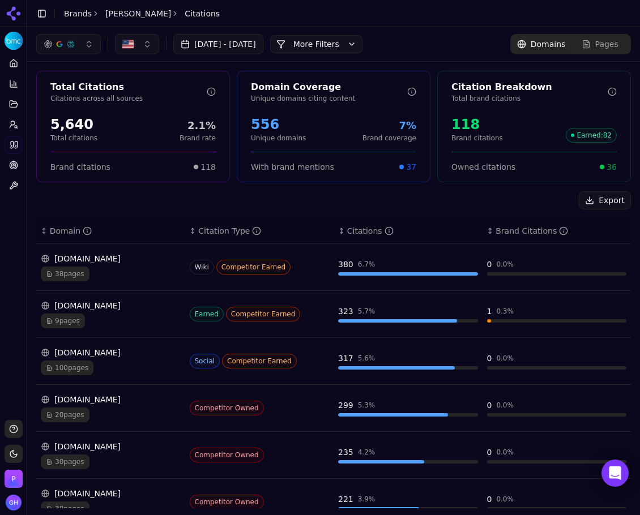
click at [342, 48] on button "More Filters" at bounding box center [316, 44] width 92 height 18
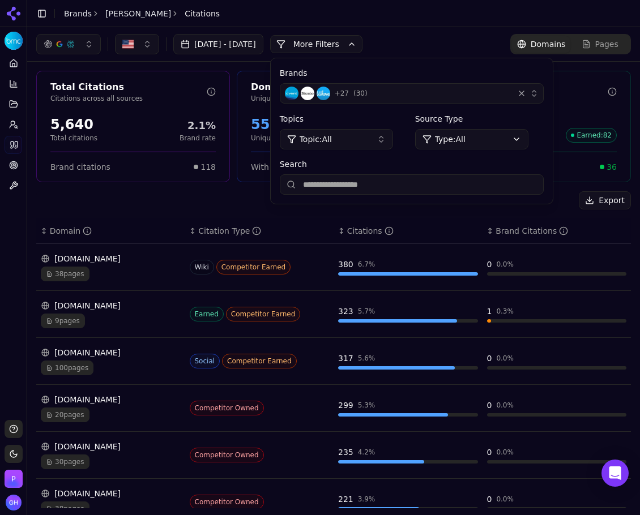
click at [509, 94] on div "+ 27 ( 30 )" at bounding box center [397, 94] width 224 height 14
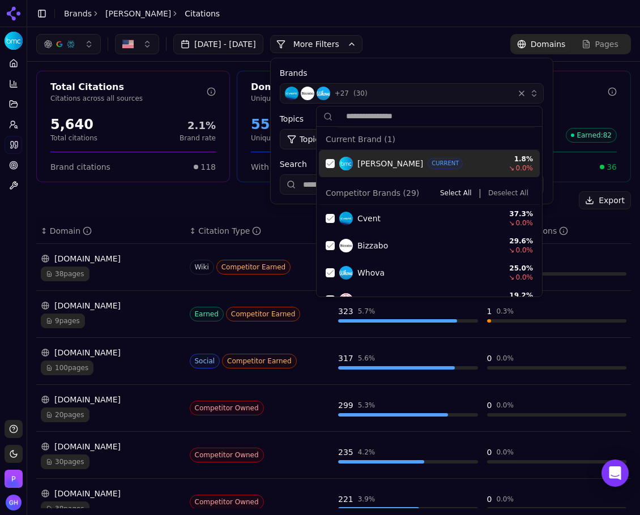
click at [327, 159] on div "Suggestions" at bounding box center [329, 163] width 9 height 9
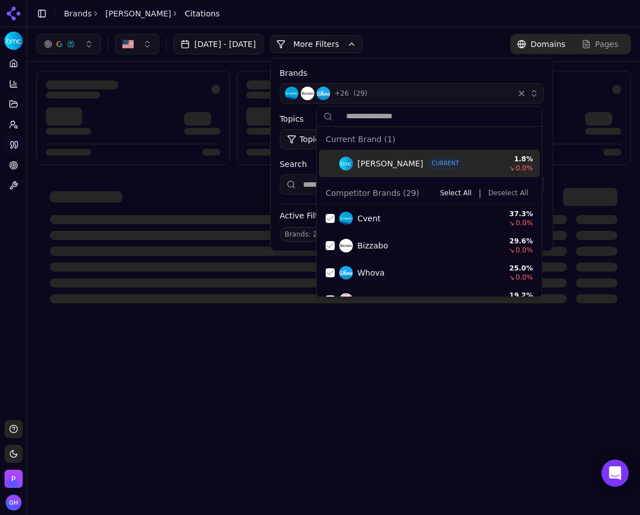
click at [507, 192] on button "Deselect All" at bounding box center [507, 193] width 49 height 14
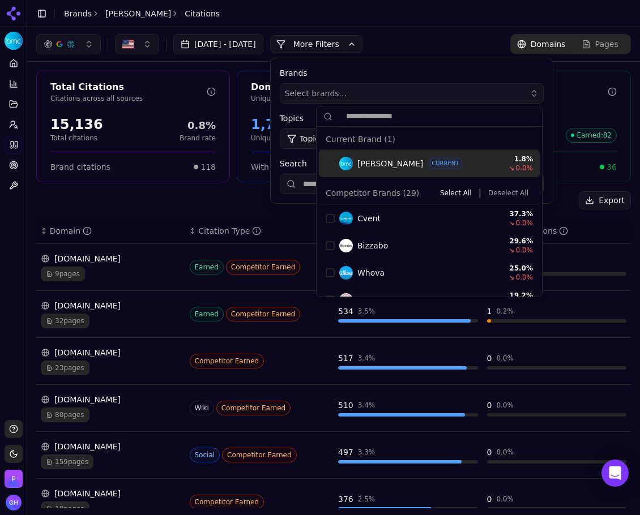
click at [340, 41] on button "More Filters" at bounding box center [316, 44] width 92 height 18
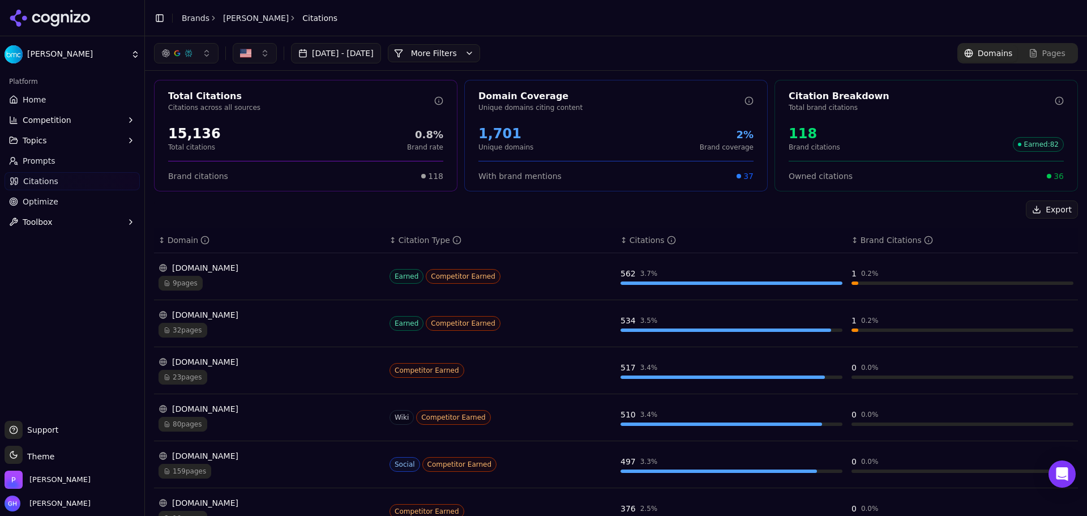
click at [295, 275] on div "[DOMAIN_NAME] 9 pages" at bounding box center [269, 276] width 222 height 28
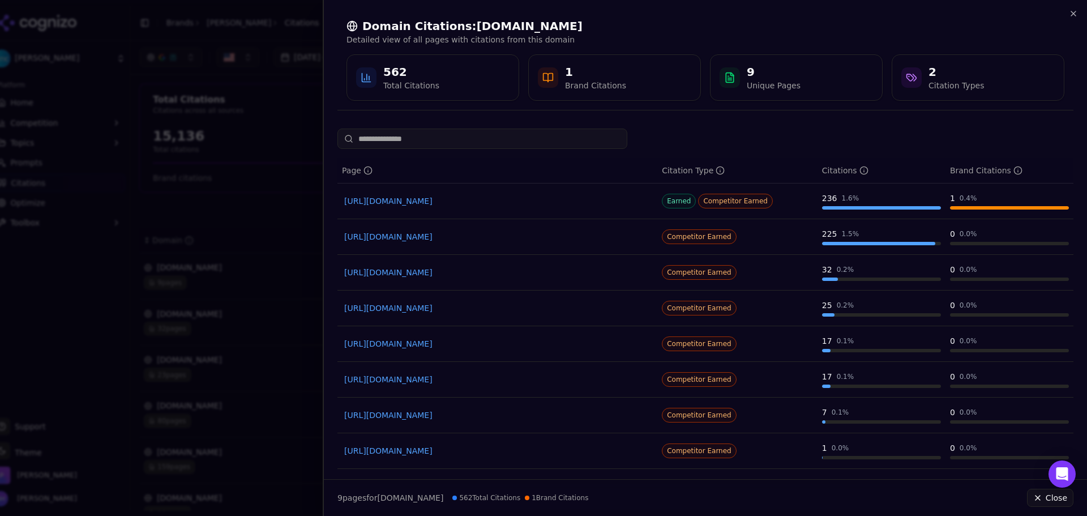
click at [247, 218] on div at bounding box center [543, 258] width 1087 height 516
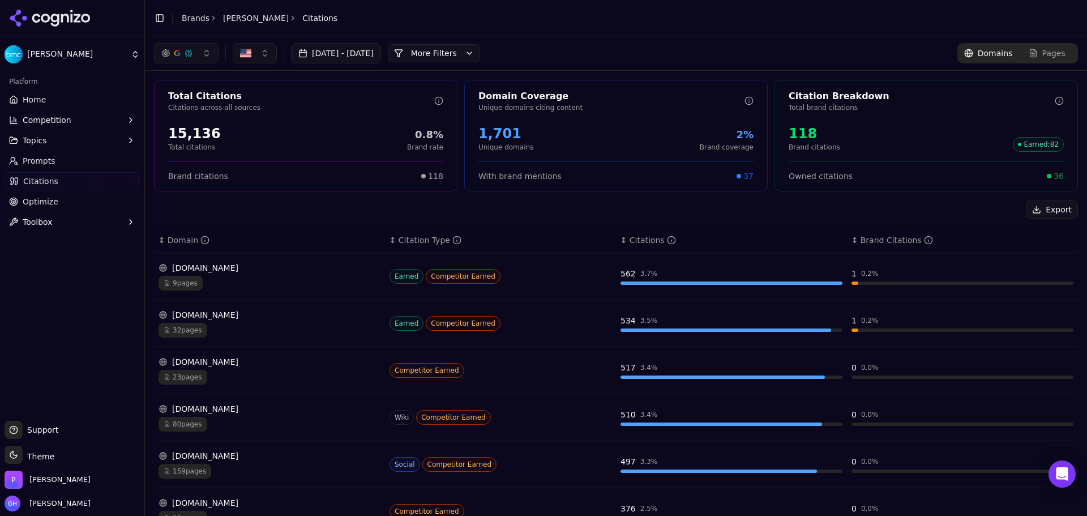
click at [271, 301] on td "[DOMAIN_NAME] 32 pages" at bounding box center [269, 323] width 231 height 47
click at [239, 314] on div "[DOMAIN_NAME]" at bounding box center [269, 314] width 222 height 11
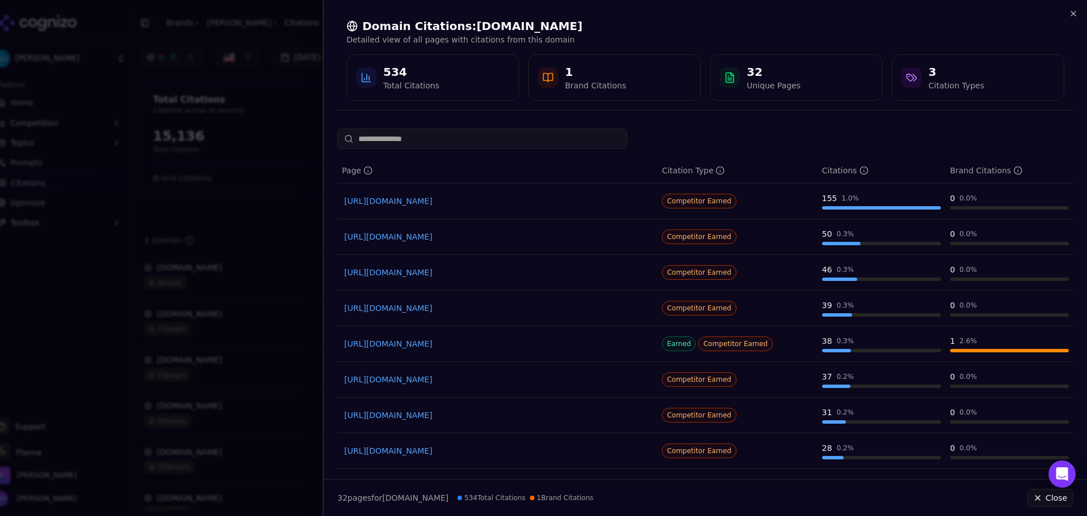
click at [201, 179] on div at bounding box center [543, 258] width 1087 height 516
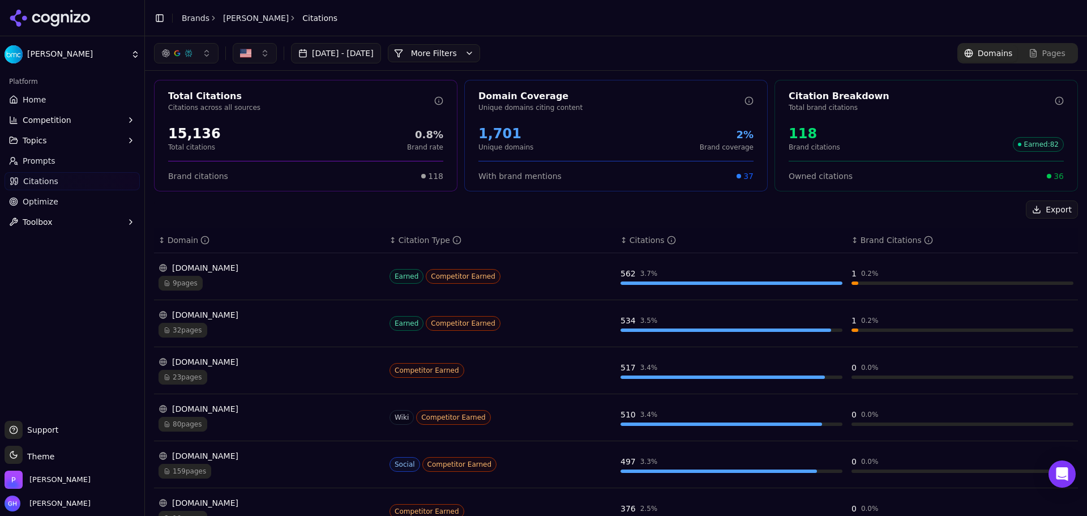
scroll to position [113, 0]
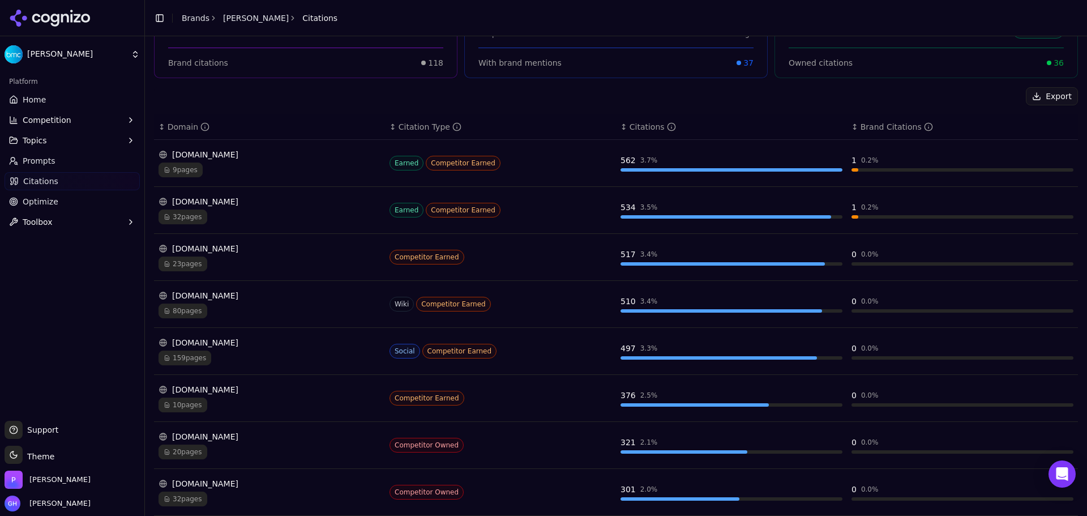
click at [257, 301] on div "[DOMAIN_NAME]" at bounding box center [269, 295] width 222 height 11
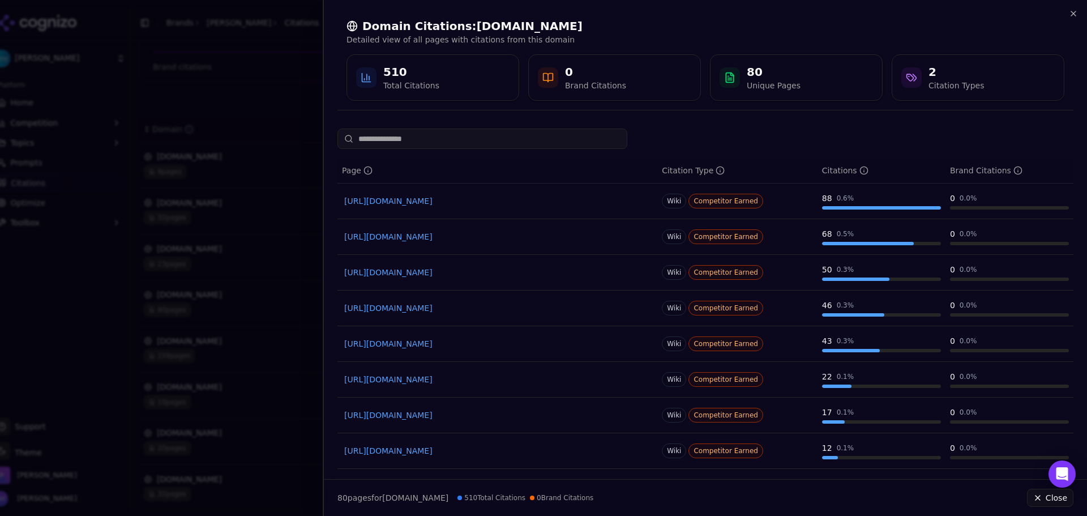
click at [132, 91] on div at bounding box center [543, 258] width 1087 height 516
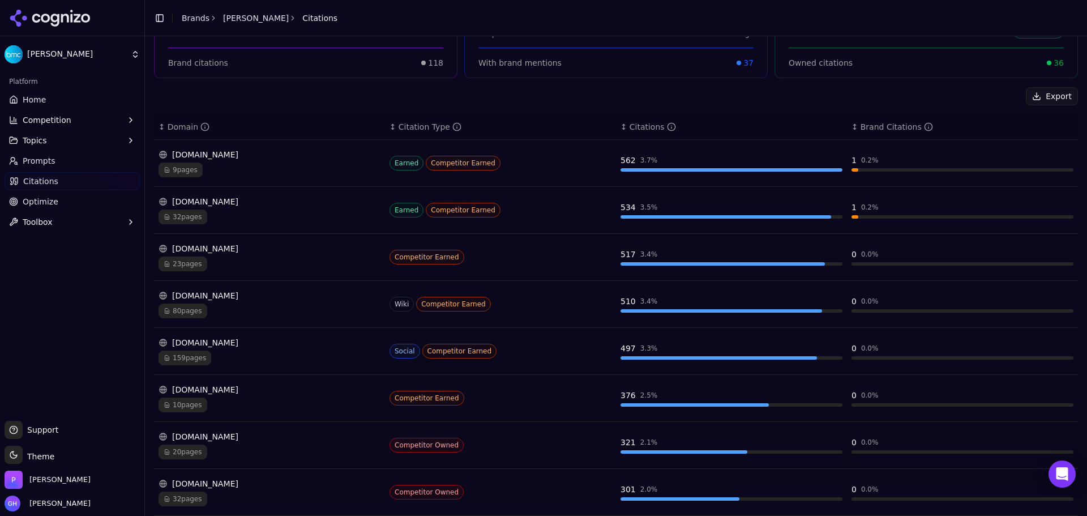
click at [246, 295] on div "[DOMAIN_NAME]" at bounding box center [269, 295] width 222 height 11
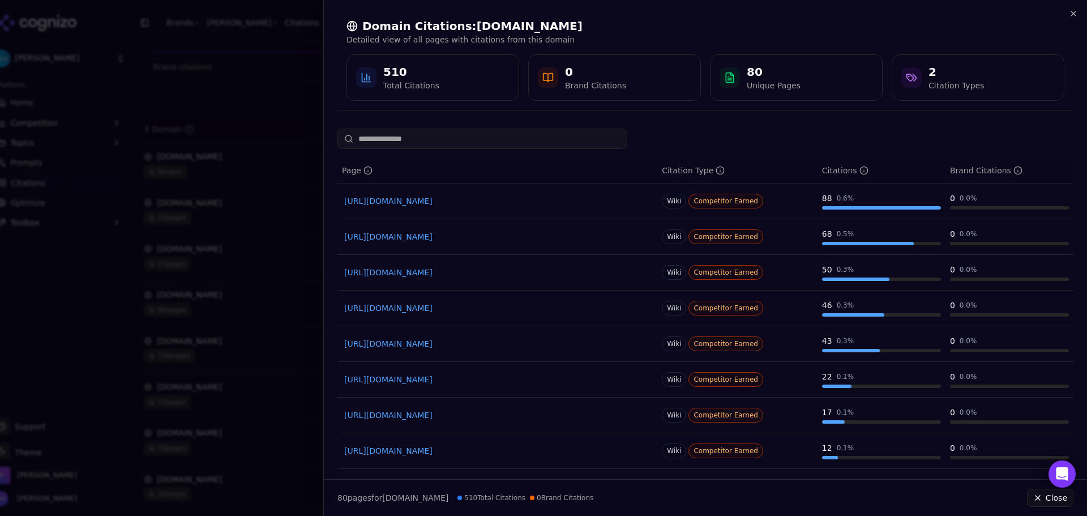
click at [287, 67] on div at bounding box center [543, 258] width 1087 height 516
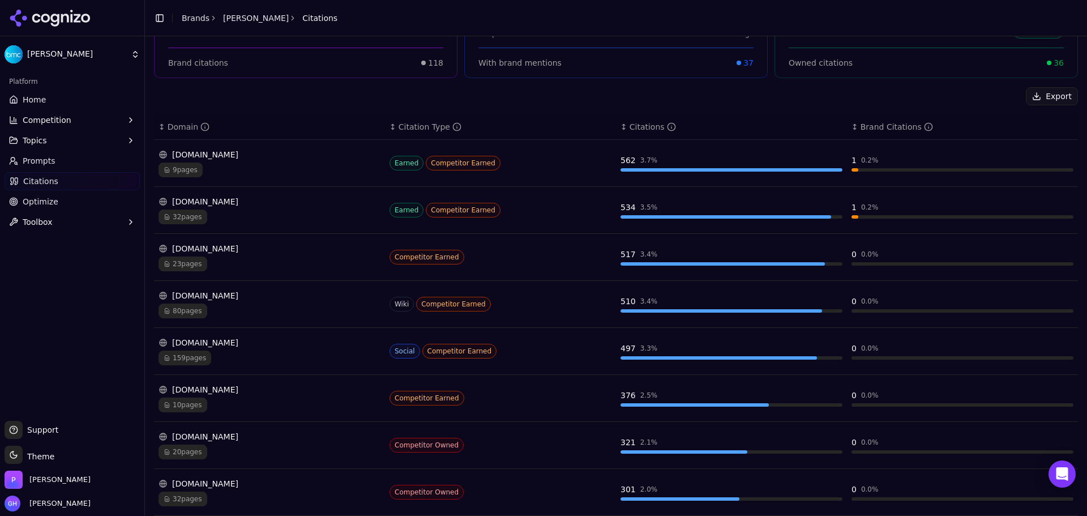
click at [281, 337] on div "[DOMAIN_NAME]" at bounding box center [269, 342] width 222 height 11
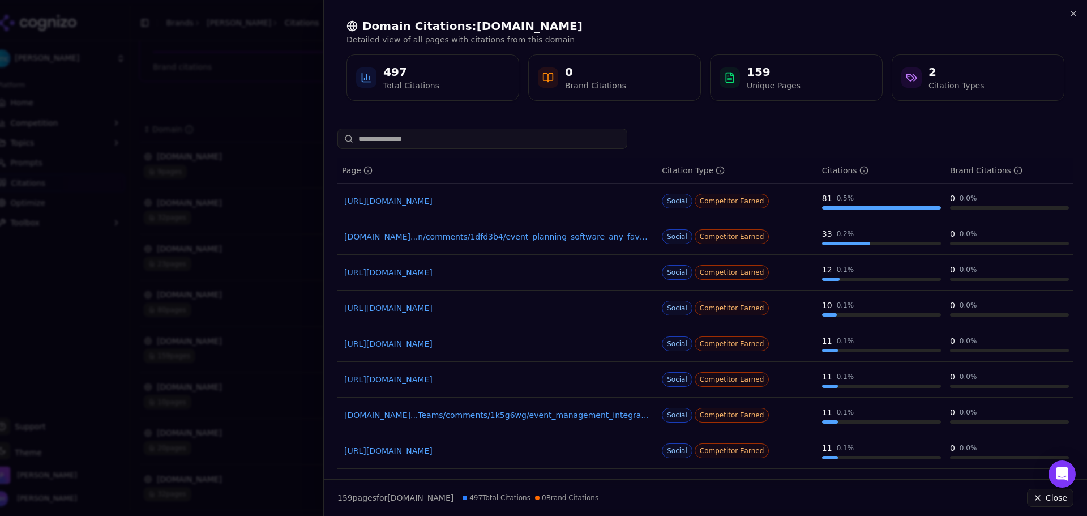
click at [272, 219] on div at bounding box center [543, 258] width 1087 height 516
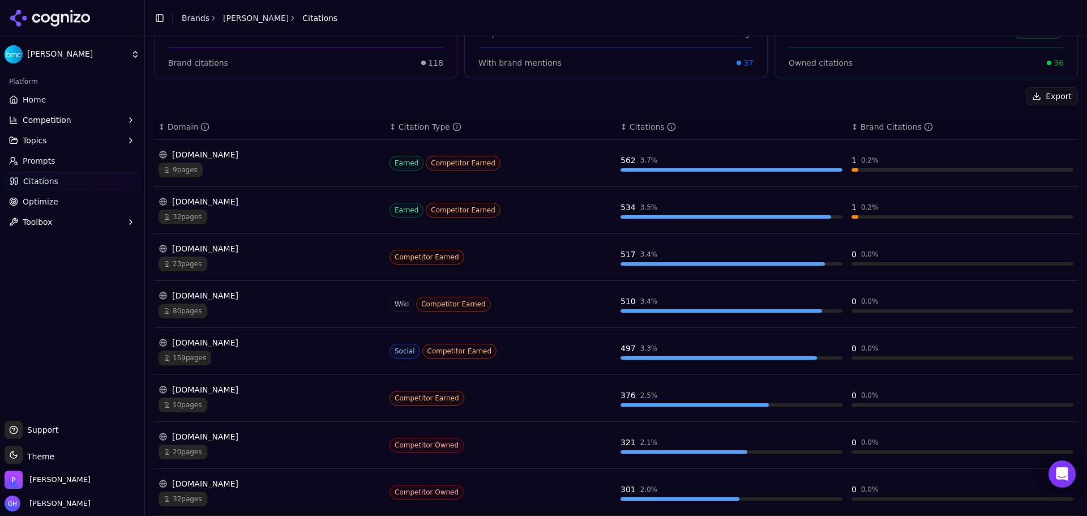
click at [278, 253] on div "[DOMAIN_NAME]" at bounding box center [269, 248] width 222 height 11
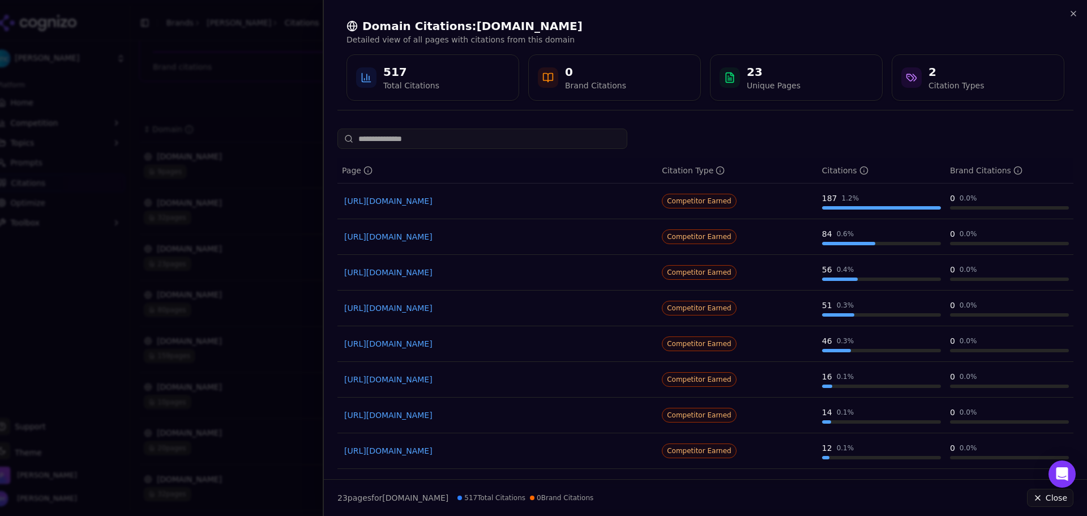
click at [142, 177] on div at bounding box center [543, 258] width 1087 height 516
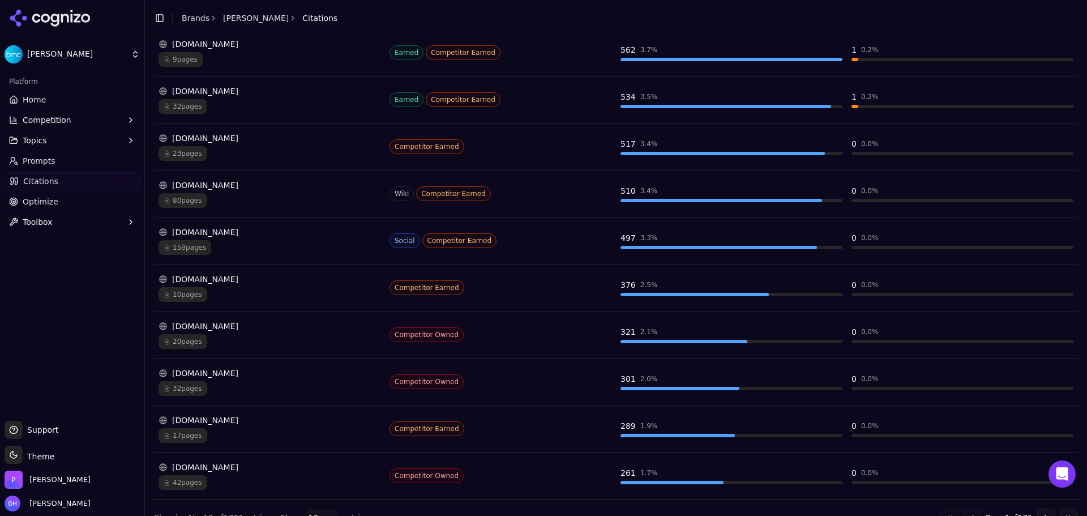
scroll to position [243, 0]
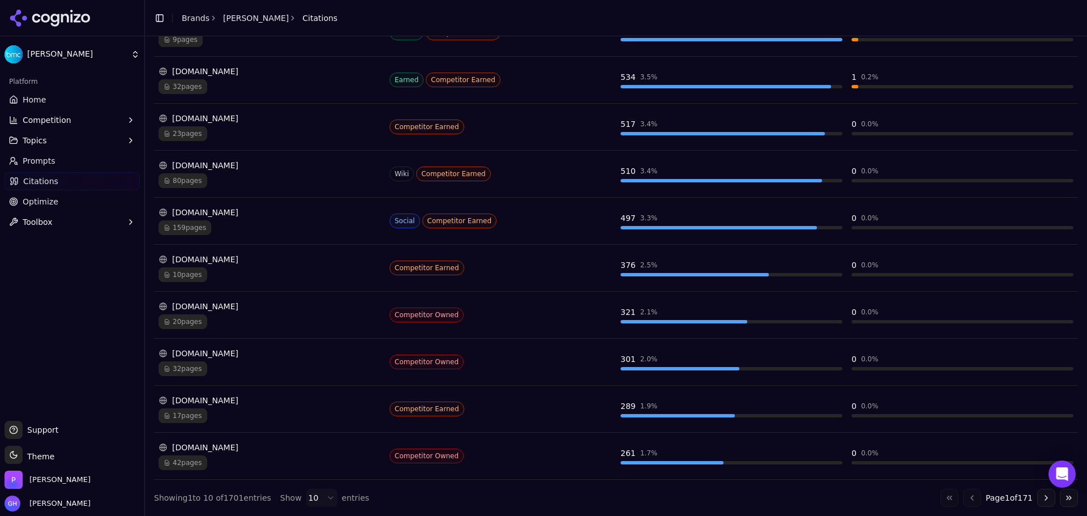
click at [289, 411] on div "17 pages" at bounding box center [269, 415] width 222 height 15
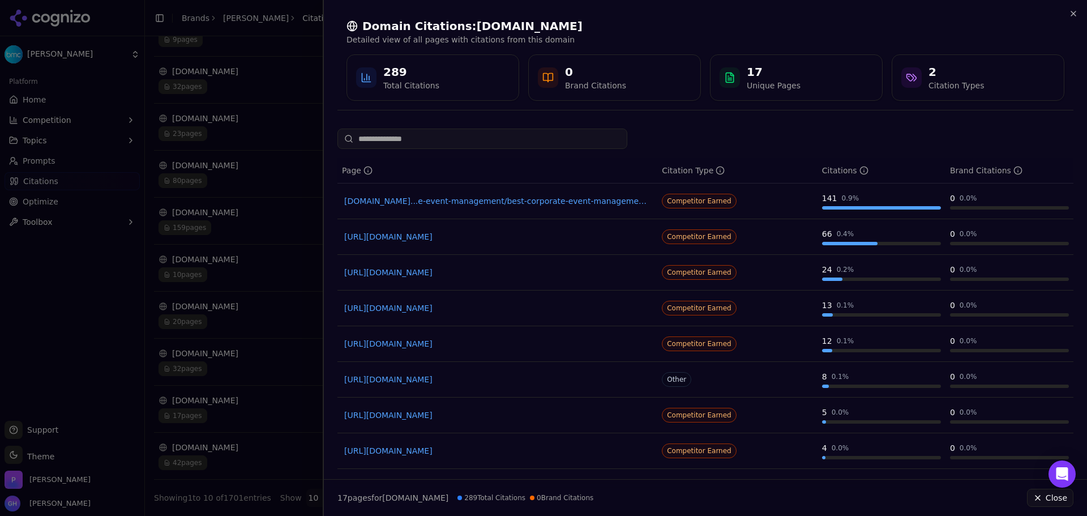
click at [203, 308] on div at bounding box center [543, 258] width 1087 height 516
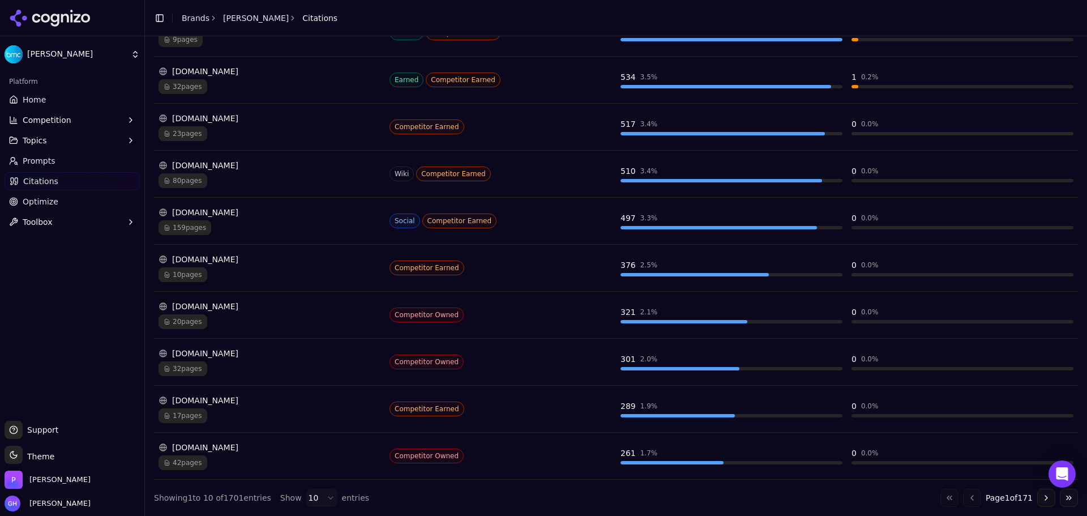
click at [238, 304] on div "[DOMAIN_NAME]" at bounding box center [269, 306] width 222 height 11
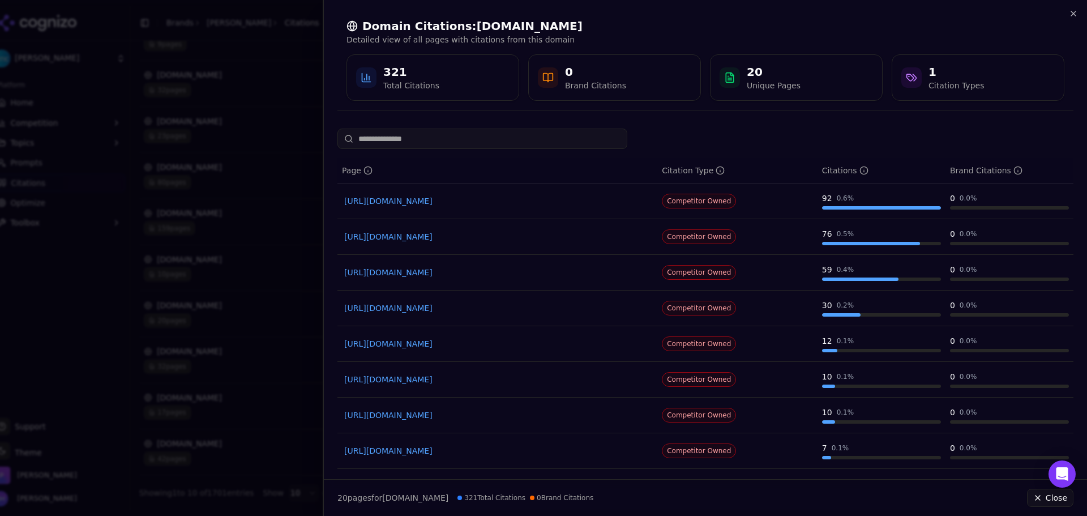
click at [1079, 15] on div "Domain Citations: [DOMAIN_NAME] Detailed view of all pages with citations from …" at bounding box center [705, 59] width 763 height 119
click at [1071, 11] on icon "button" at bounding box center [1073, 13] width 9 height 9
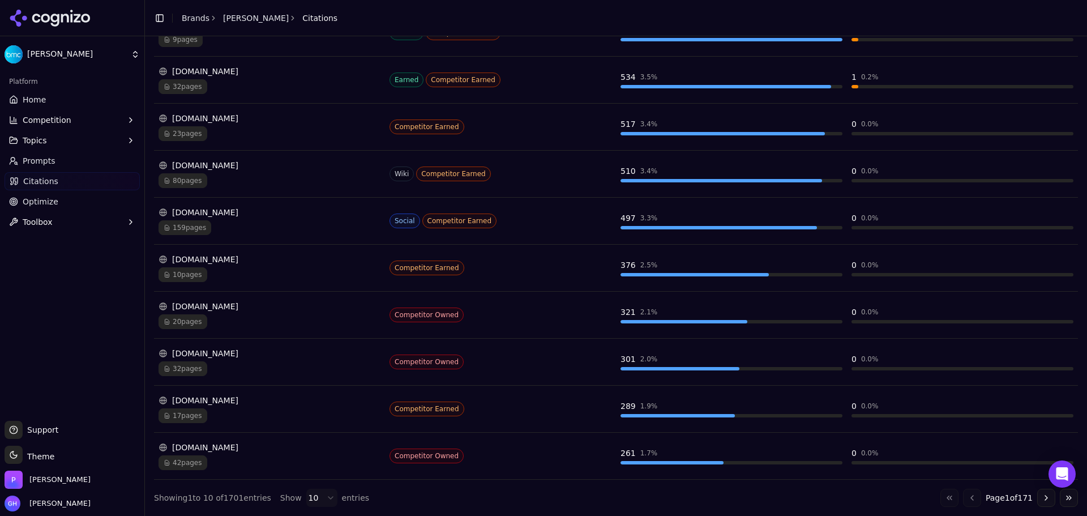
click at [232, 262] on div "[DOMAIN_NAME]" at bounding box center [269, 259] width 222 height 11
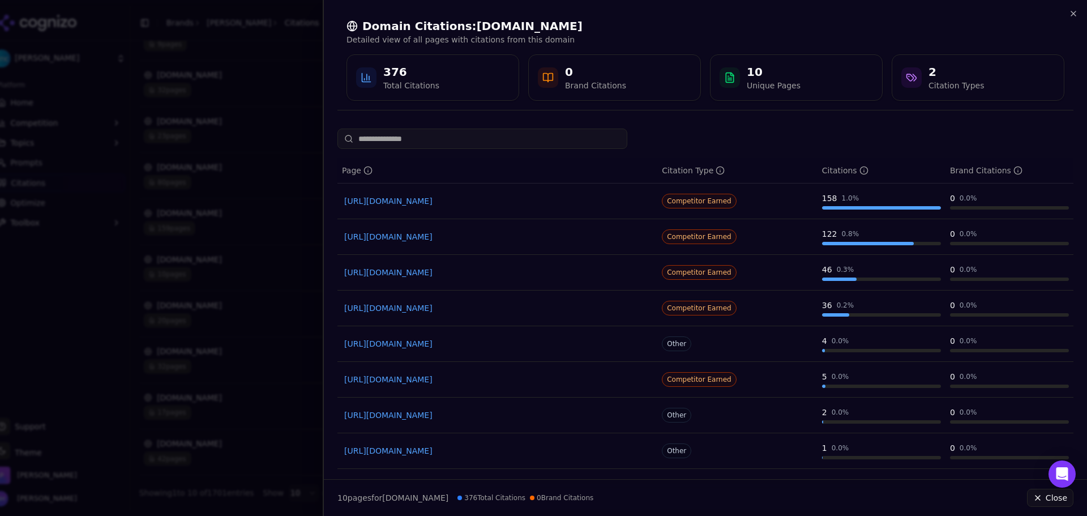
click at [216, 100] on div at bounding box center [543, 258] width 1087 height 516
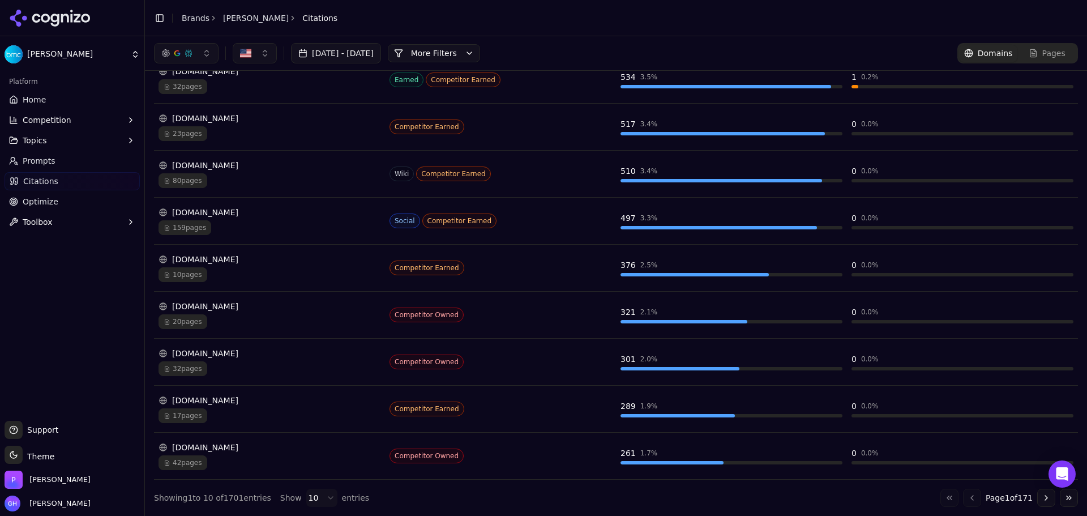
scroll to position [0, 0]
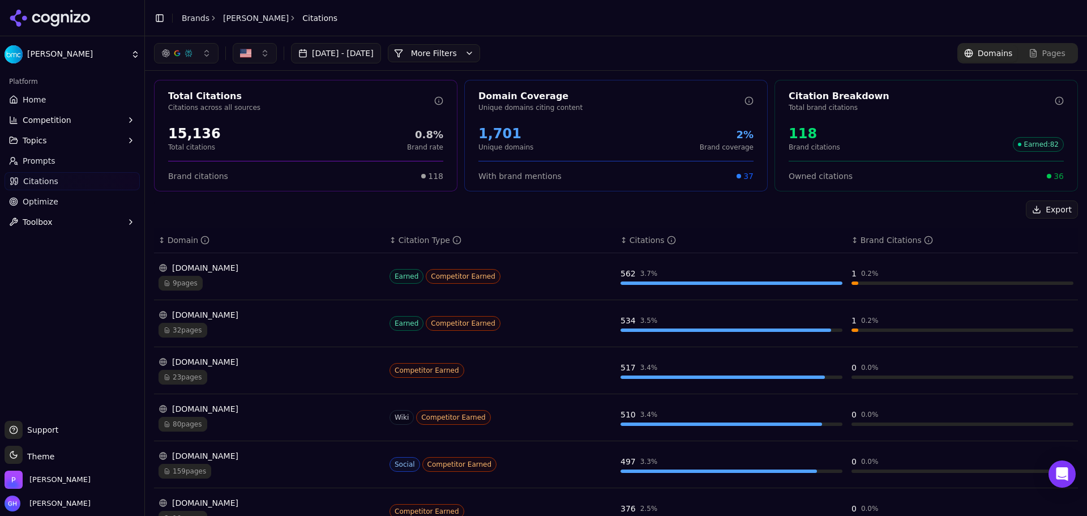
click at [36, 152] on link "Prompts" at bounding box center [72, 161] width 135 height 18
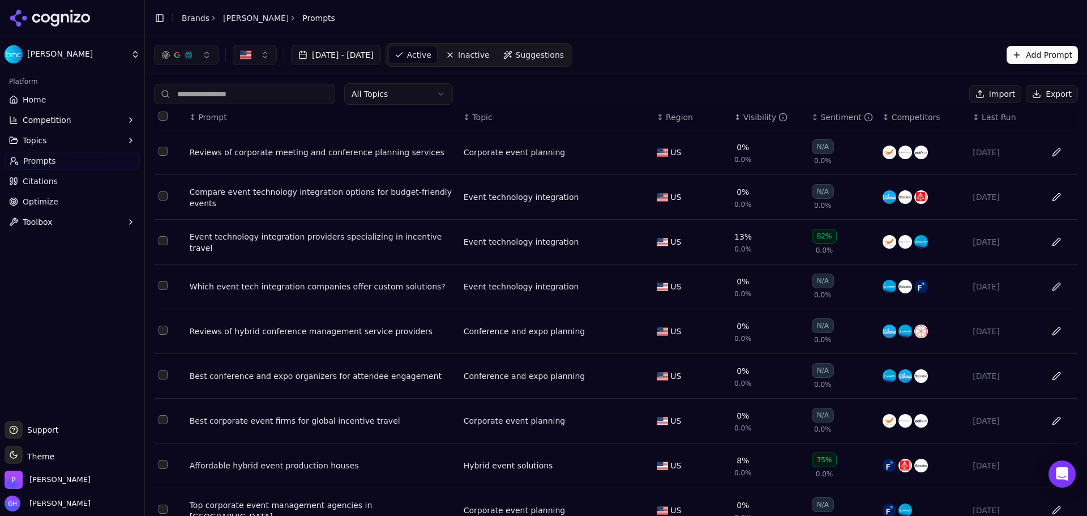
click at [1062, 92] on button "Export" at bounding box center [1052, 94] width 52 height 18
click at [27, 21] on icon at bounding box center [50, 18] width 82 height 17
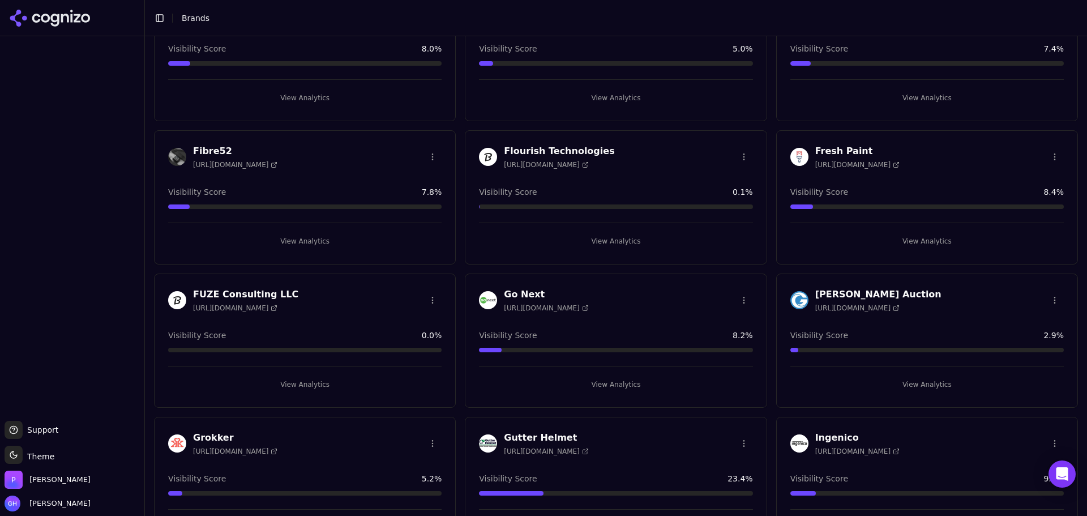
scroll to position [736, 0]
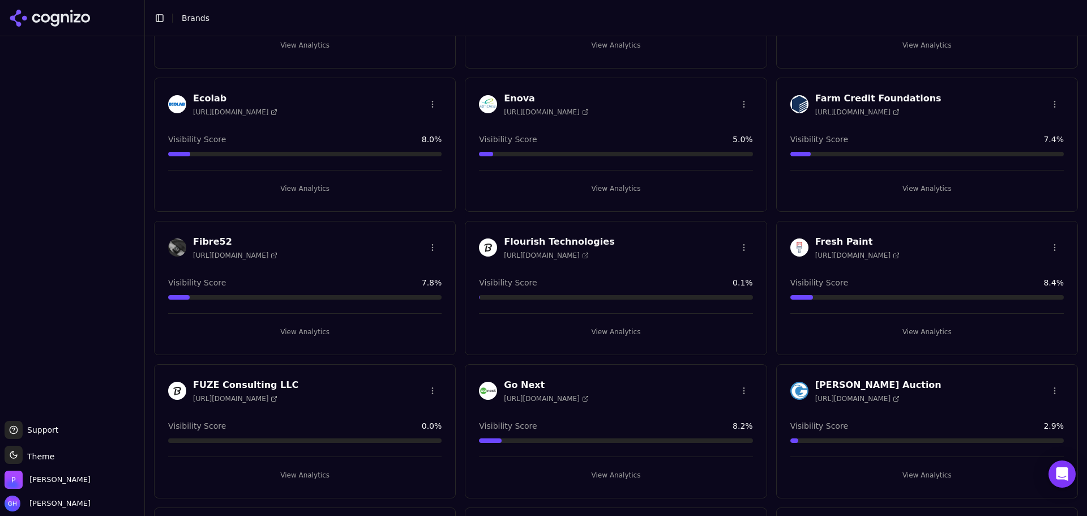
click at [921, 189] on button "View Analytics" at bounding box center [926, 188] width 273 height 18
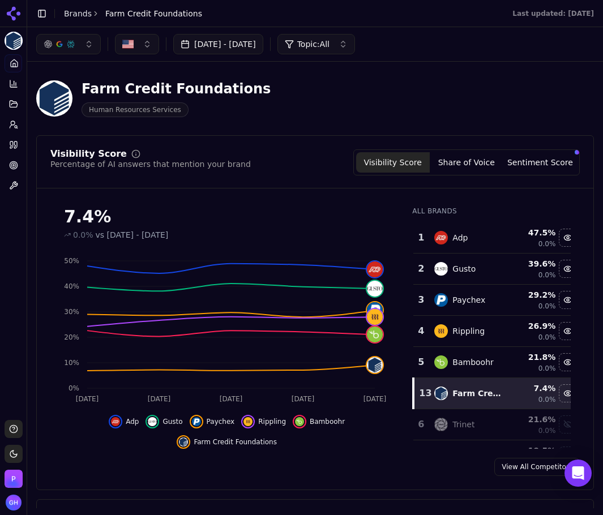
click at [459, 168] on button "Share of Voice" at bounding box center [467, 162] width 74 height 20
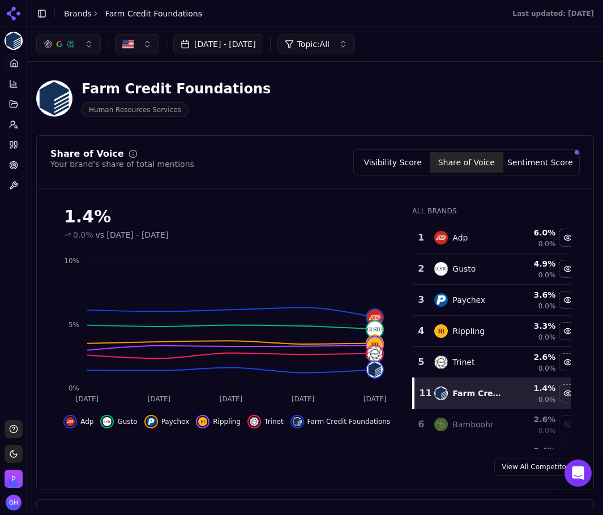
click at [393, 169] on button "Visibility Score" at bounding box center [393, 162] width 74 height 20
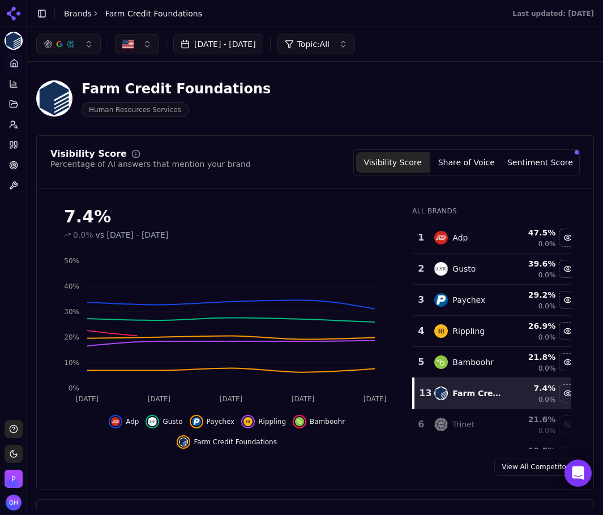
click at [469, 173] on div "Visibility Score Share of Voice Sentiment Score" at bounding box center [466, 162] width 226 height 26
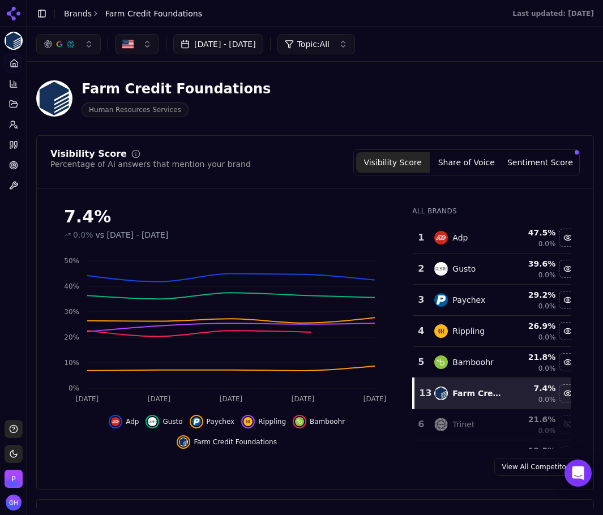
click at [469, 168] on button "Share of Voice" at bounding box center [467, 162] width 74 height 20
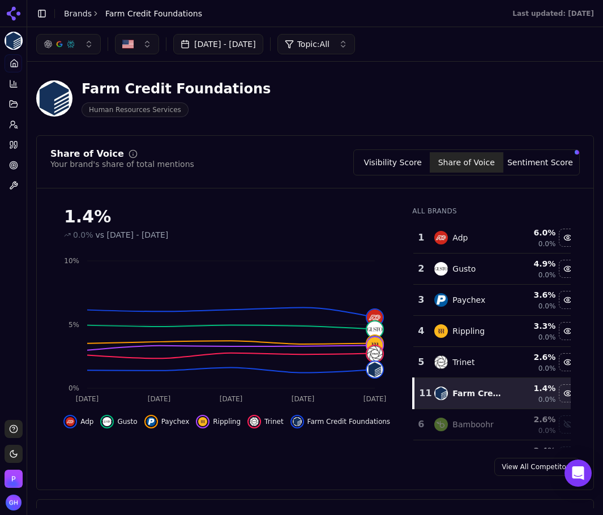
drag, startPoint x: 524, startPoint y: 165, endPoint x: 384, endPoint y: 208, distance: 146.3
click at [524, 164] on button "Sentiment Score" at bounding box center [540, 162] width 74 height 20
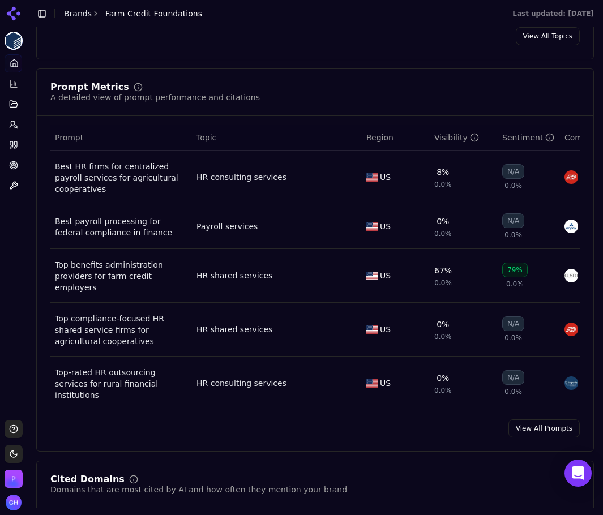
scroll to position [849, 0]
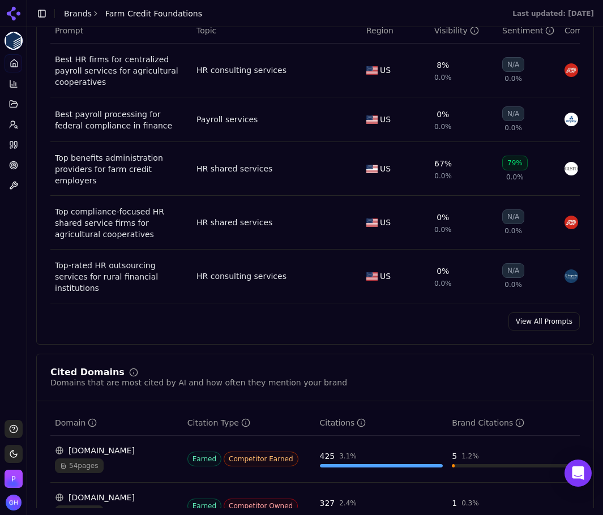
click at [542, 312] on link "View All Prompts" at bounding box center [543, 321] width 71 height 18
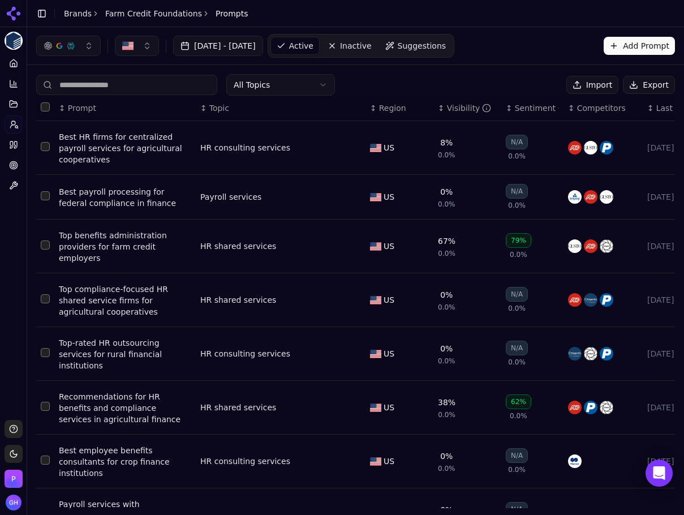
drag, startPoint x: 637, startPoint y: 89, endPoint x: 639, endPoint y: 123, distance: 33.4
click at [637, 89] on button "Export" at bounding box center [649, 85] width 52 height 18
click at [3, 134] on div "Platform Home Competition Topics Prompts Citations Optimize Toolbox" at bounding box center [13, 124] width 27 height 149
click at [5, 139] on link "Citations" at bounding box center [14, 145] width 18 height 18
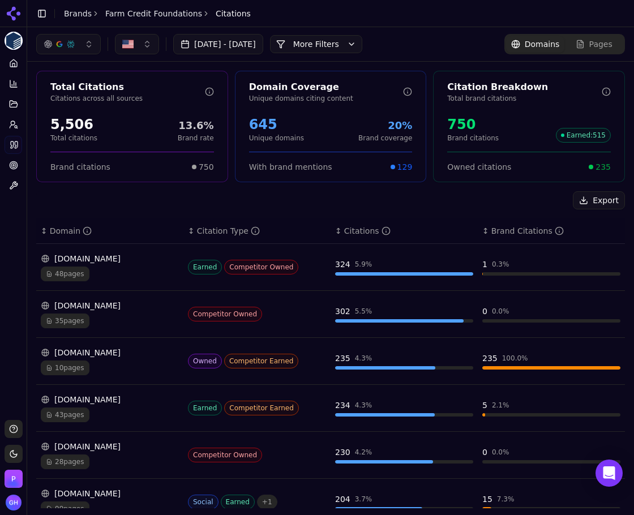
click at [342, 49] on button "More Filters" at bounding box center [316, 44] width 92 height 18
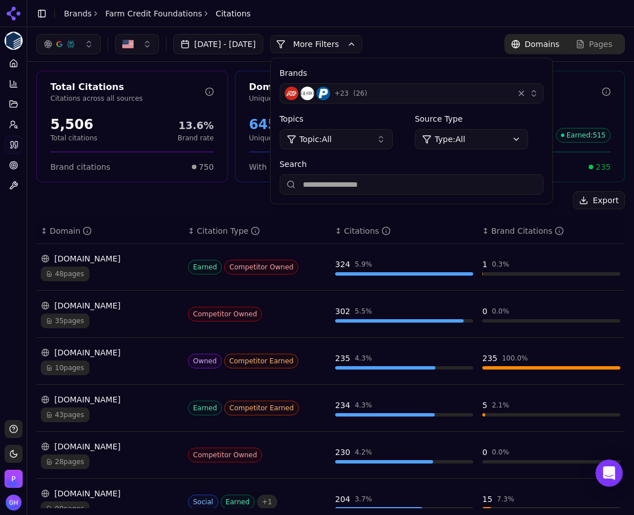
click at [527, 92] on div "button" at bounding box center [521, 93] width 11 height 11
click at [418, 93] on div "+ 23 ( 26 )" at bounding box center [397, 94] width 224 height 14
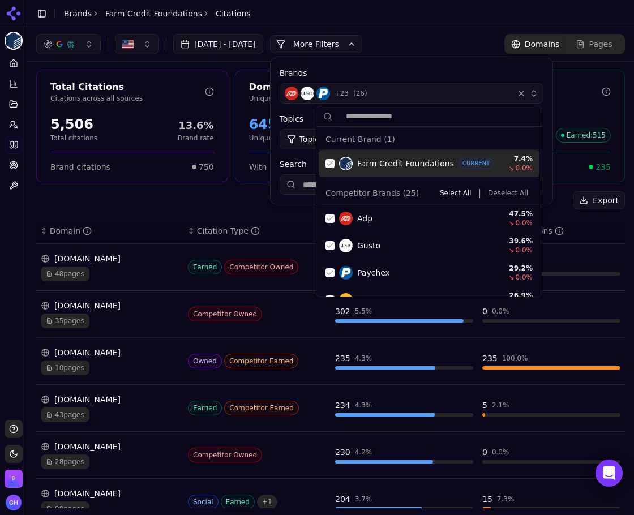
click at [512, 195] on button "Deselect All" at bounding box center [507, 193] width 49 height 14
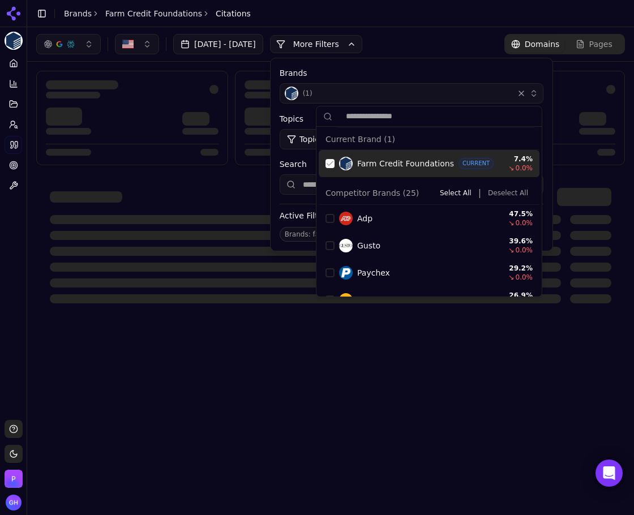
click at [329, 162] on div "Suggestions" at bounding box center [329, 163] width 9 height 9
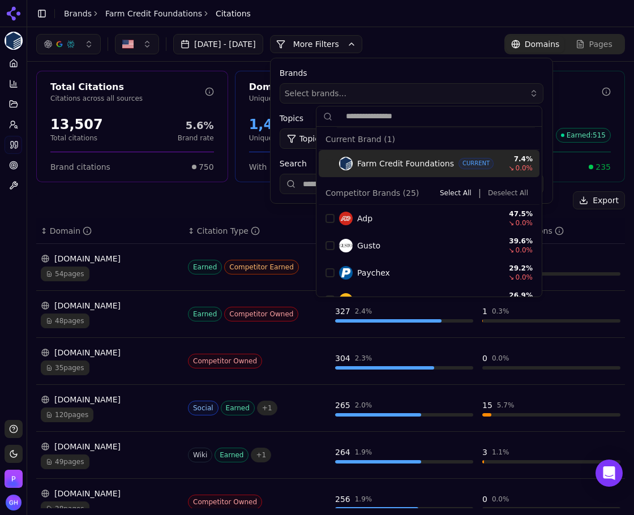
click at [330, 42] on button "More Filters" at bounding box center [316, 44] width 92 height 18
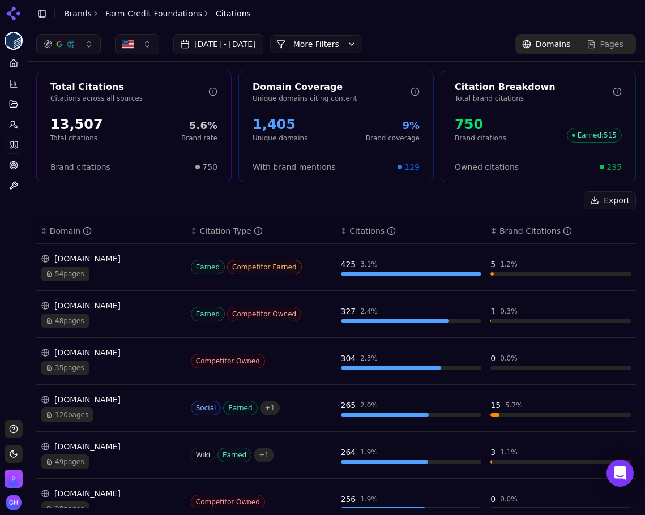
click at [341, 45] on button "More Filters" at bounding box center [316, 44] width 92 height 18
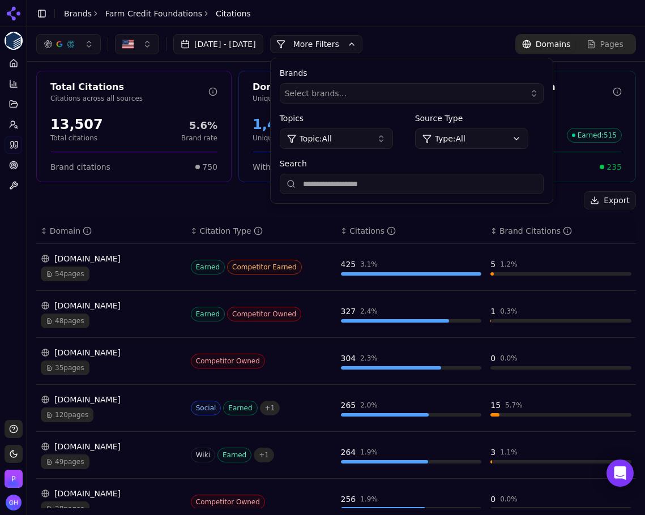
click at [449, 37] on div "[DATE] - [DATE] More More Filters Brands Select brands... Topics Topic: All Sou…" at bounding box center [335, 44] width 599 height 20
click at [362, 41] on button "More Filters" at bounding box center [316, 44] width 92 height 18
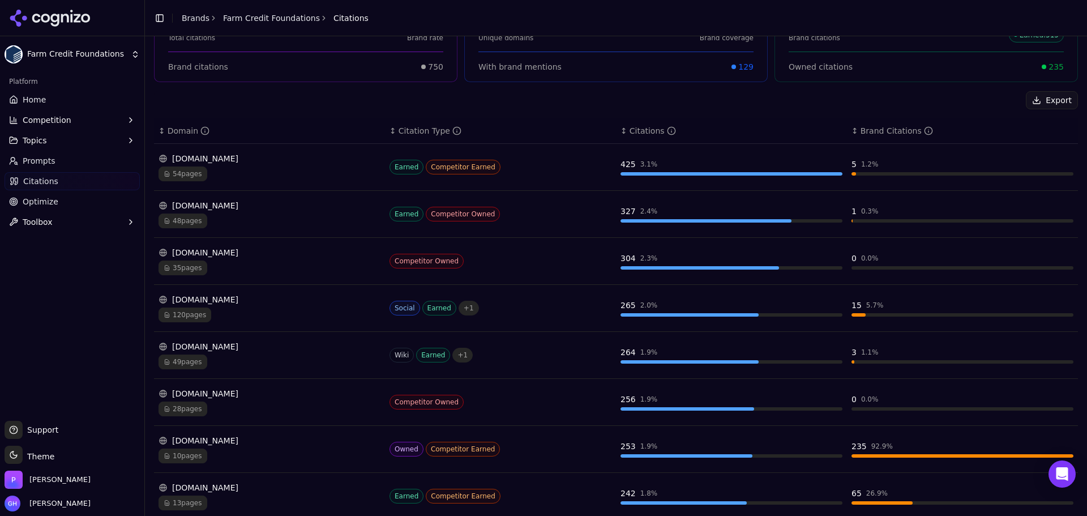
scroll to position [113, 0]
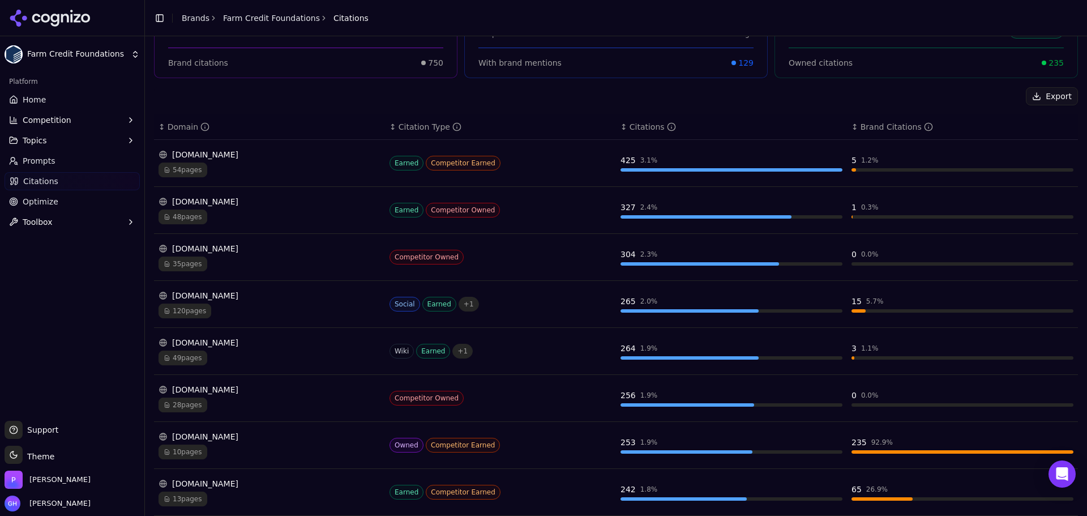
click at [246, 164] on div "54 pages" at bounding box center [269, 169] width 222 height 15
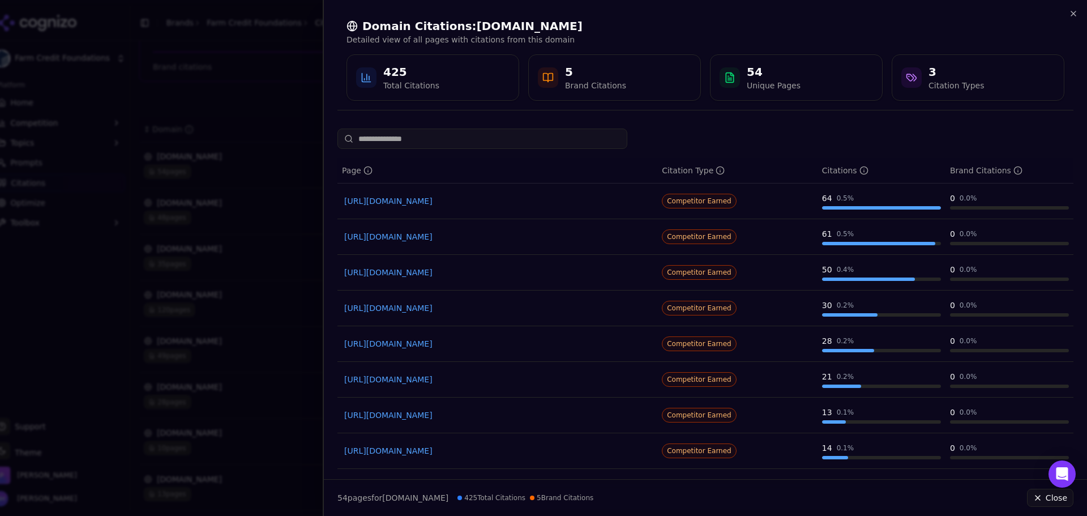
click at [619, 76] on div "5 Brand Citations" at bounding box center [614, 77] width 153 height 27
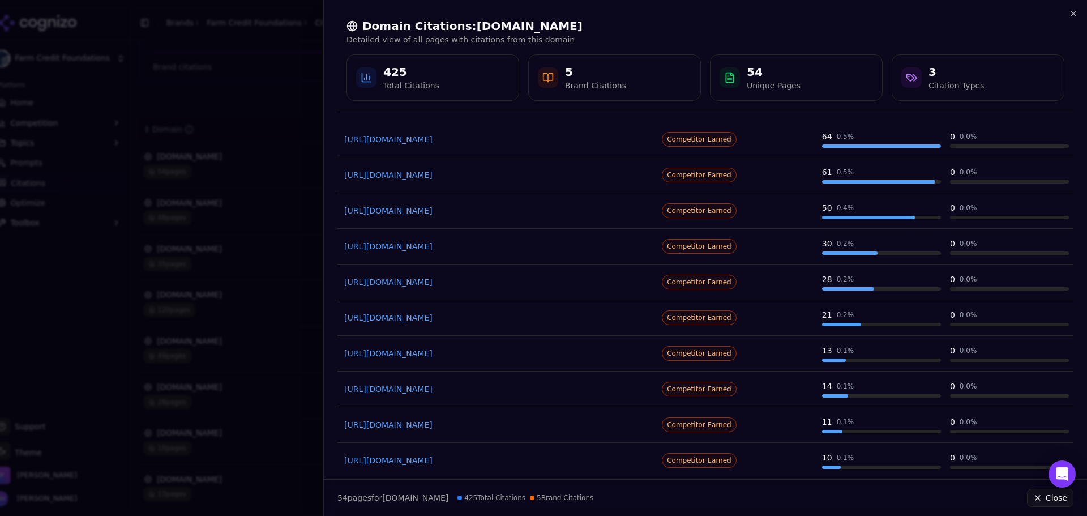
scroll to position [106, 0]
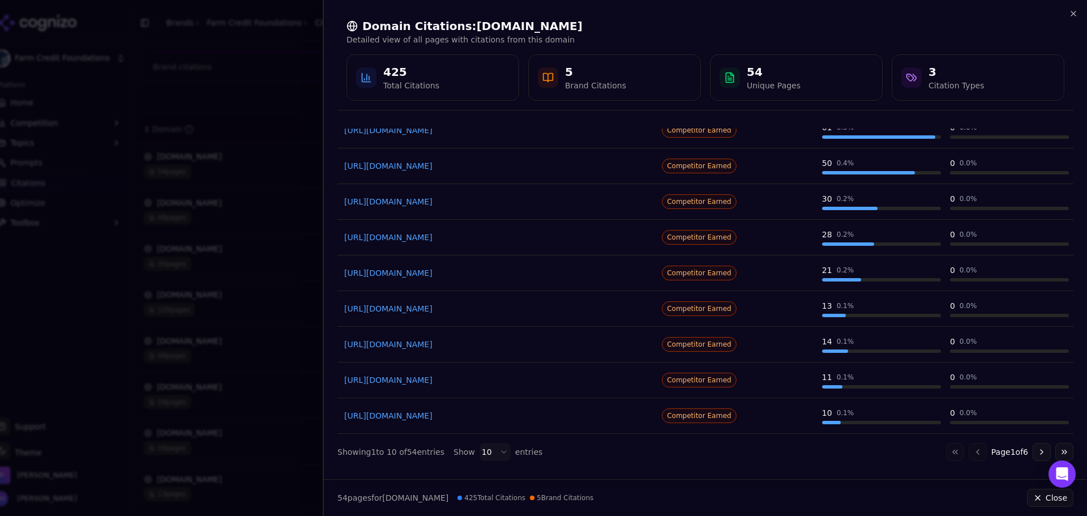
click at [1035, 451] on button "Go to next page" at bounding box center [1041, 452] width 18 height 18
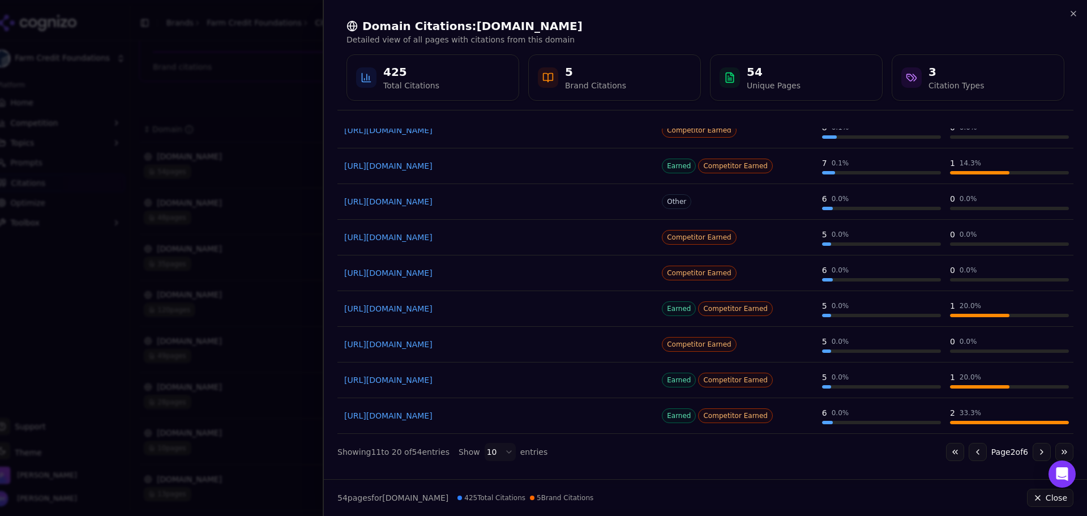
click at [1035, 449] on button "Go to next page" at bounding box center [1041, 452] width 18 height 18
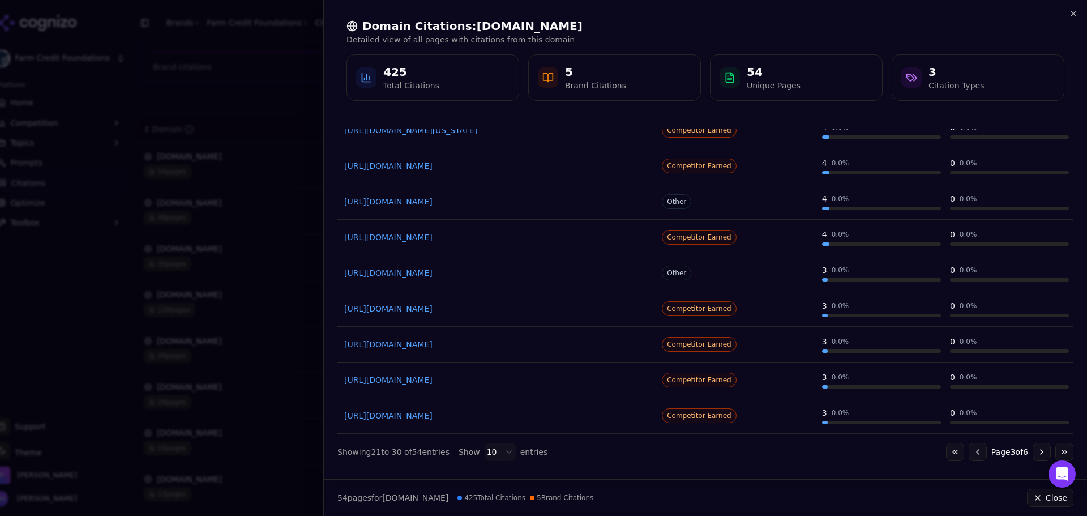
click at [1036, 456] on button "Go to next page" at bounding box center [1041, 452] width 18 height 18
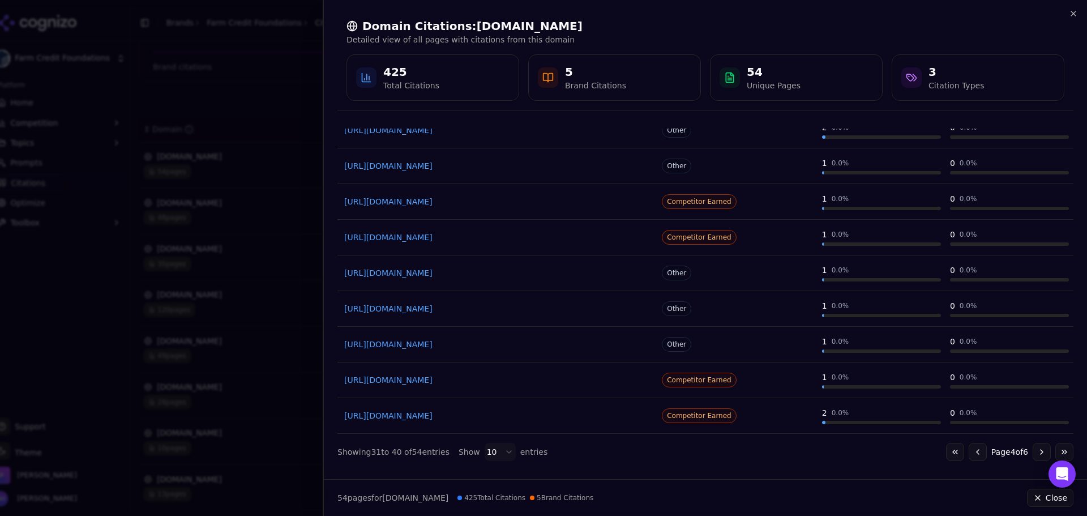
click at [1035, 453] on button "Go to next page" at bounding box center [1041, 452] width 18 height 18
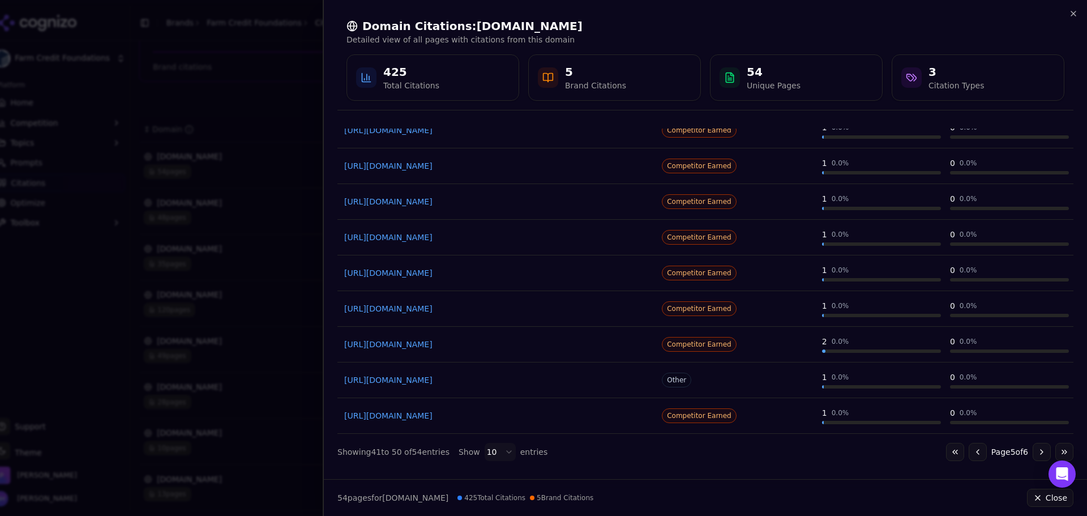
click at [1032, 455] on button "Go to next page" at bounding box center [1041, 452] width 18 height 18
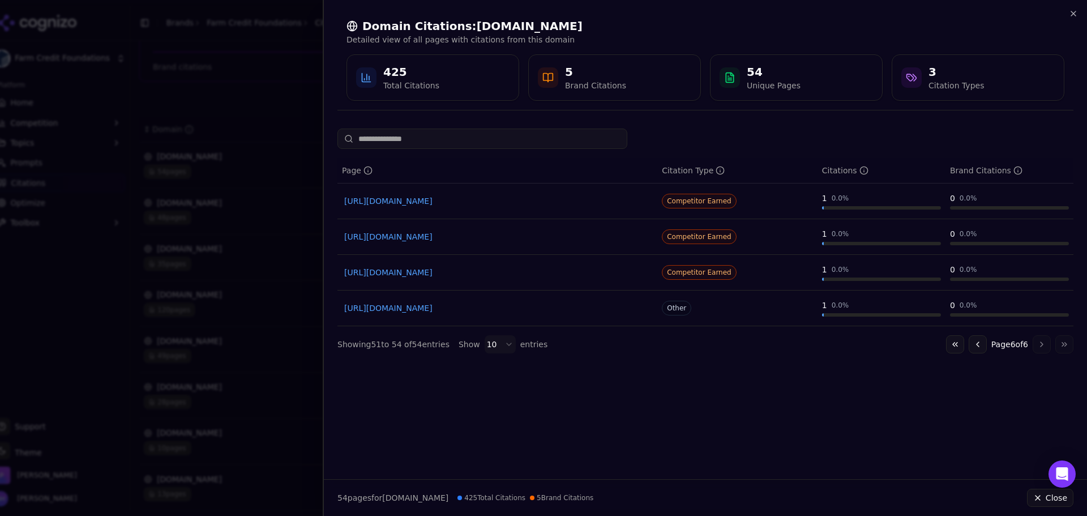
click at [952, 348] on button "Go to first page" at bounding box center [955, 344] width 18 height 18
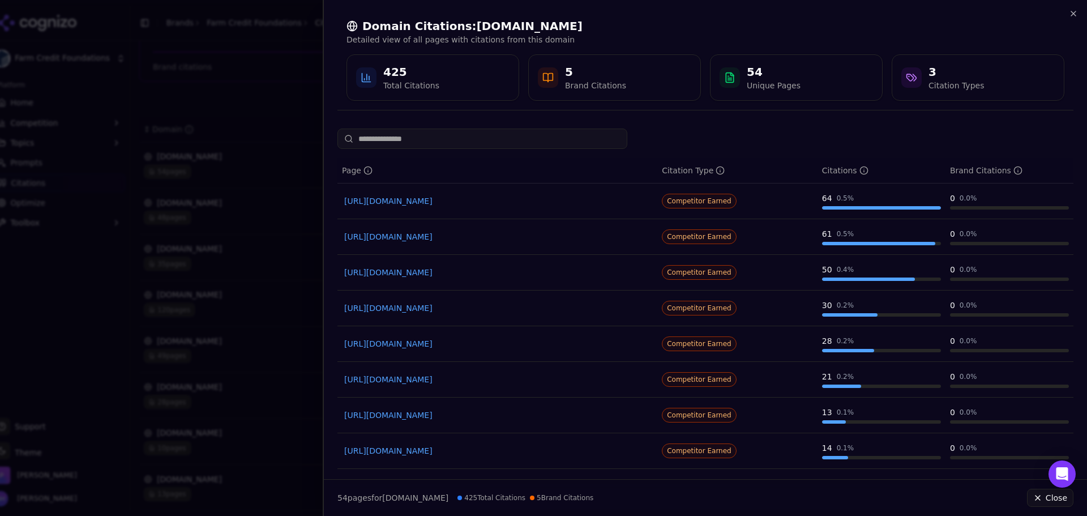
click at [277, 98] on div at bounding box center [543, 258] width 1087 height 516
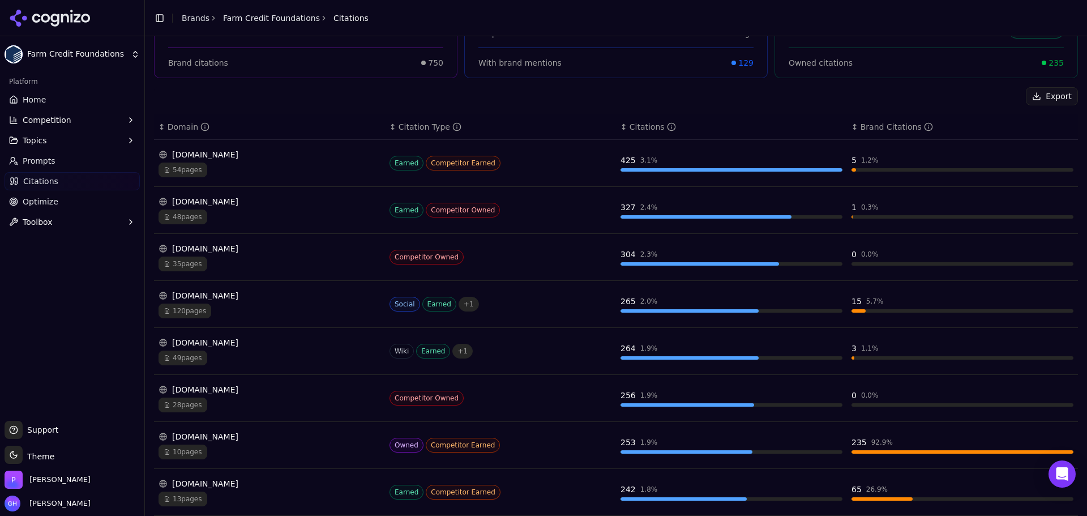
click at [264, 314] on div "120 pages" at bounding box center [269, 310] width 222 height 15
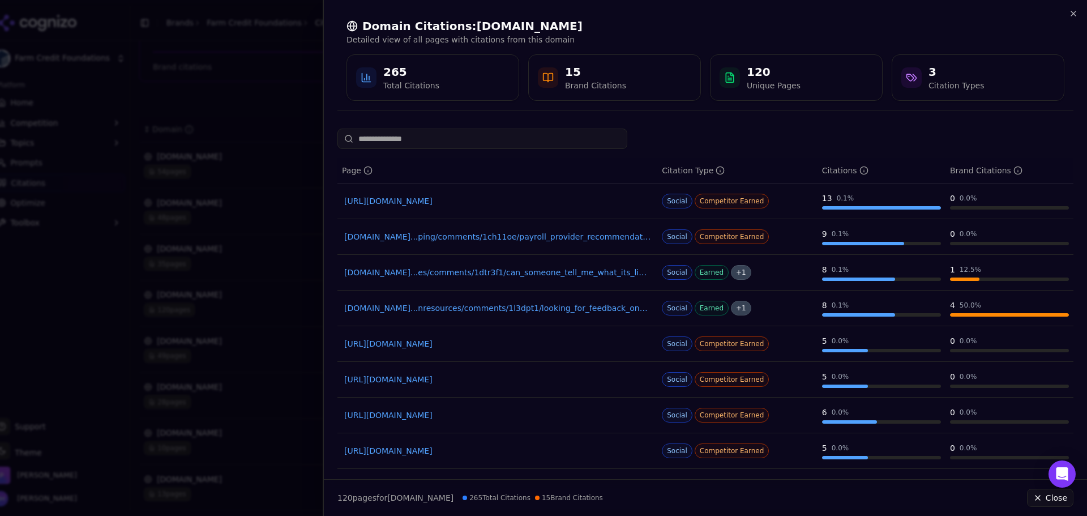
drag, startPoint x: 580, startPoint y: 278, endPoint x: 533, endPoint y: 271, distance: 47.1
drag, startPoint x: 493, startPoint y: 311, endPoint x: 547, endPoint y: 317, distance: 54.6
click at [547, 317] on td "[DOMAIN_NAME]...nresources/comments/1l3dpt1/looking_for_feedback_on_hris_system…" at bounding box center [497, 308] width 320 height 36
drag, startPoint x: 558, startPoint y: 299, endPoint x: 525, endPoint y: 309, distance: 33.7
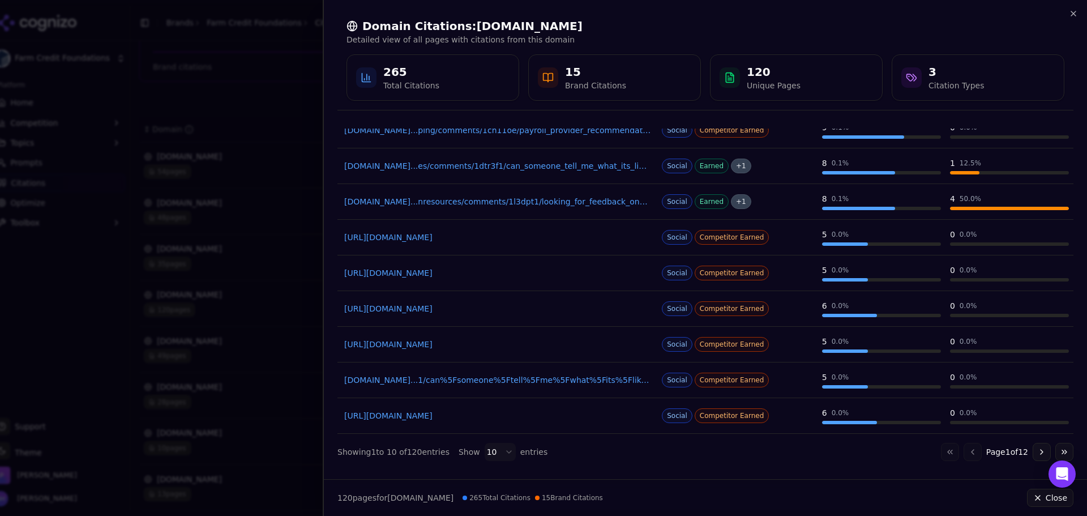
click at [1036, 452] on button "Go to next page" at bounding box center [1041, 452] width 18 height 18
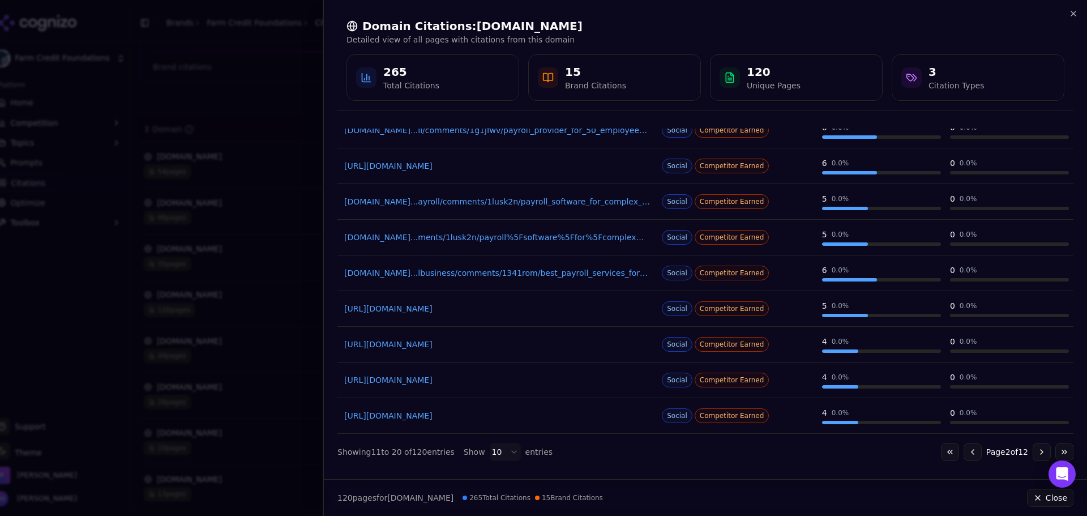
click at [1042, 455] on div "Go to first page Go to previous page Page 2 of 12 Go to next page Go to last pa…" at bounding box center [1007, 452] width 132 height 18
click at [1032, 455] on button "Go to next page" at bounding box center [1041, 452] width 18 height 18
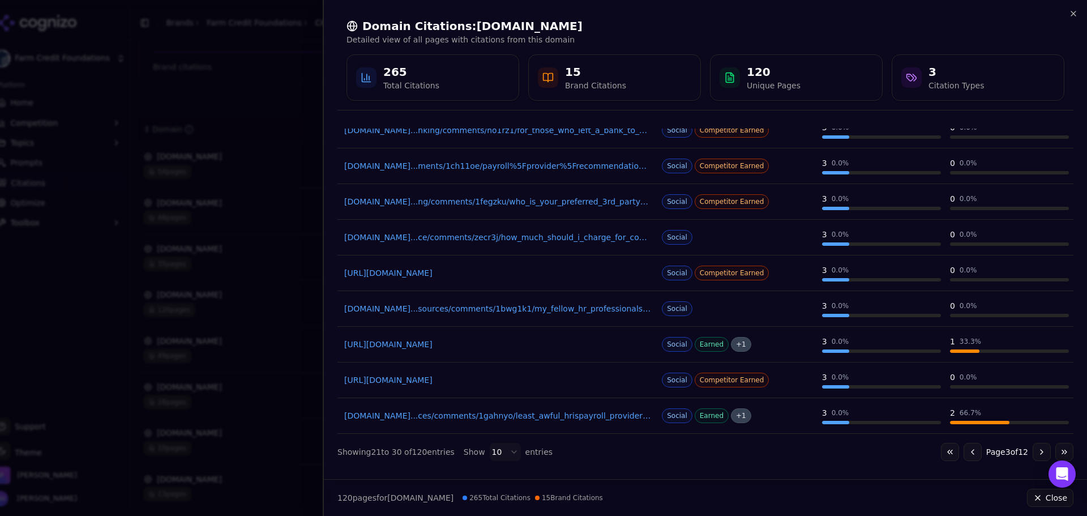
click at [1032, 457] on button "Go to next page" at bounding box center [1041, 452] width 18 height 18
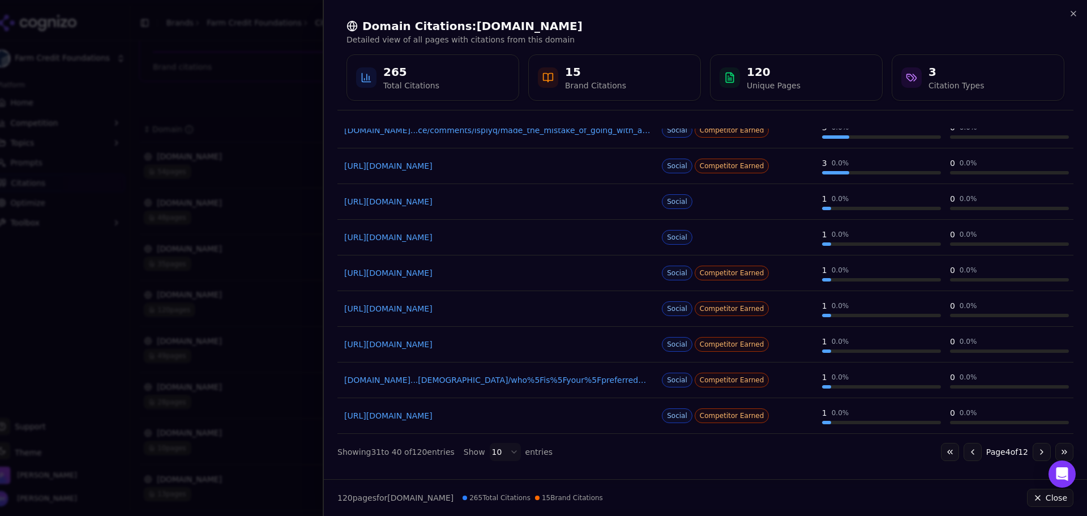
click at [1034, 449] on button "Go to next page" at bounding box center [1041, 452] width 18 height 18
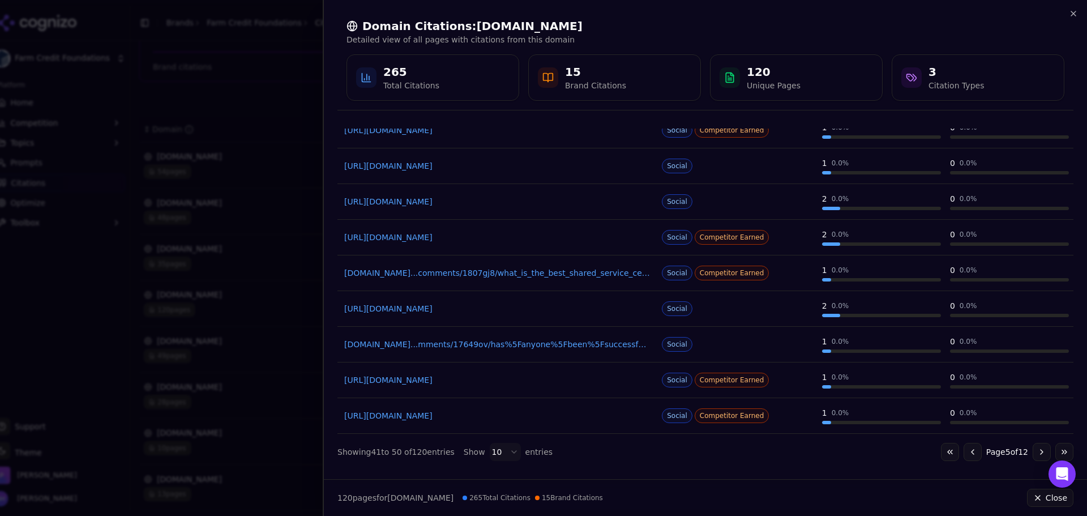
click at [1032, 455] on button "Go to next page" at bounding box center [1041, 452] width 18 height 18
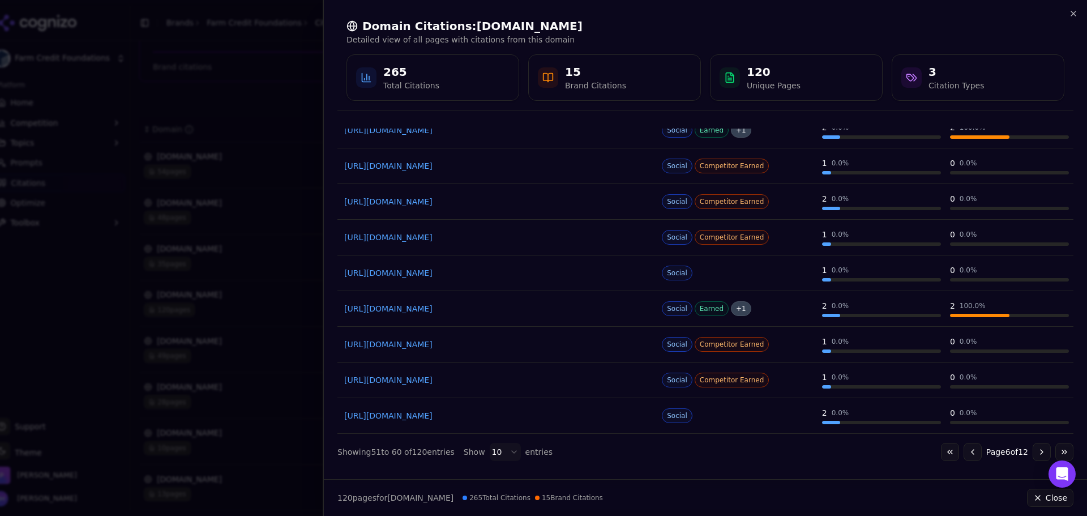
click at [1032, 452] on button "Go to next page" at bounding box center [1041, 452] width 18 height 18
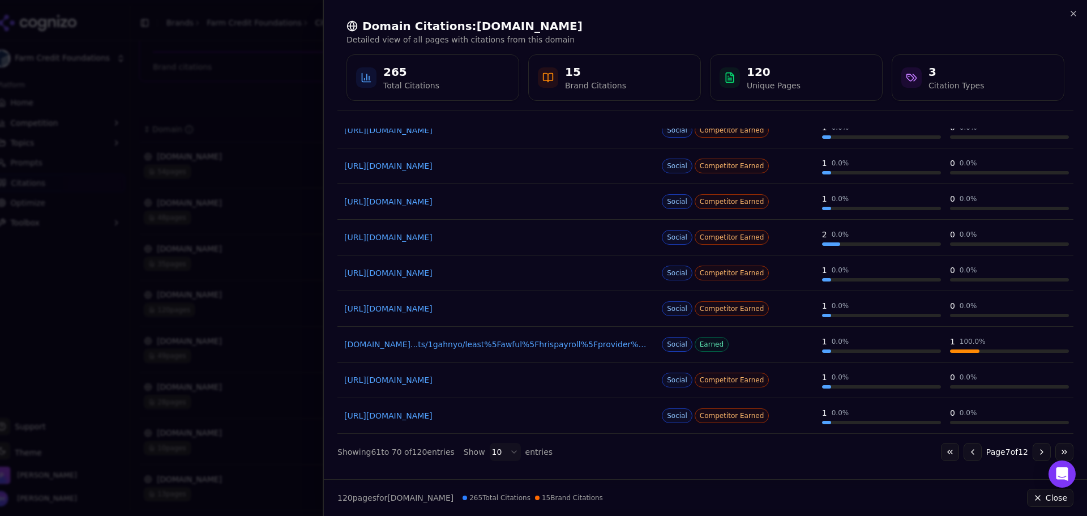
click at [1032, 454] on button "Go to next page" at bounding box center [1041, 452] width 18 height 18
click at [1036, 456] on button "Go to next page" at bounding box center [1041, 452] width 18 height 18
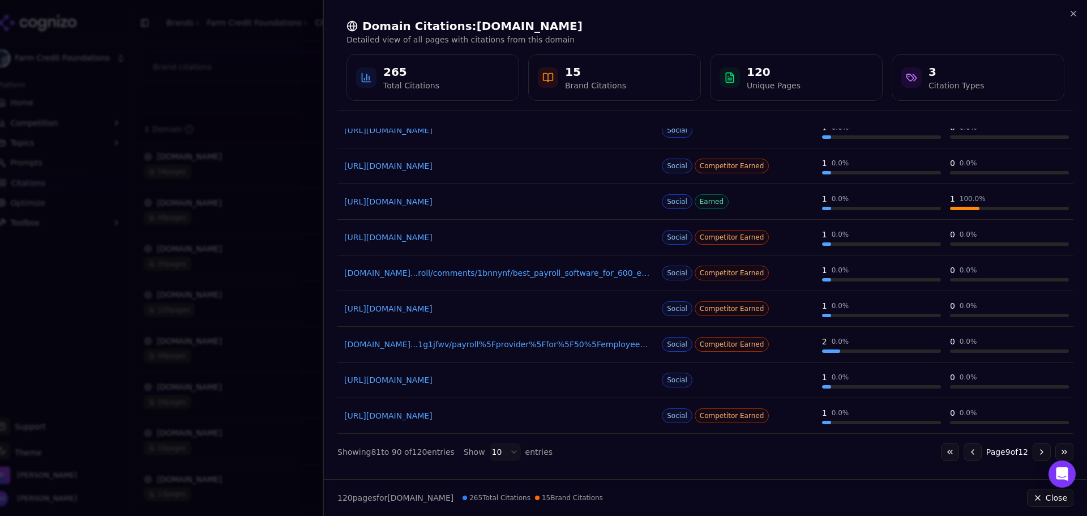
click at [1037, 448] on button "Go to next page" at bounding box center [1041, 452] width 18 height 18
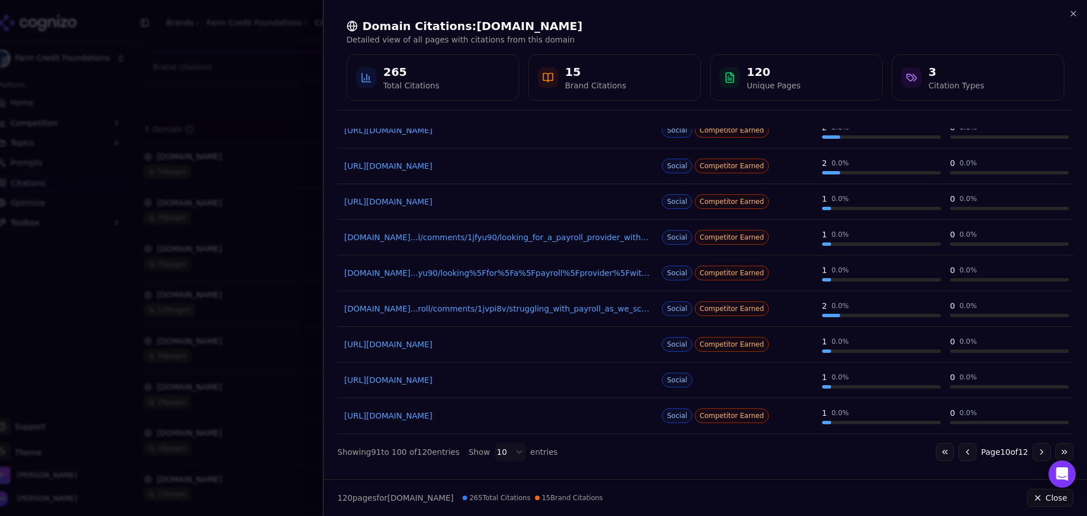
click at [1036, 447] on button "Go to next page" at bounding box center [1041, 452] width 18 height 18
click at [1035, 452] on button "Go to next page" at bounding box center [1041, 452] width 18 height 18
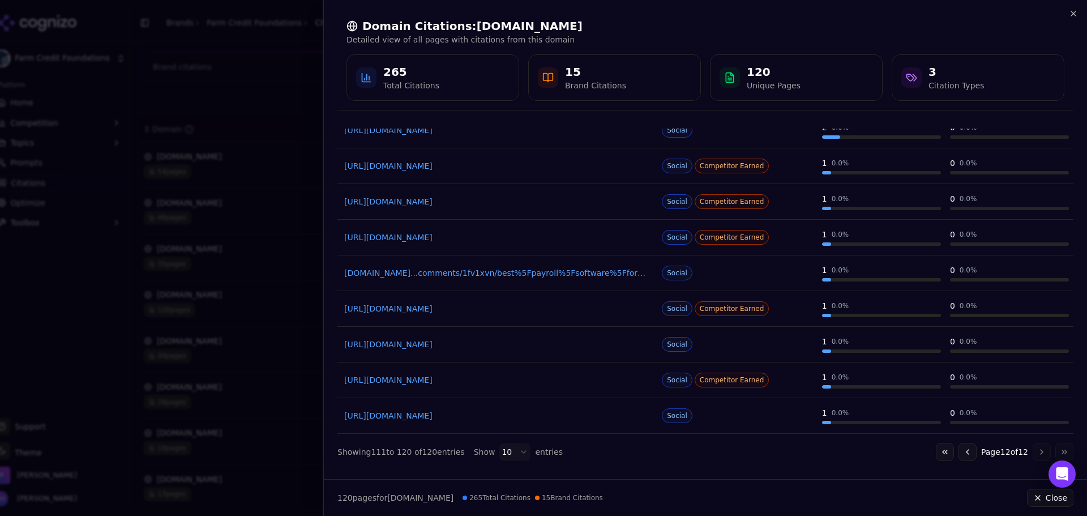
click at [144, 169] on div at bounding box center [543, 258] width 1087 height 516
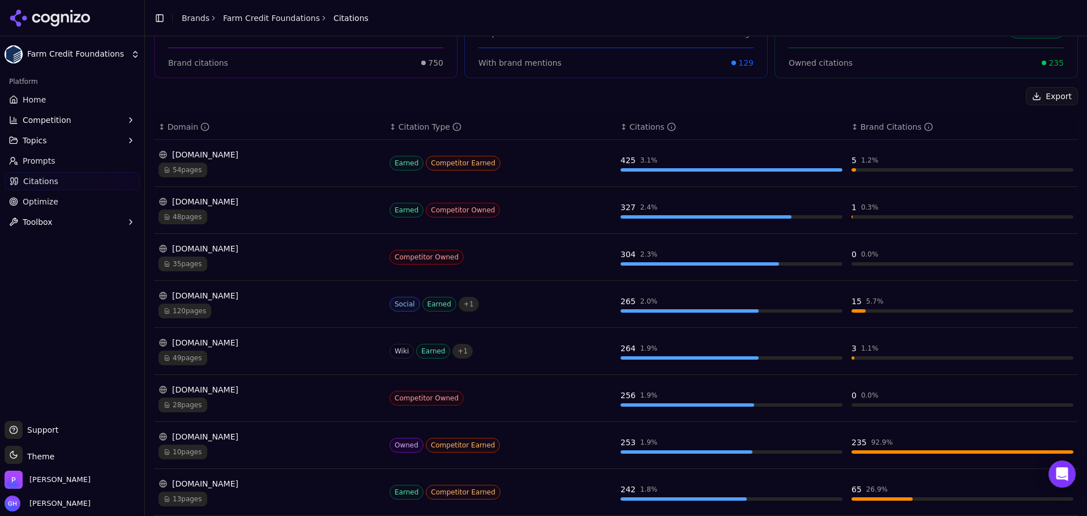
click at [243, 241] on td "[DOMAIN_NAME] 35 pages" at bounding box center [269, 257] width 231 height 47
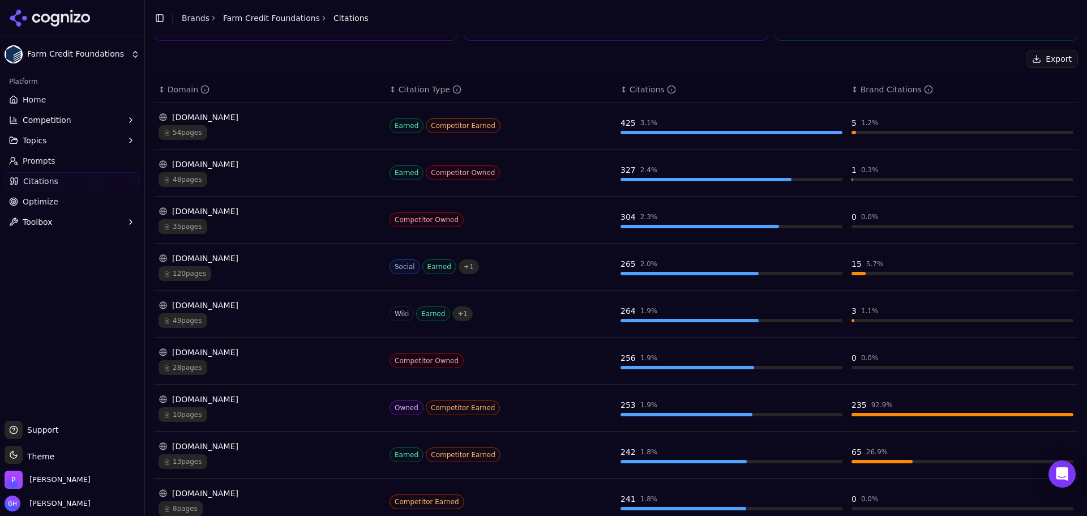
scroll to position [170, 0]
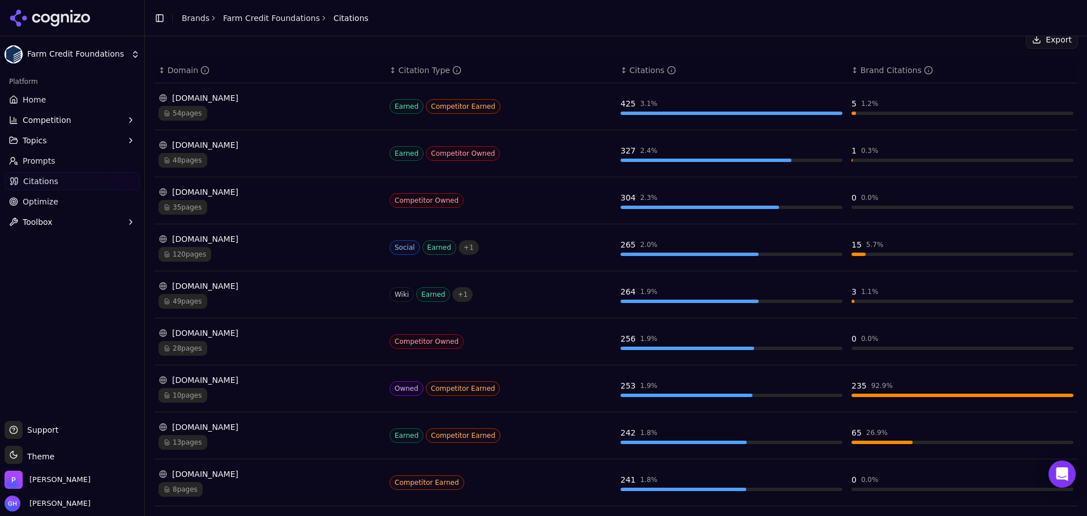
click at [257, 300] on div "49 pages" at bounding box center [269, 301] width 222 height 15
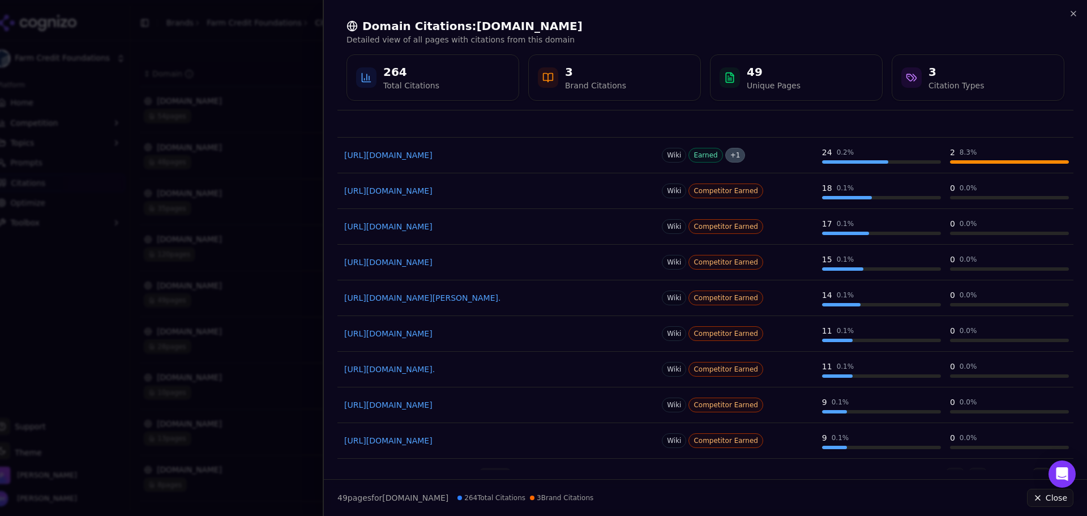
scroll to position [106, 0]
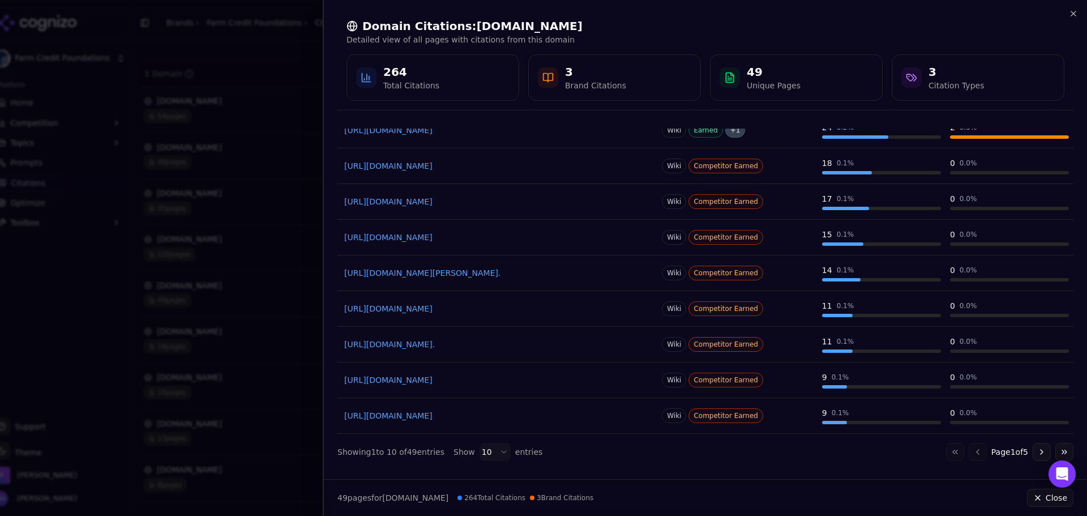
click at [1032, 450] on button "Go to next page" at bounding box center [1041, 452] width 18 height 18
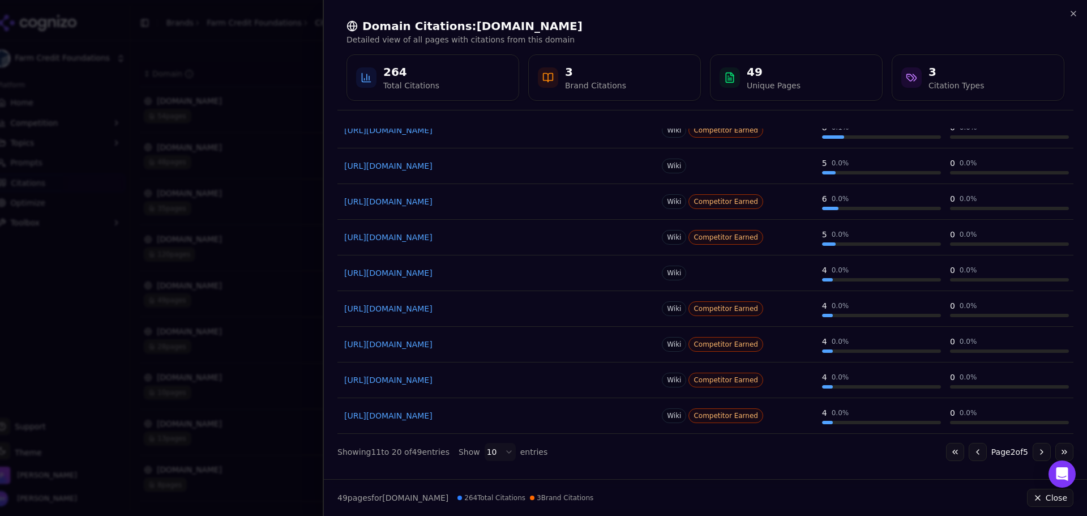
click at [1032, 454] on button "Go to next page" at bounding box center [1041, 452] width 18 height 18
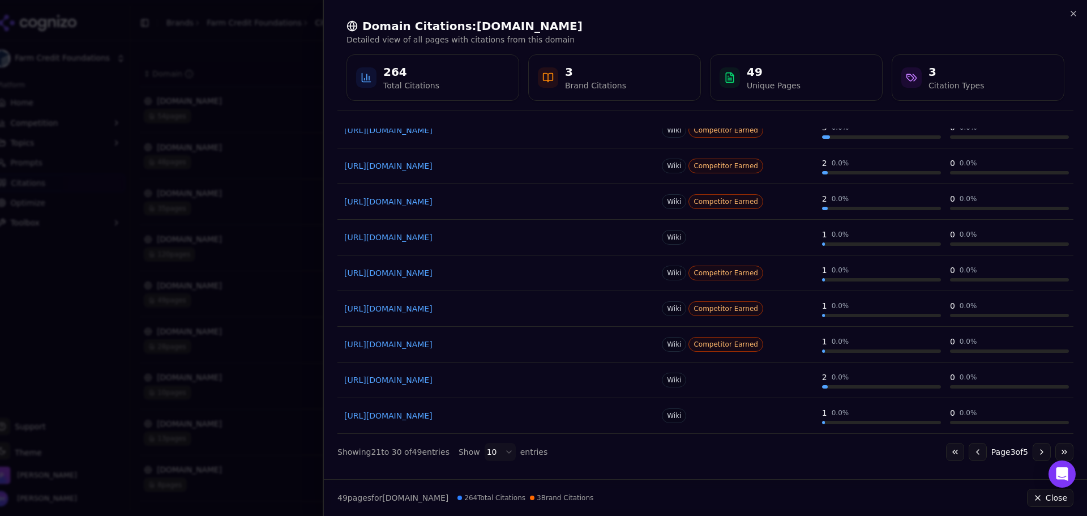
click at [1039, 452] on button "Go to next page" at bounding box center [1041, 452] width 18 height 18
click at [1032, 447] on button "Go to next page" at bounding box center [1041, 452] width 18 height 18
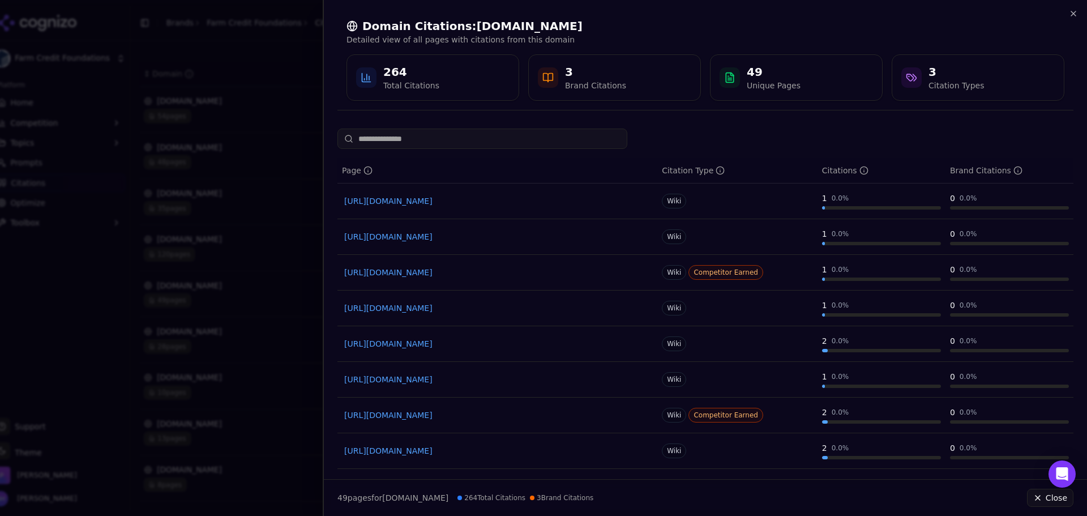
scroll to position [71, 0]
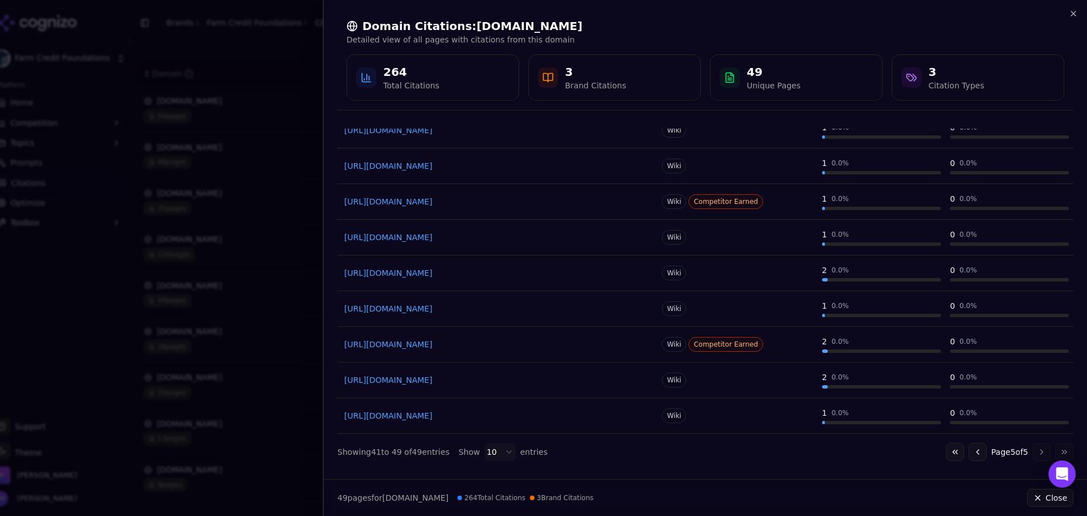
click at [946, 449] on button "Go to first page" at bounding box center [955, 452] width 18 height 18
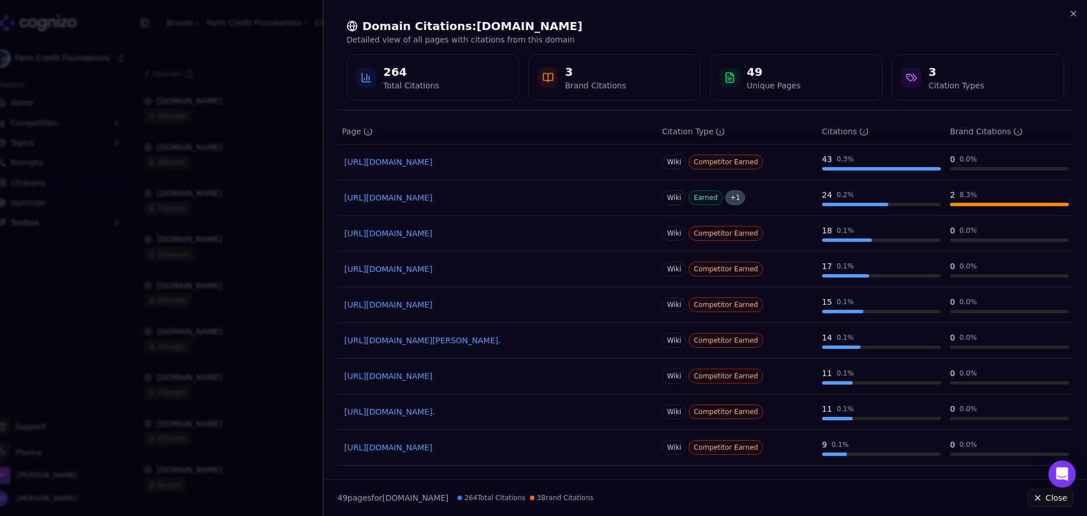
scroll to position [0, 0]
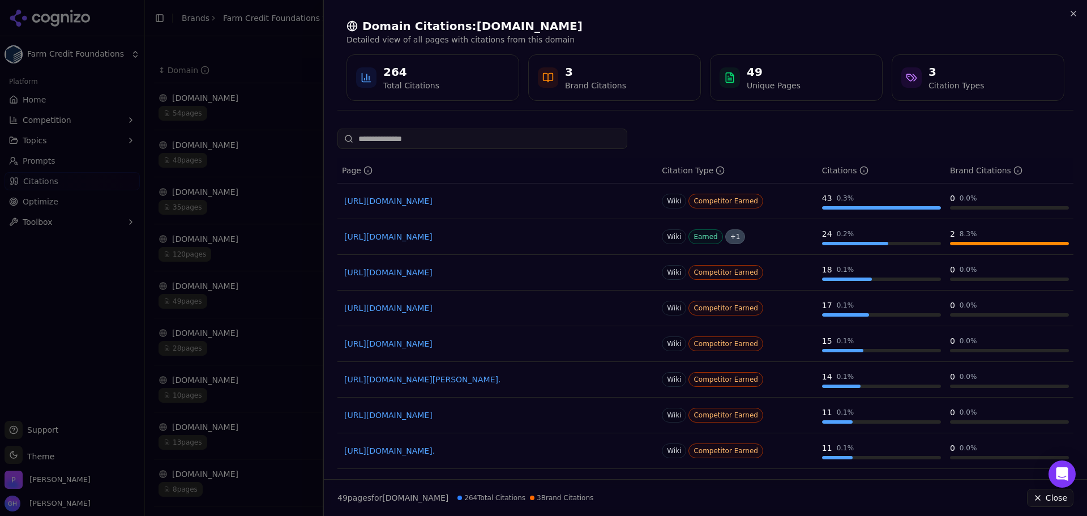
click at [216, 147] on div at bounding box center [543, 258] width 1087 height 516
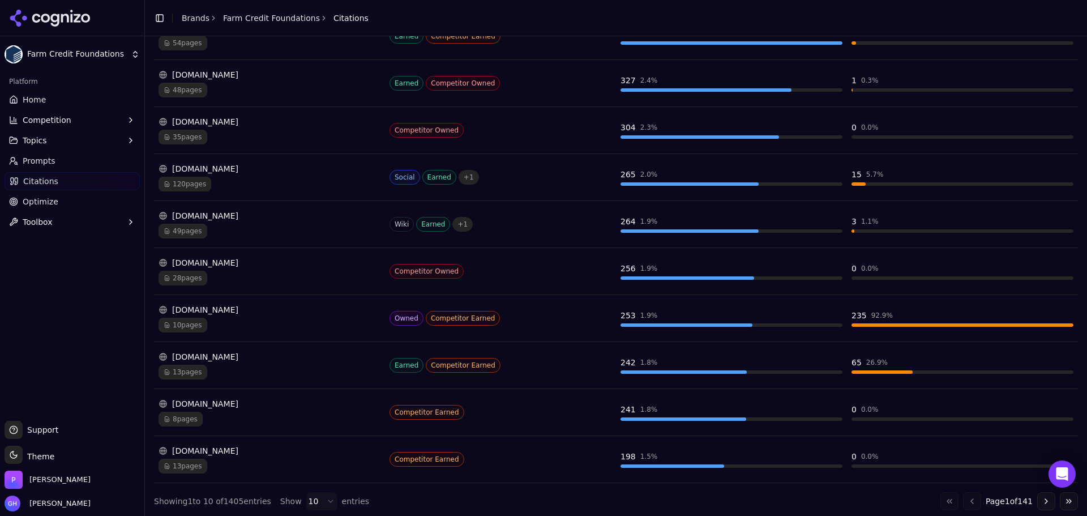
scroll to position [243, 0]
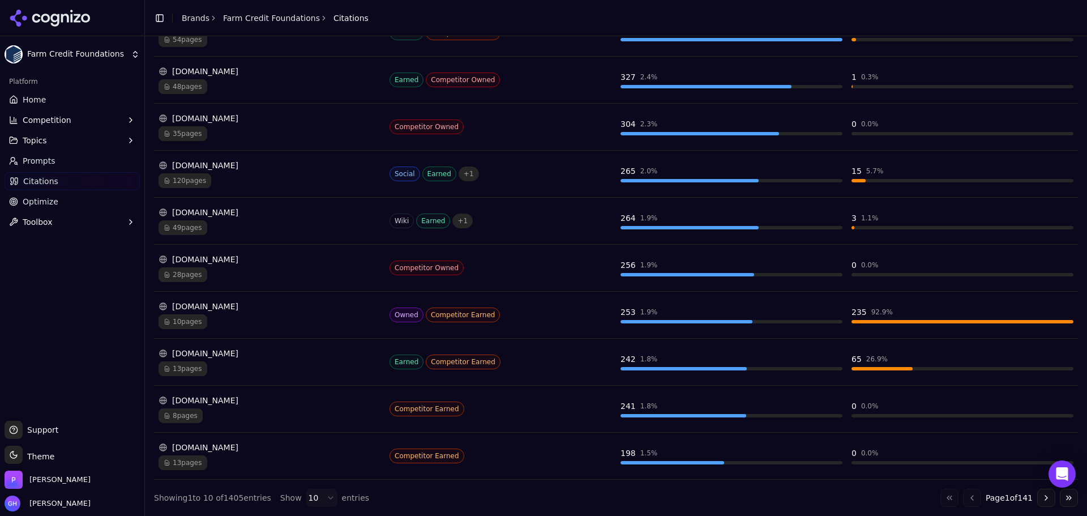
click at [289, 350] on div "[DOMAIN_NAME]" at bounding box center [269, 353] width 222 height 11
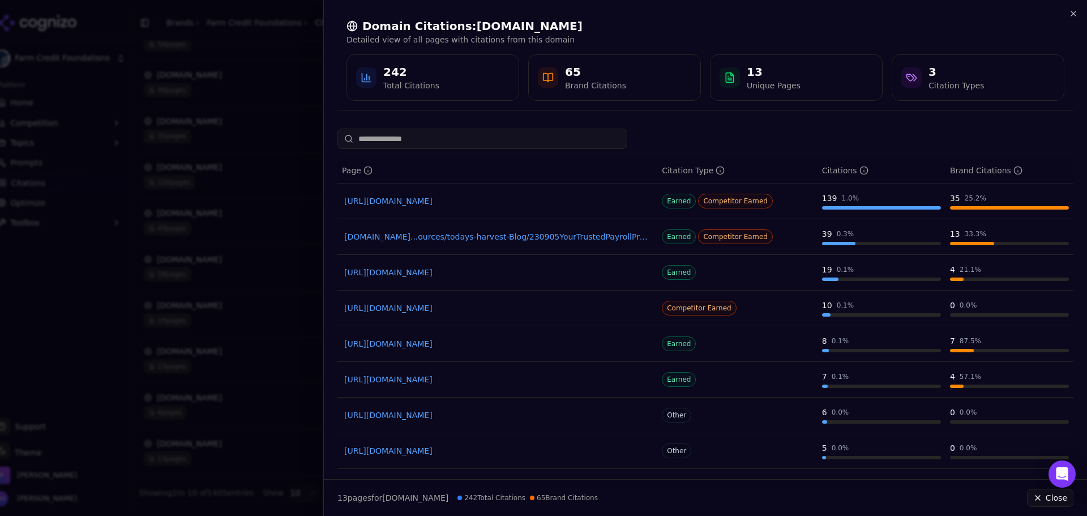
click at [276, 306] on div at bounding box center [543, 258] width 1087 height 516
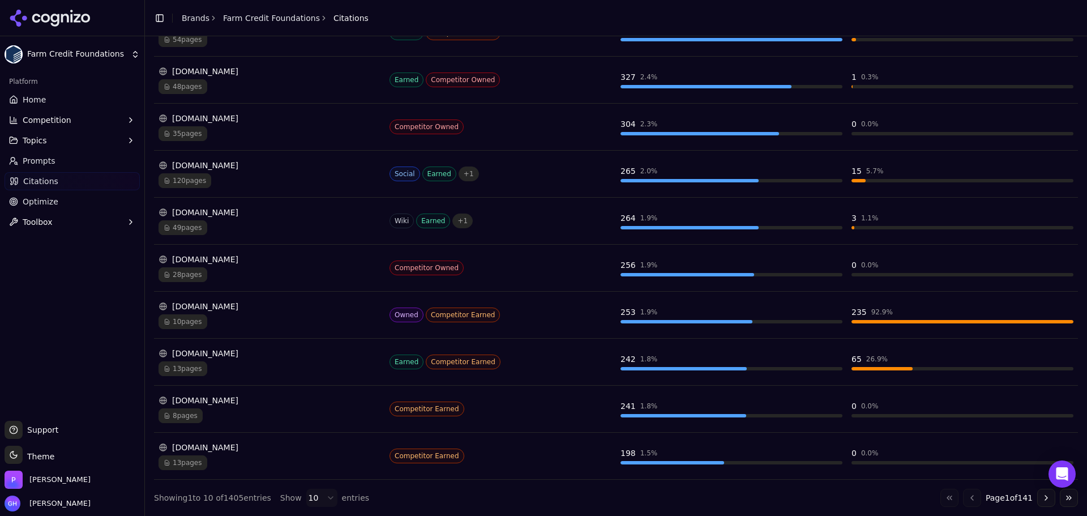
click at [261, 409] on div "8 pages" at bounding box center [269, 415] width 222 height 15
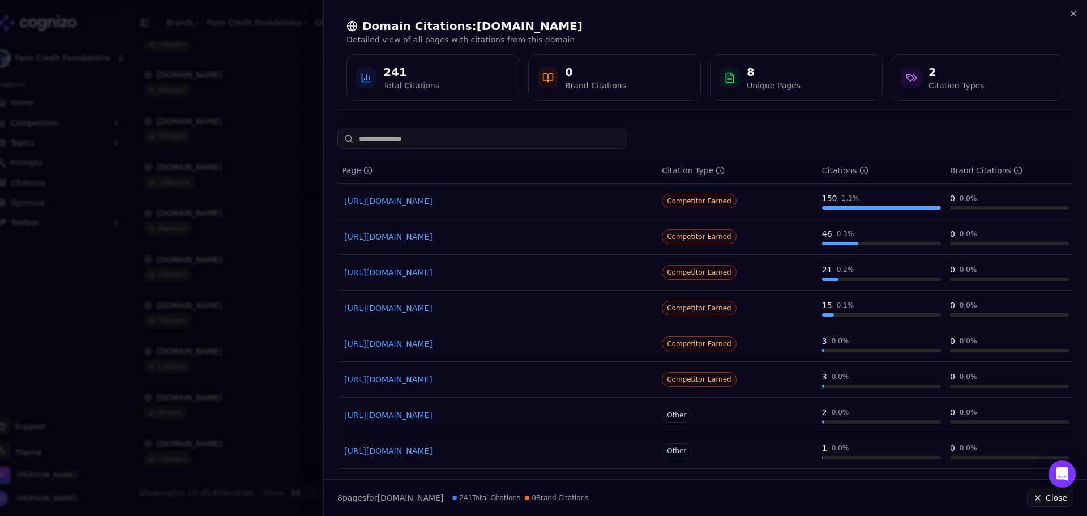
click at [598, 273] on link "[URL][DOMAIN_NAME]" at bounding box center [497, 272] width 306 height 11
click at [564, 203] on link "[URL][DOMAIN_NAME]" at bounding box center [497, 200] width 306 height 11
click at [225, 140] on div at bounding box center [543, 258] width 1087 height 516
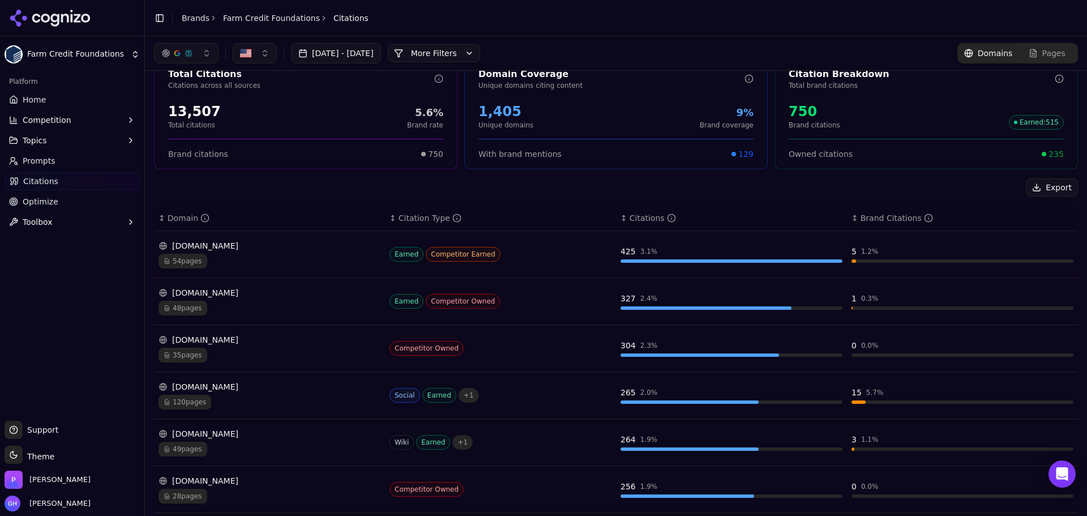
scroll to position [17, 0]
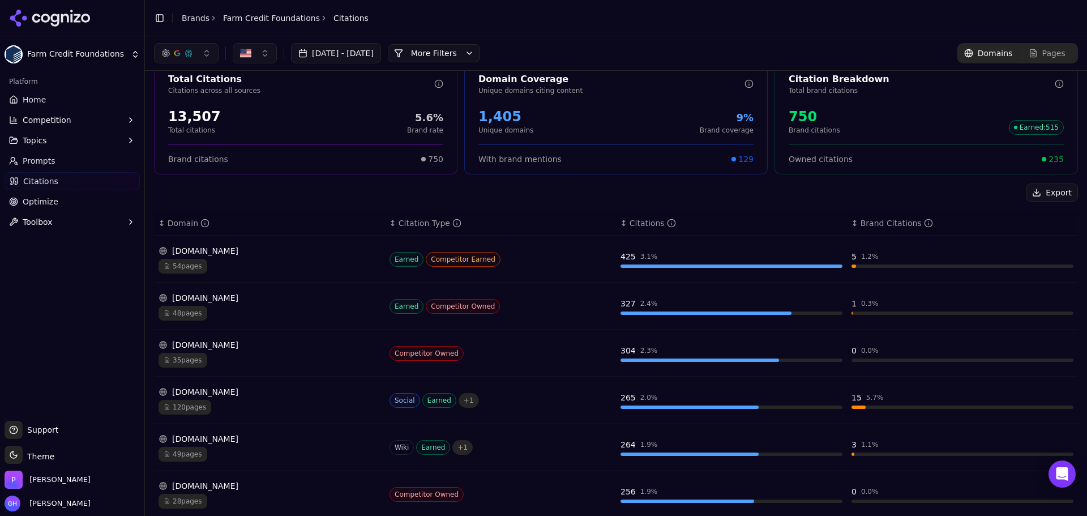
click at [272, 299] on div "[DOMAIN_NAME]" at bounding box center [269, 297] width 222 height 11
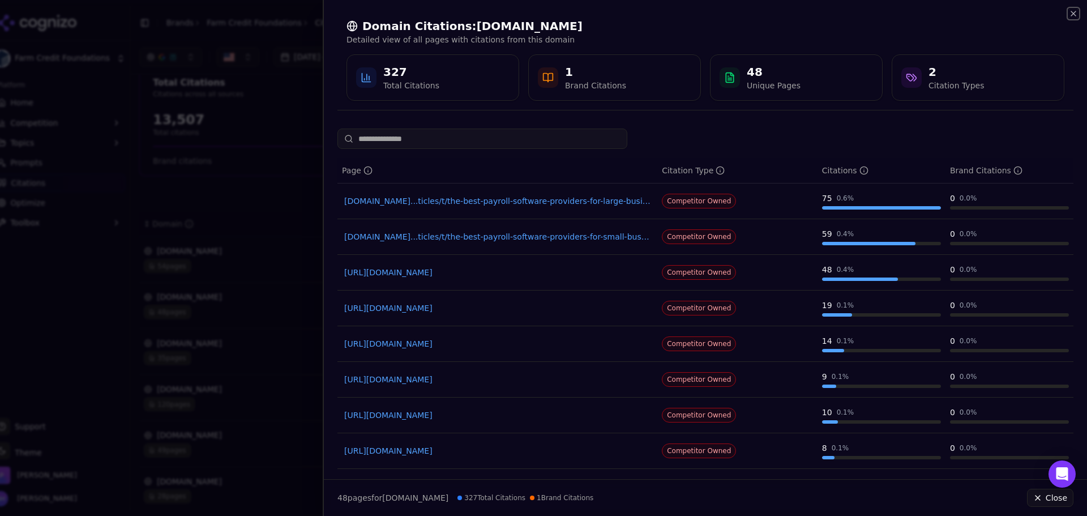
click at [1069, 15] on icon "button" at bounding box center [1073, 13] width 9 height 9
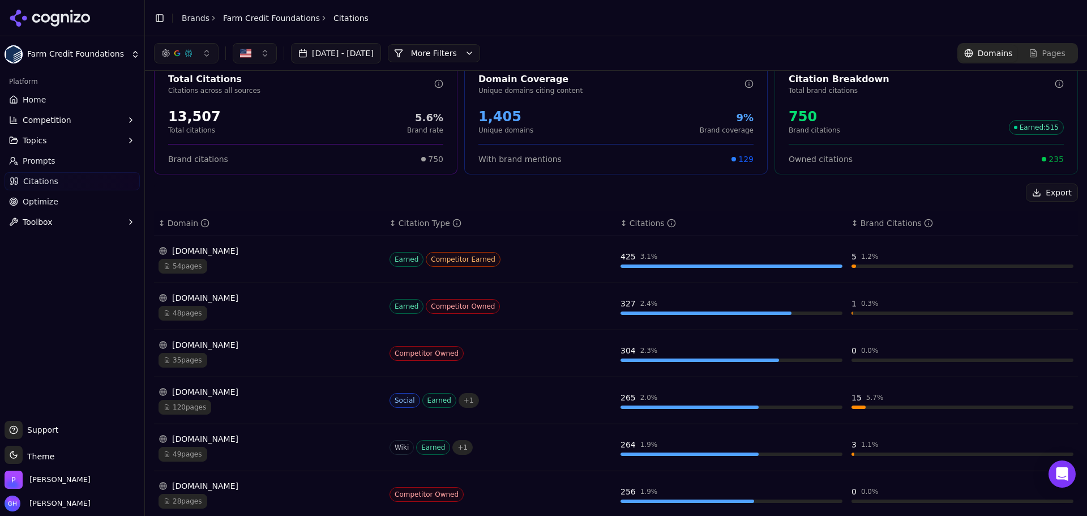
scroll to position [243, 0]
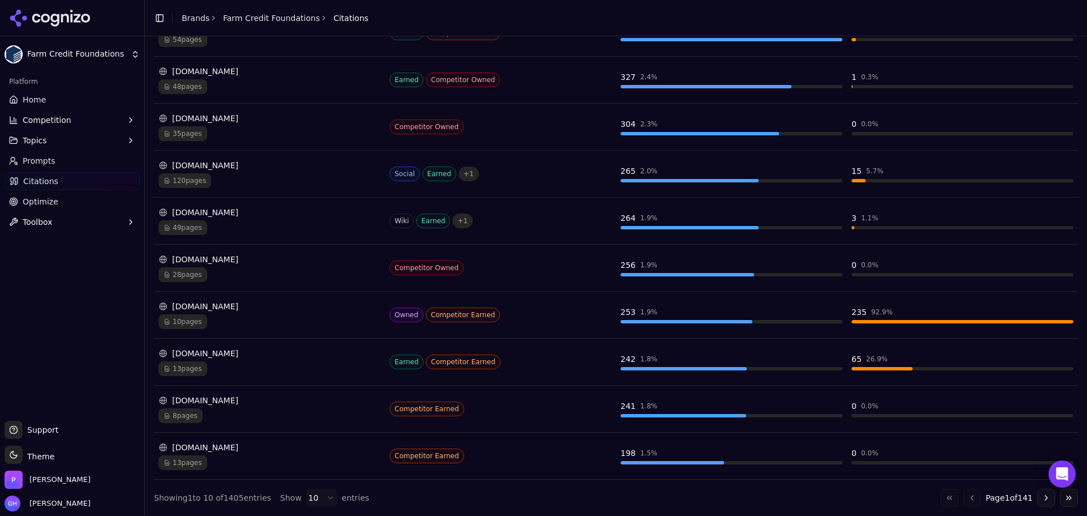
click at [1041, 498] on button "Go to next page" at bounding box center [1046, 498] width 18 height 18
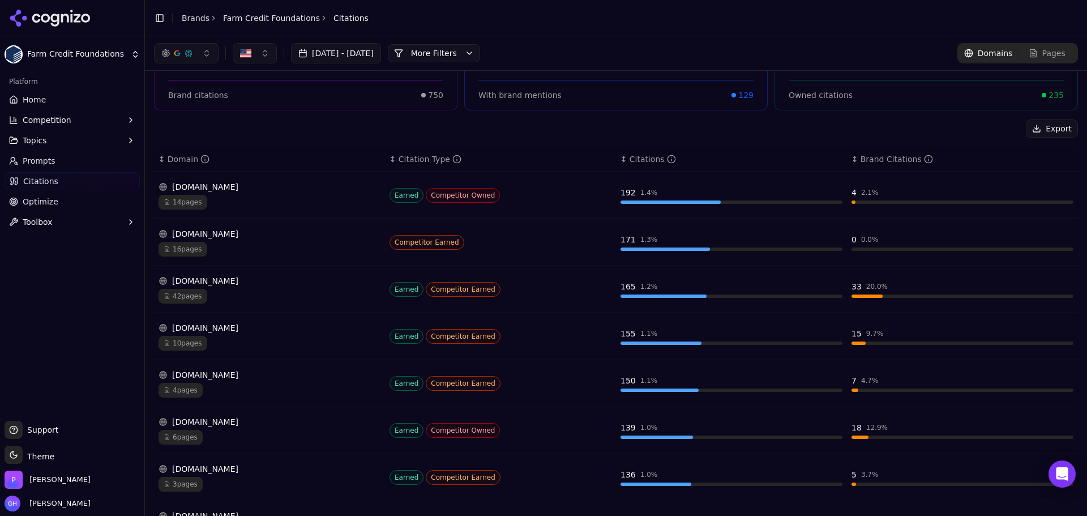
scroll to position [17, 0]
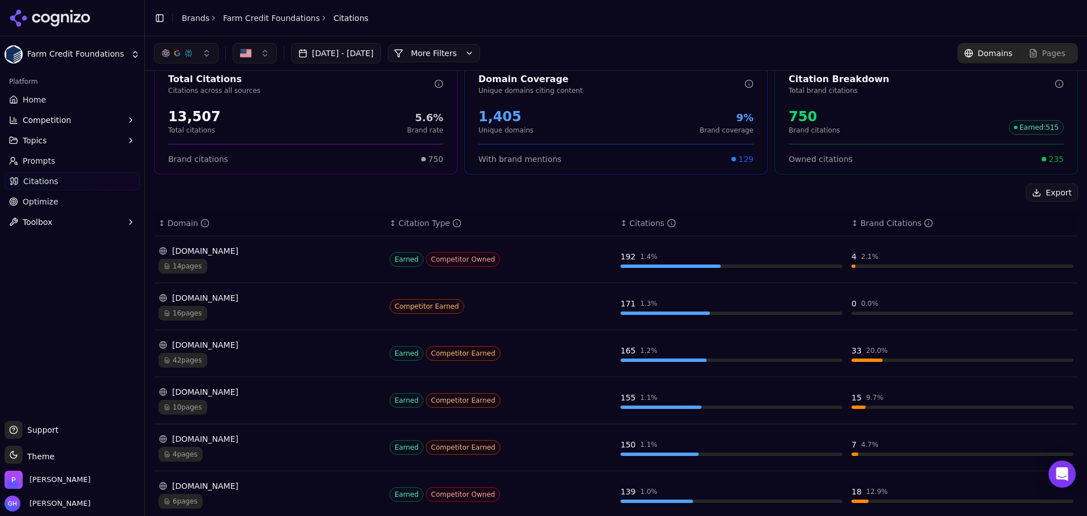
click at [315, 305] on div "[DOMAIN_NAME] 16 pages" at bounding box center [269, 306] width 222 height 28
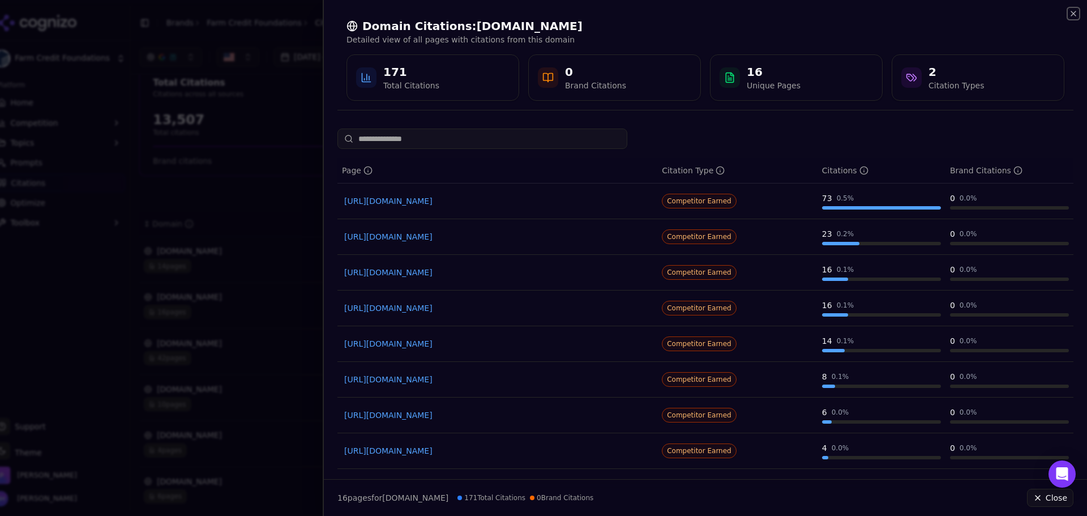
click at [1071, 15] on icon "button" at bounding box center [1073, 13] width 9 height 9
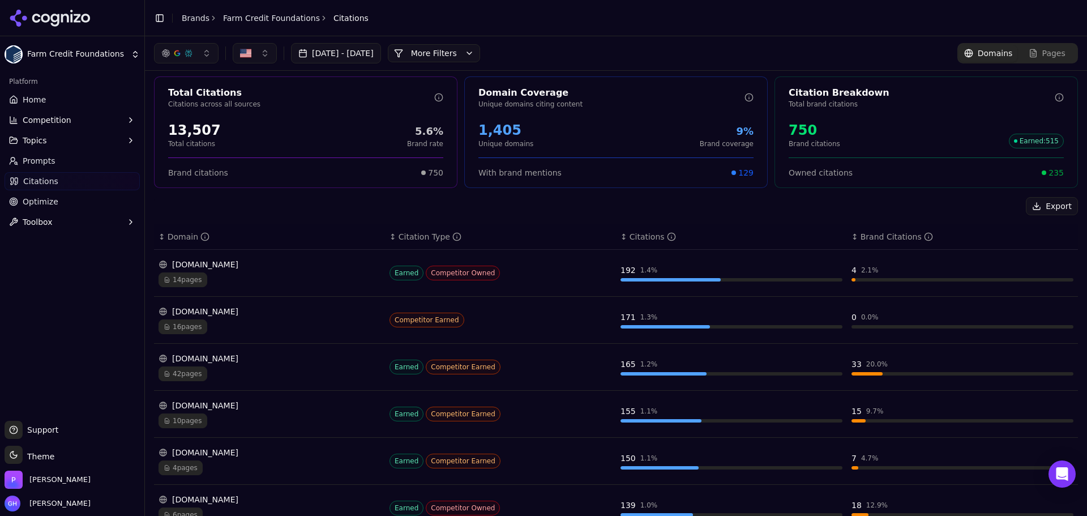
scroll to position [0, 0]
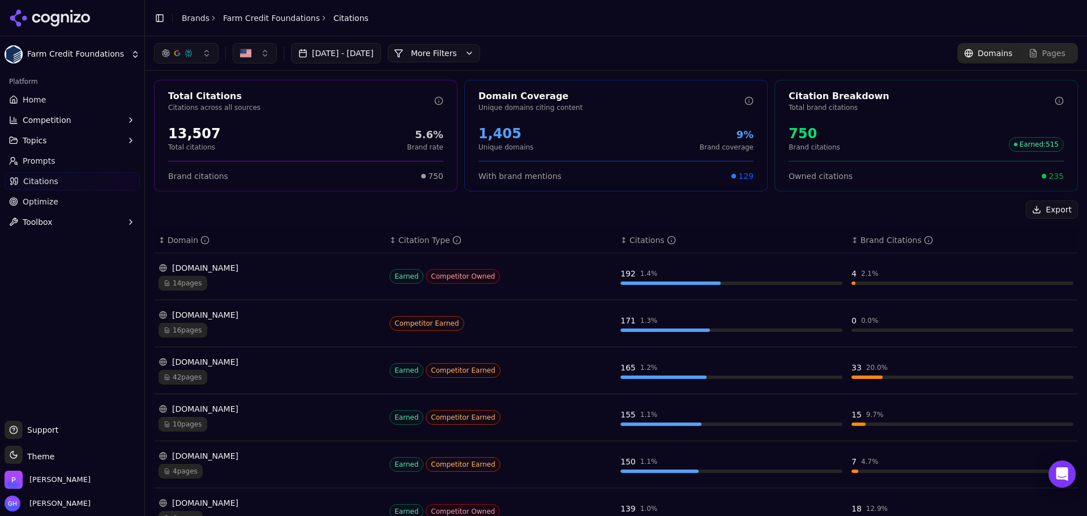
click at [231, 277] on div "14 pages" at bounding box center [269, 283] width 222 height 15
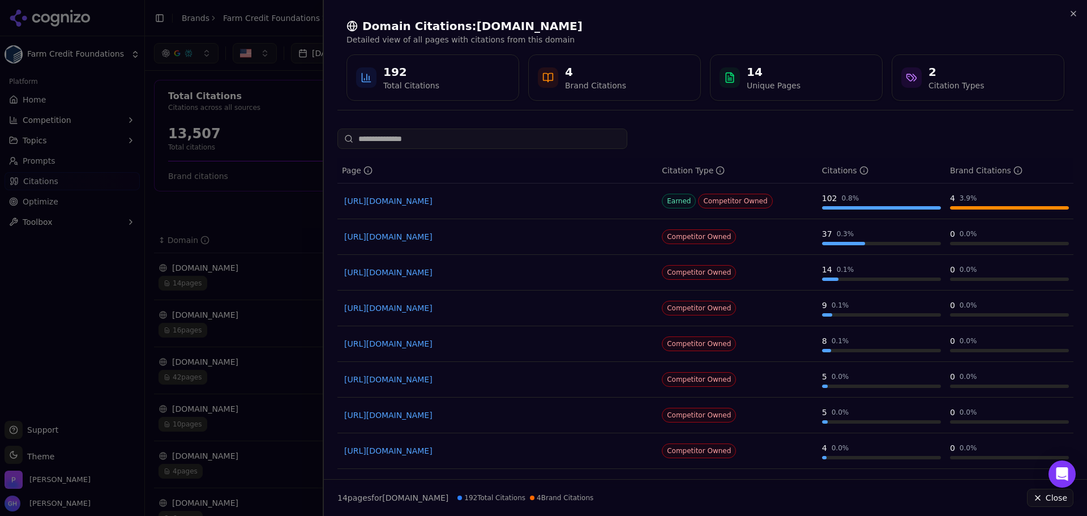
click at [282, 305] on div at bounding box center [543, 258] width 1087 height 516
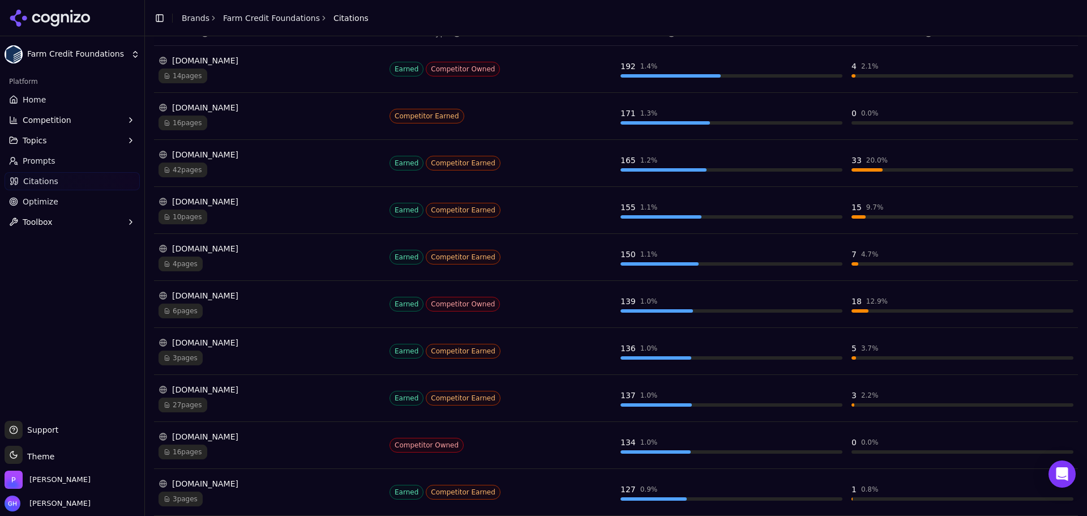
scroll to position [243, 0]
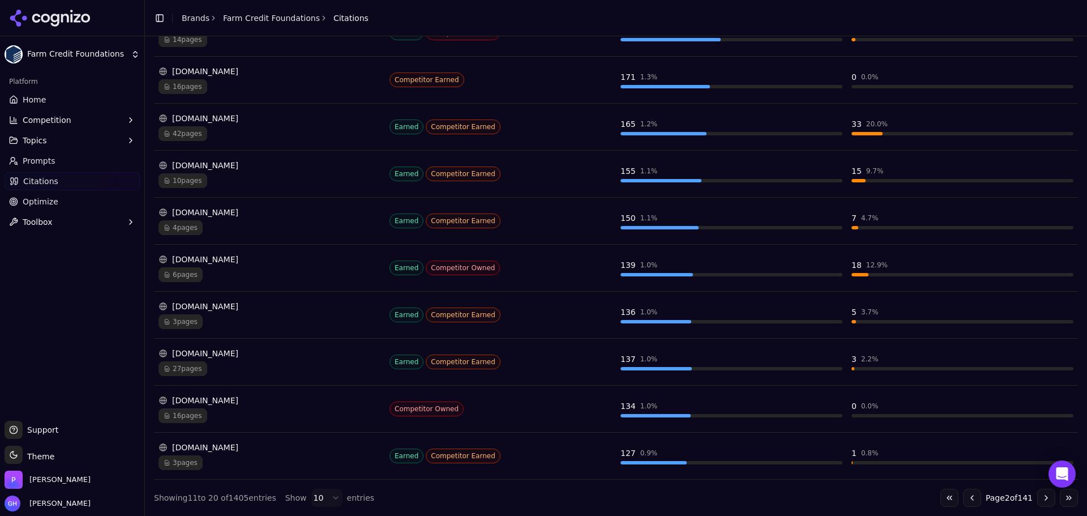
click at [964, 493] on button "Go to previous page" at bounding box center [972, 498] width 18 height 18
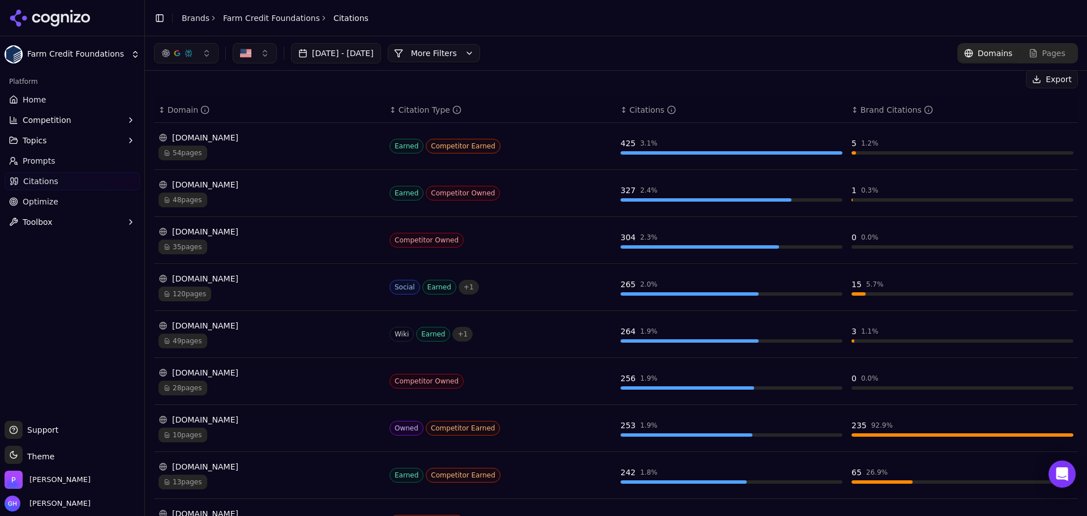
scroll to position [17, 0]
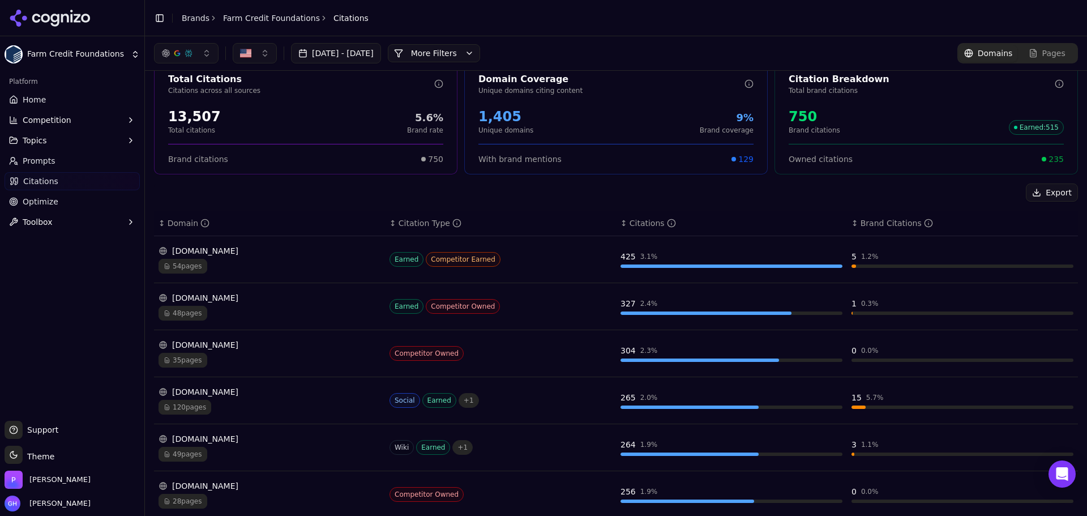
click at [260, 268] on div "54 pages" at bounding box center [269, 266] width 222 height 15
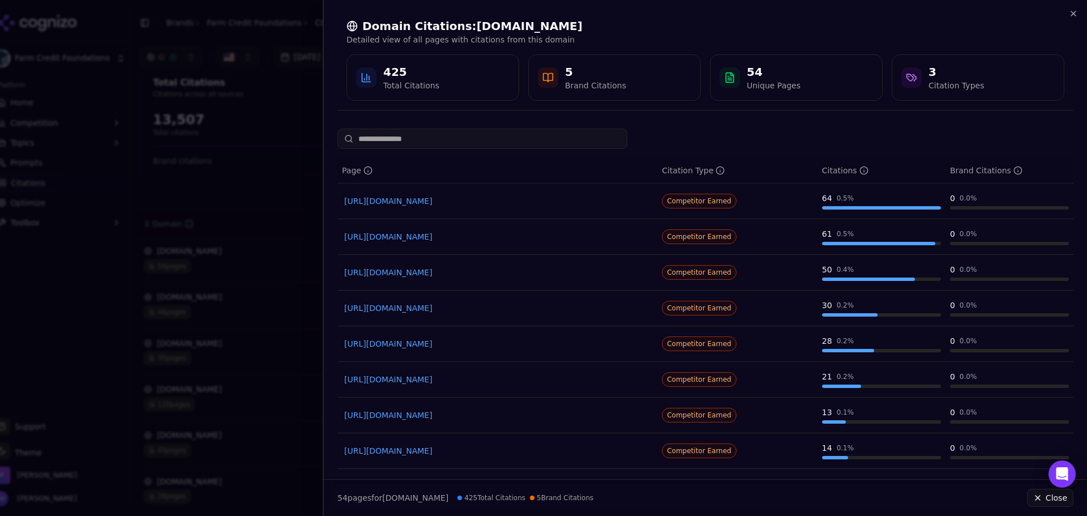
click at [180, 354] on div at bounding box center [543, 258] width 1087 height 516
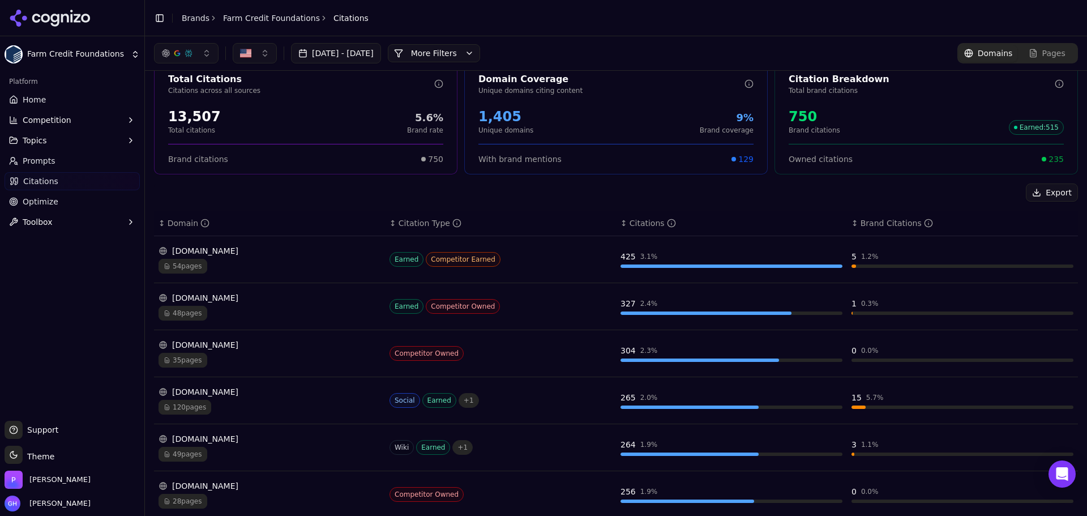
click at [288, 366] on div "35 pages" at bounding box center [269, 360] width 222 height 15
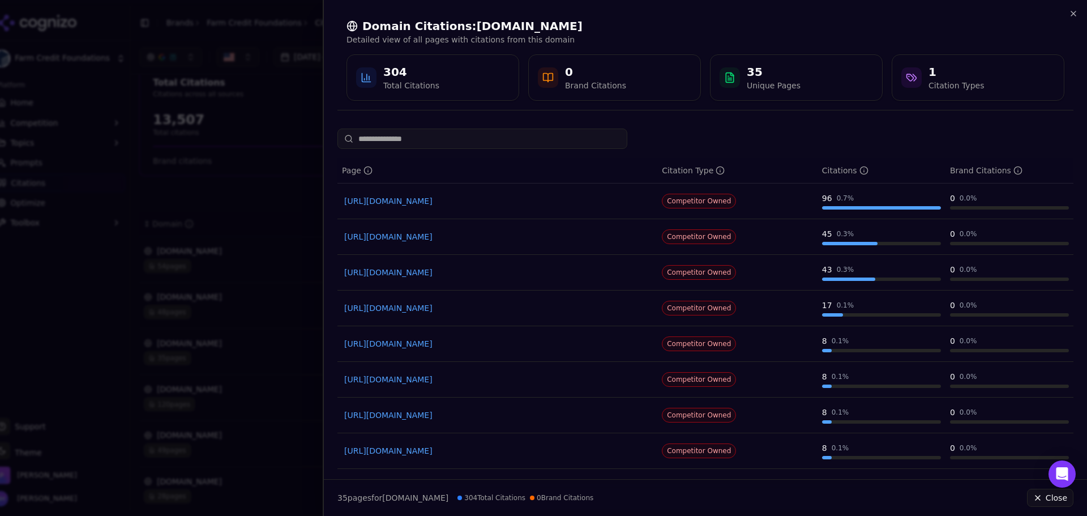
click at [1086, 15] on div "Domain Citations: [DOMAIN_NAME] Detailed view of all pages with citations from …" at bounding box center [705, 59] width 763 height 119
click at [1073, 13] on icon "button" at bounding box center [1073, 13] width 9 height 9
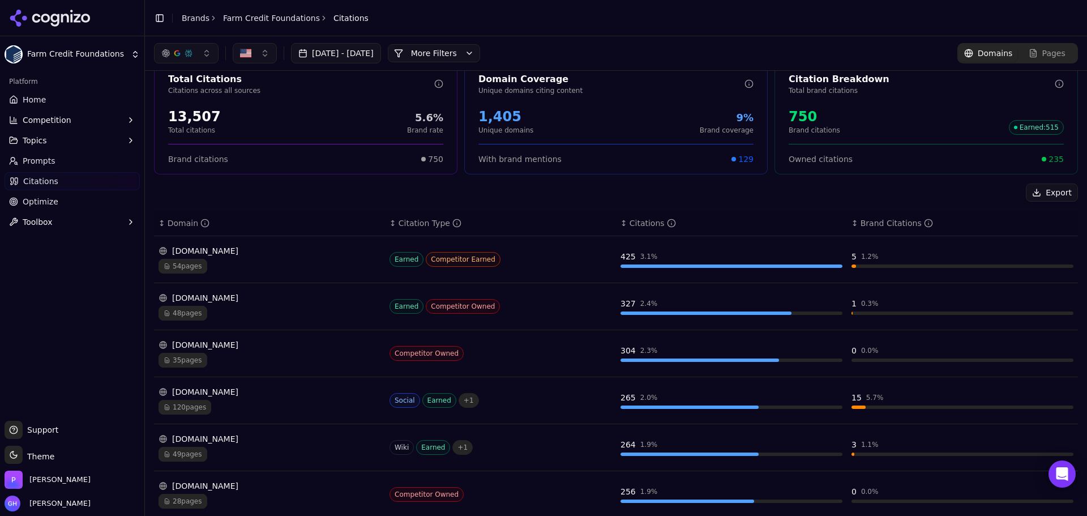
click at [74, 28] on div at bounding box center [72, 18] width 144 height 36
click at [69, 21] on icon at bounding box center [50, 18] width 82 height 17
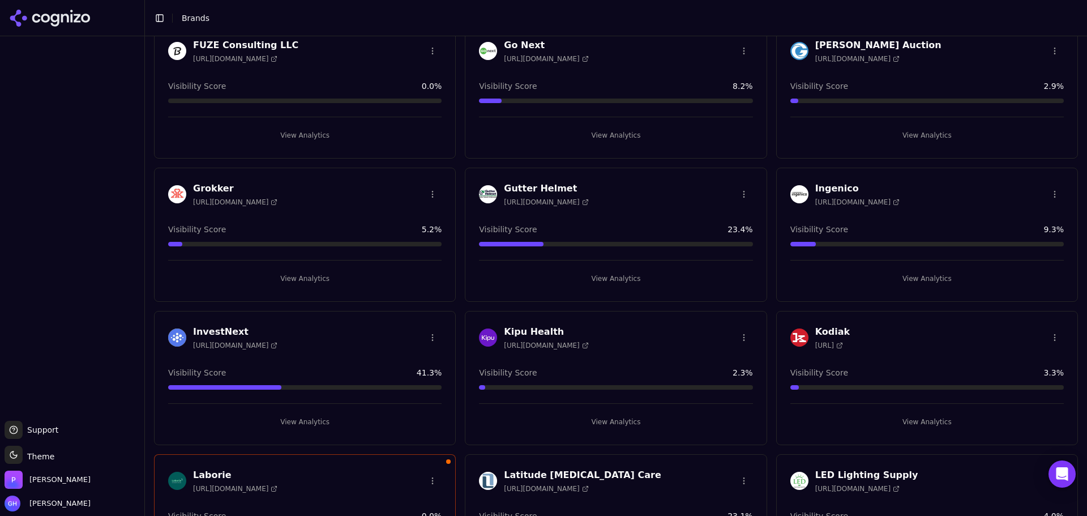
scroll to position [1302, 0]
